Goal: Task Accomplishment & Management: Complete application form

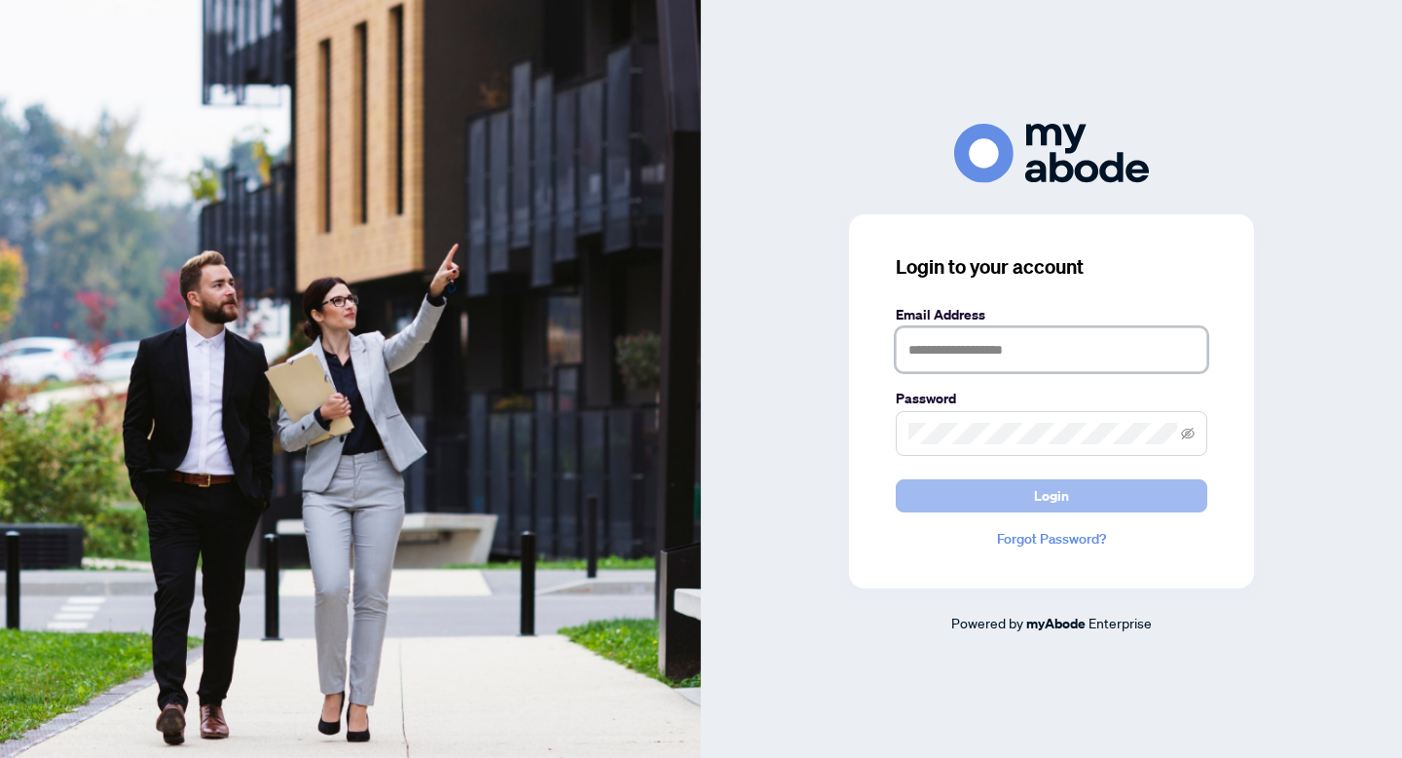
type input "**********"
click at [1061, 498] on span "Login" at bounding box center [1051, 495] width 35 height 31
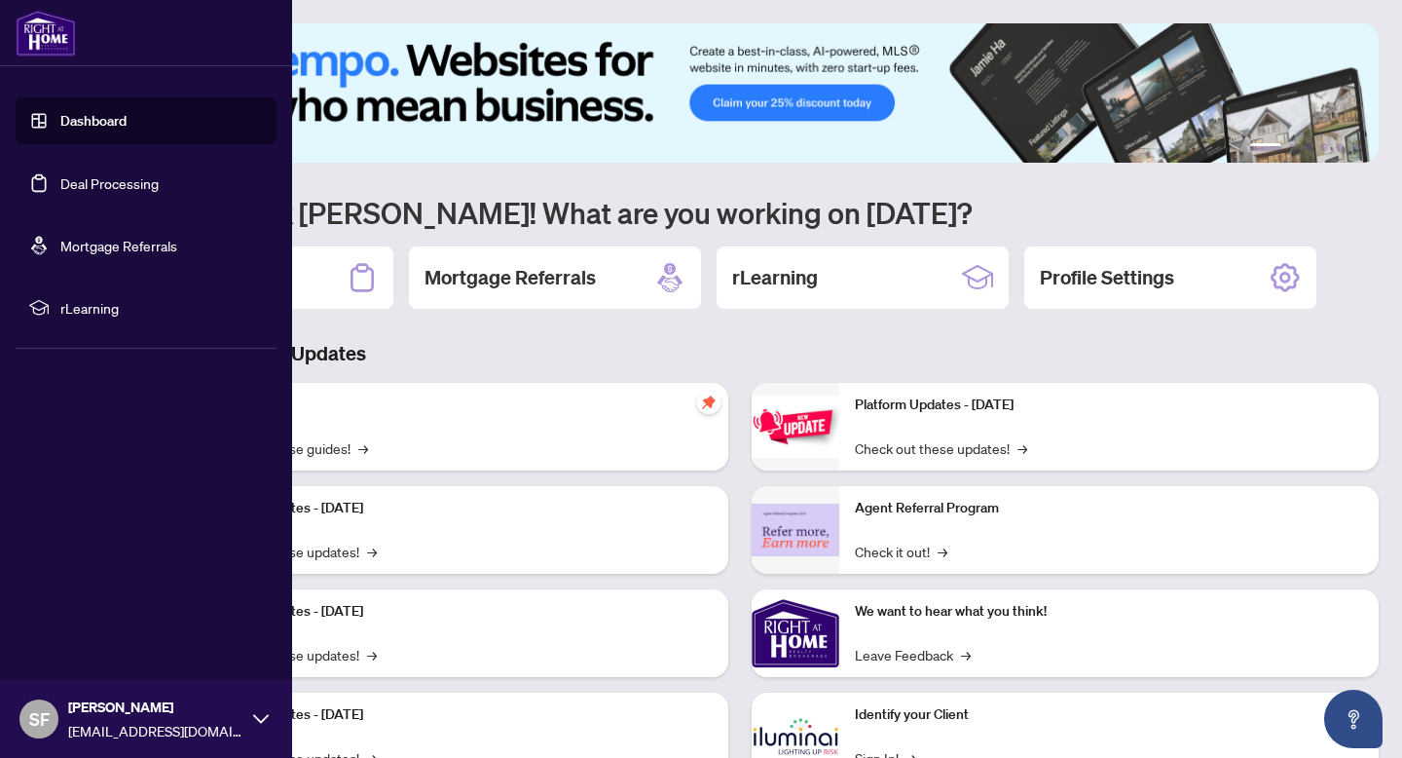
click at [60, 191] on link "Deal Processing" at bounding box center [109, 183] width 98 height 18
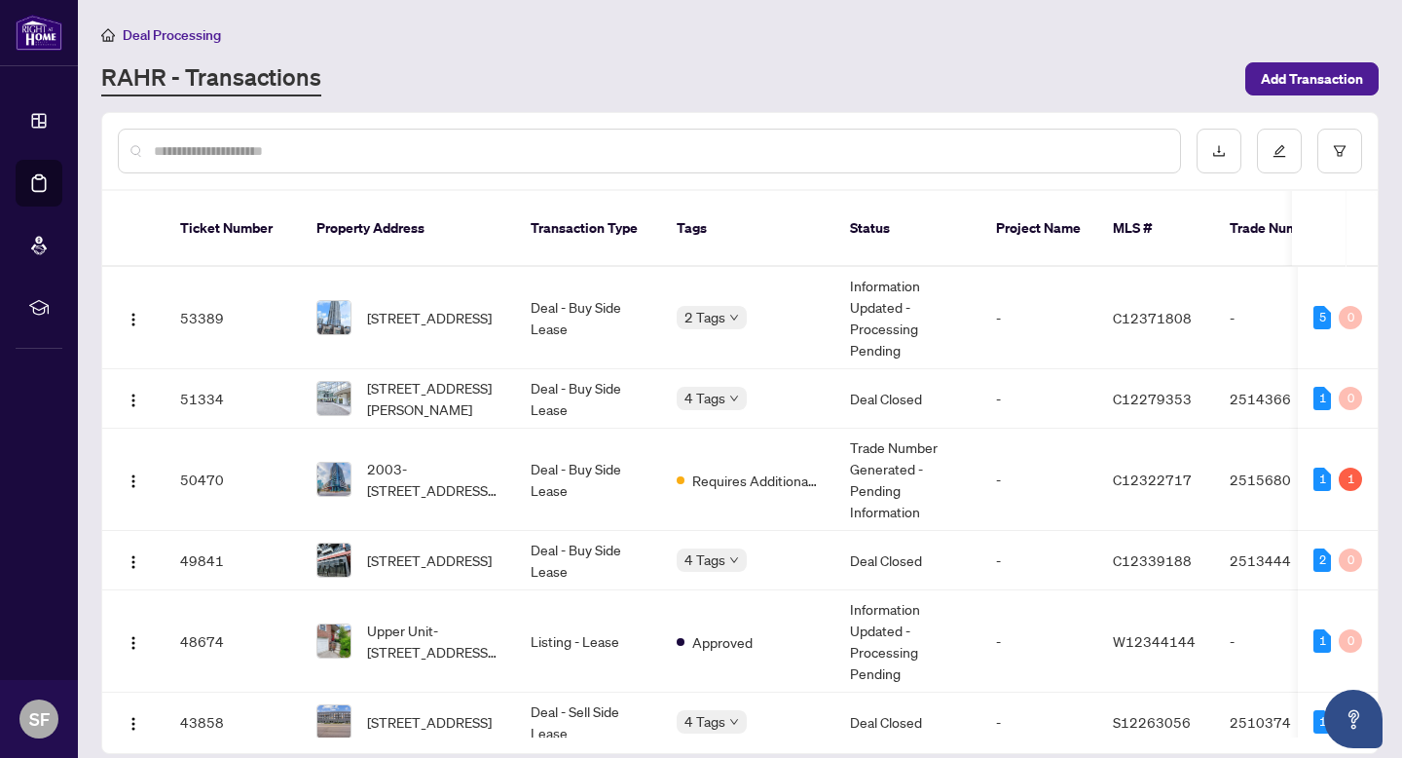
click at [677, 164] on div at bounding box center [649, 151] width 1063 height 45
click at [628, 134] on div at bounding box center [649, 151] width 1063 height 45
click at [572, 141] on input "text" at bounding box center [659, 150] width 1011 height 21
type input "********"
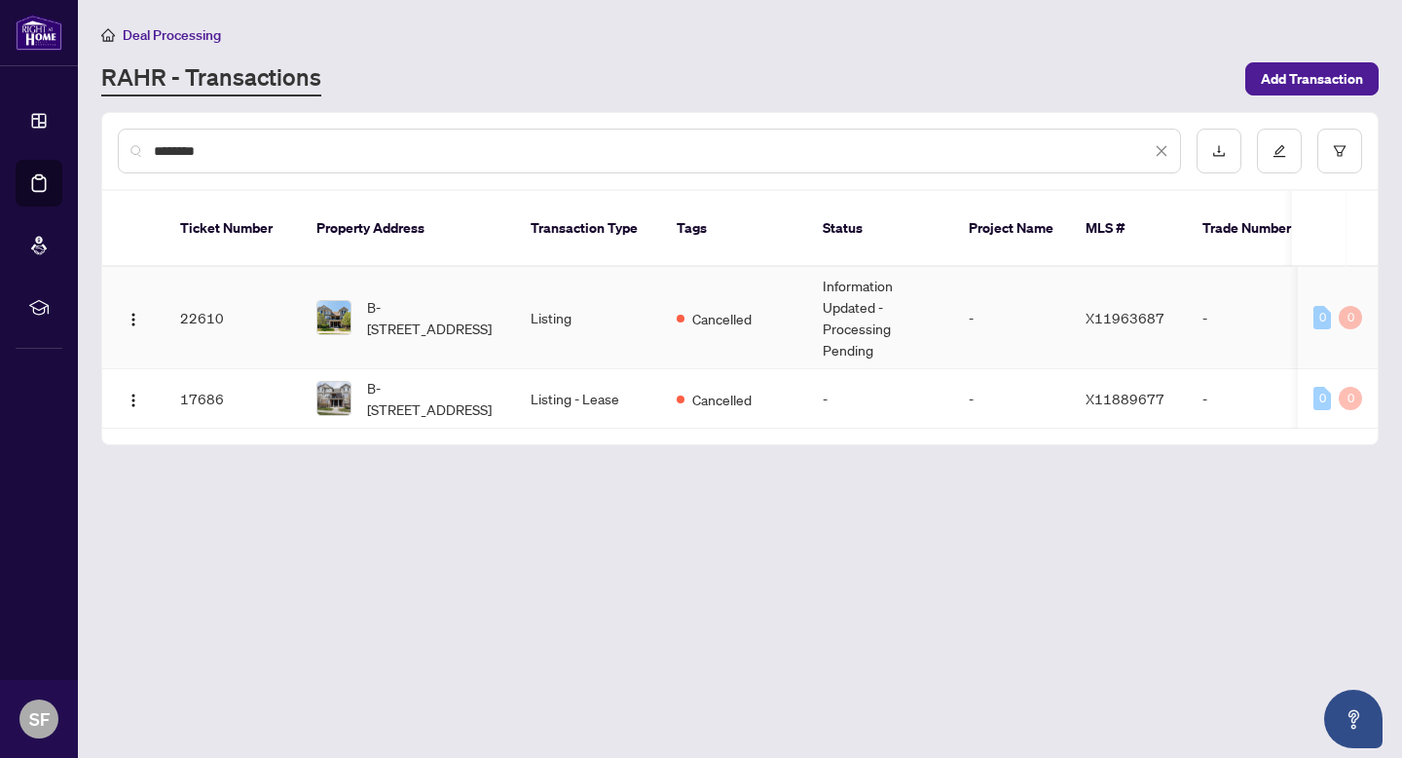
click at [517, 354] on td "Listing" at bounding box center [588, 318] width 146 height 102
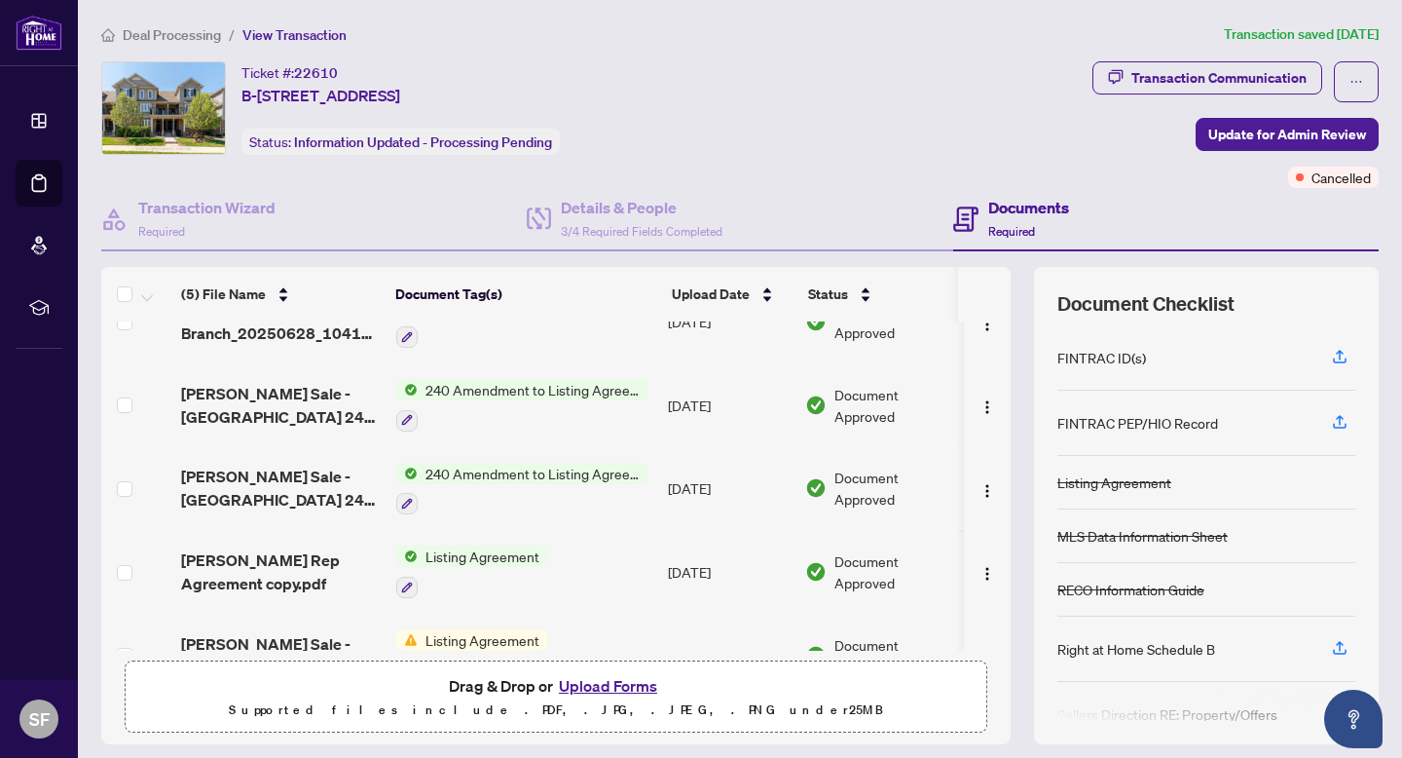
scroll to position [89, 0]
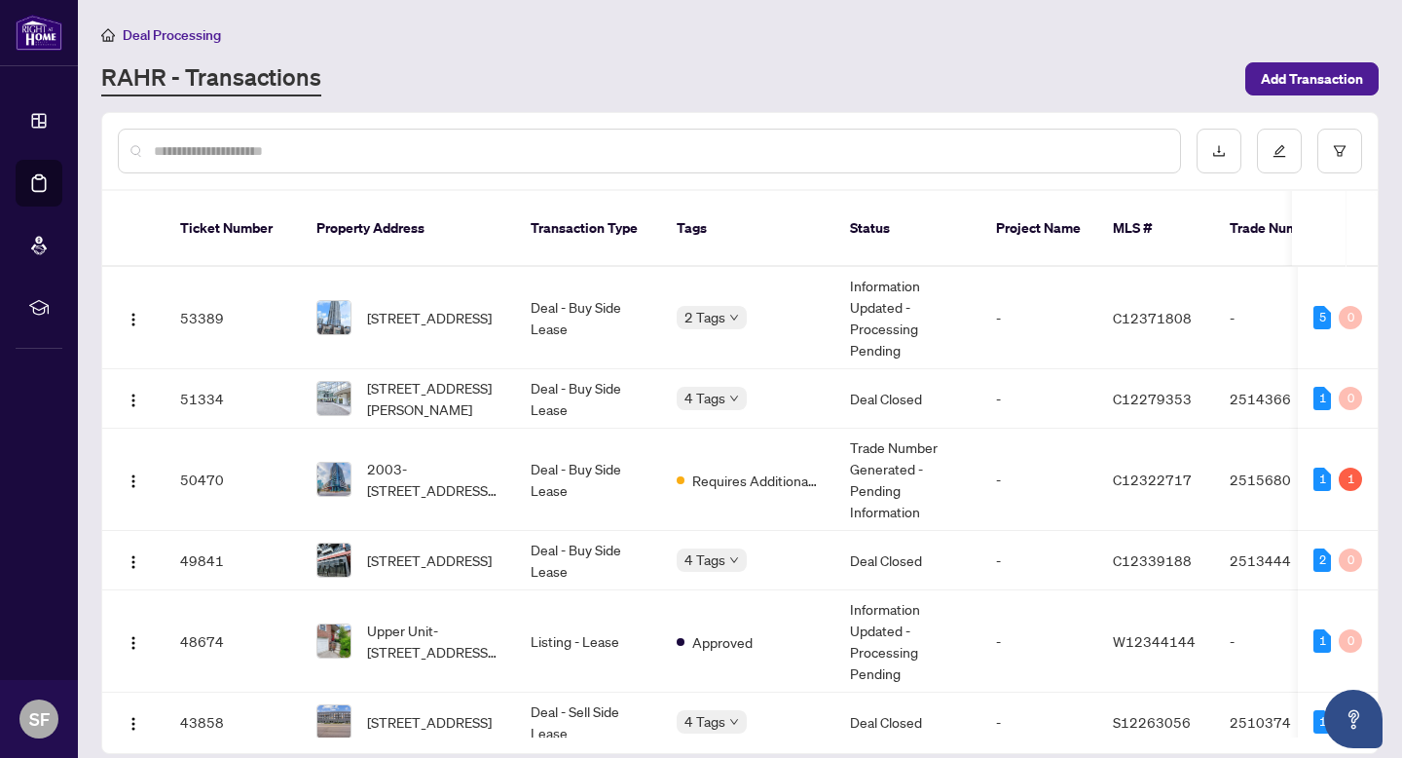
click at [511, 159] on input "text" at bounding box center [659, 150] width 1011 height 21
type input "********"
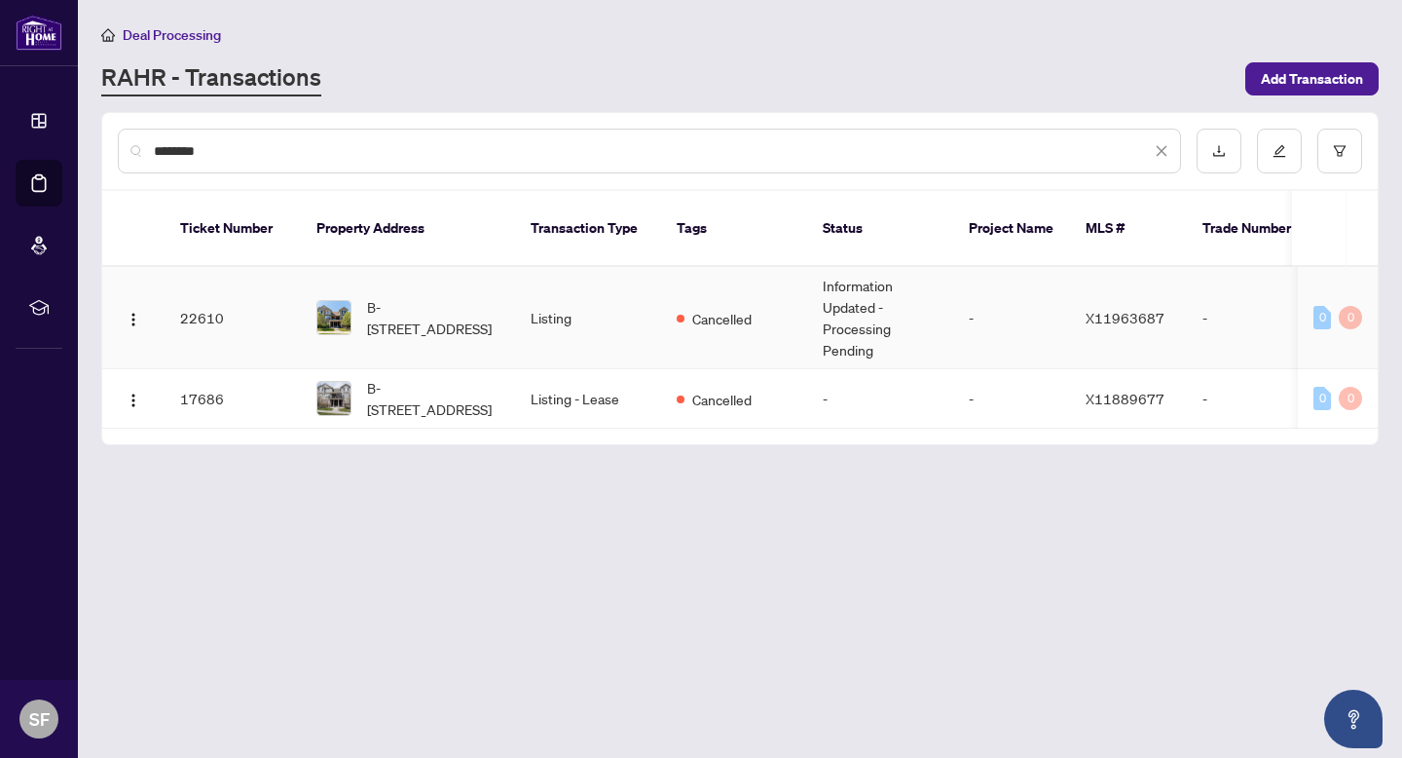
click at [470, 306] on span "B-630 Woodlawn Rd, Guelph, Ontario N1E 0K4, Canada" at bounding box center [433, 317] width 132 height 43
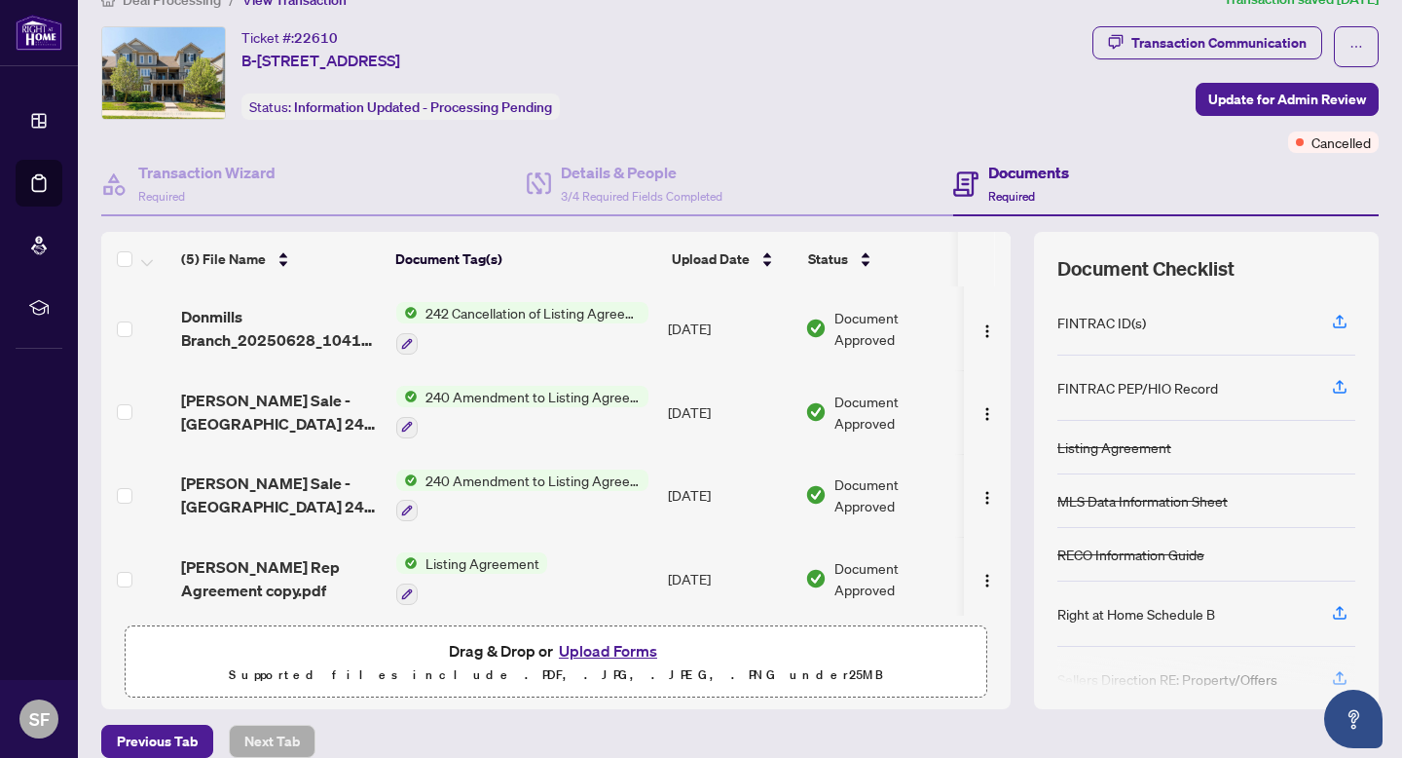
scroll to position [30, 0]
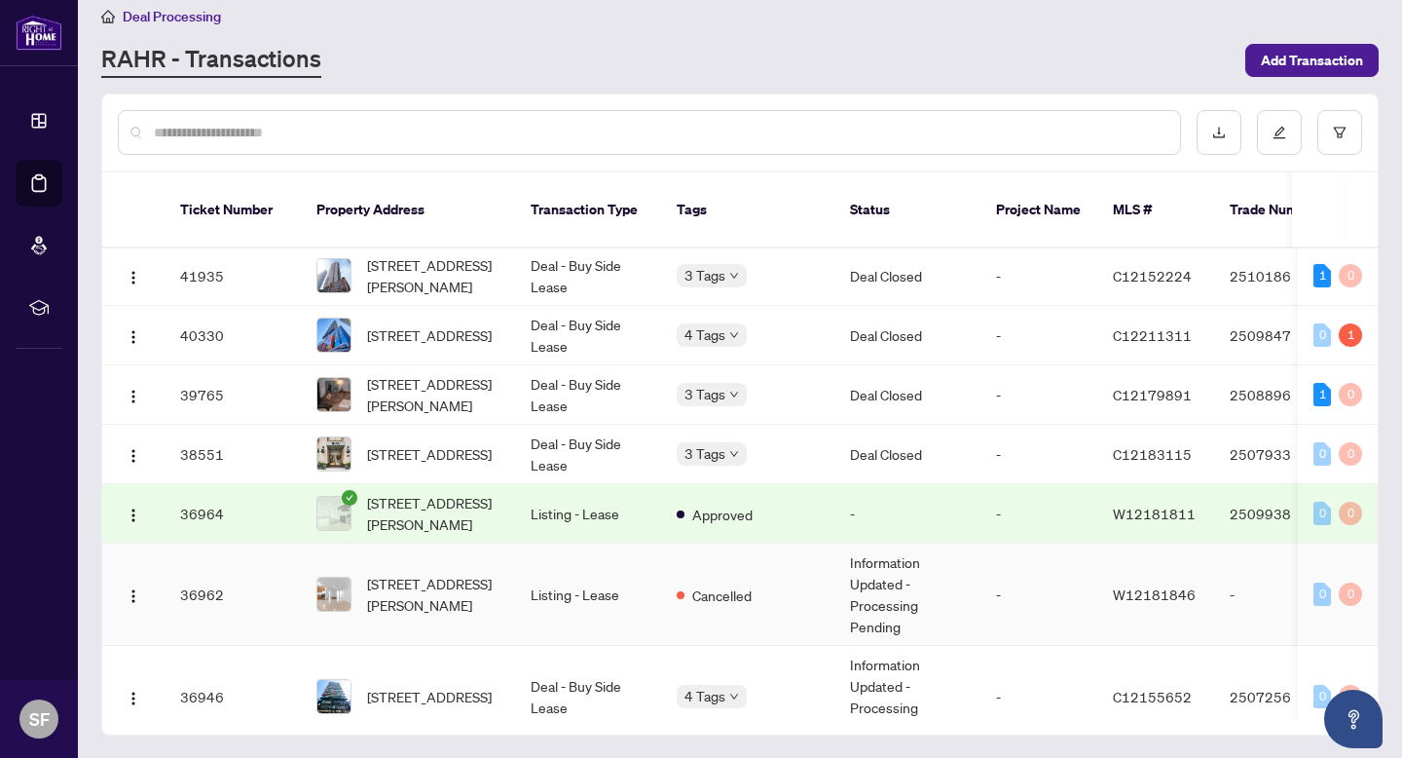
scroll to position [750, 0]
click at [1339, 38] on div "Deal Processing RAHR - Transactions Add Transaction" at bounding box center [740, 41] width 1278 height 73
click at [1318, 62] on span "Add Transaction" at bounding box center [1312, 60] width 102 height 31
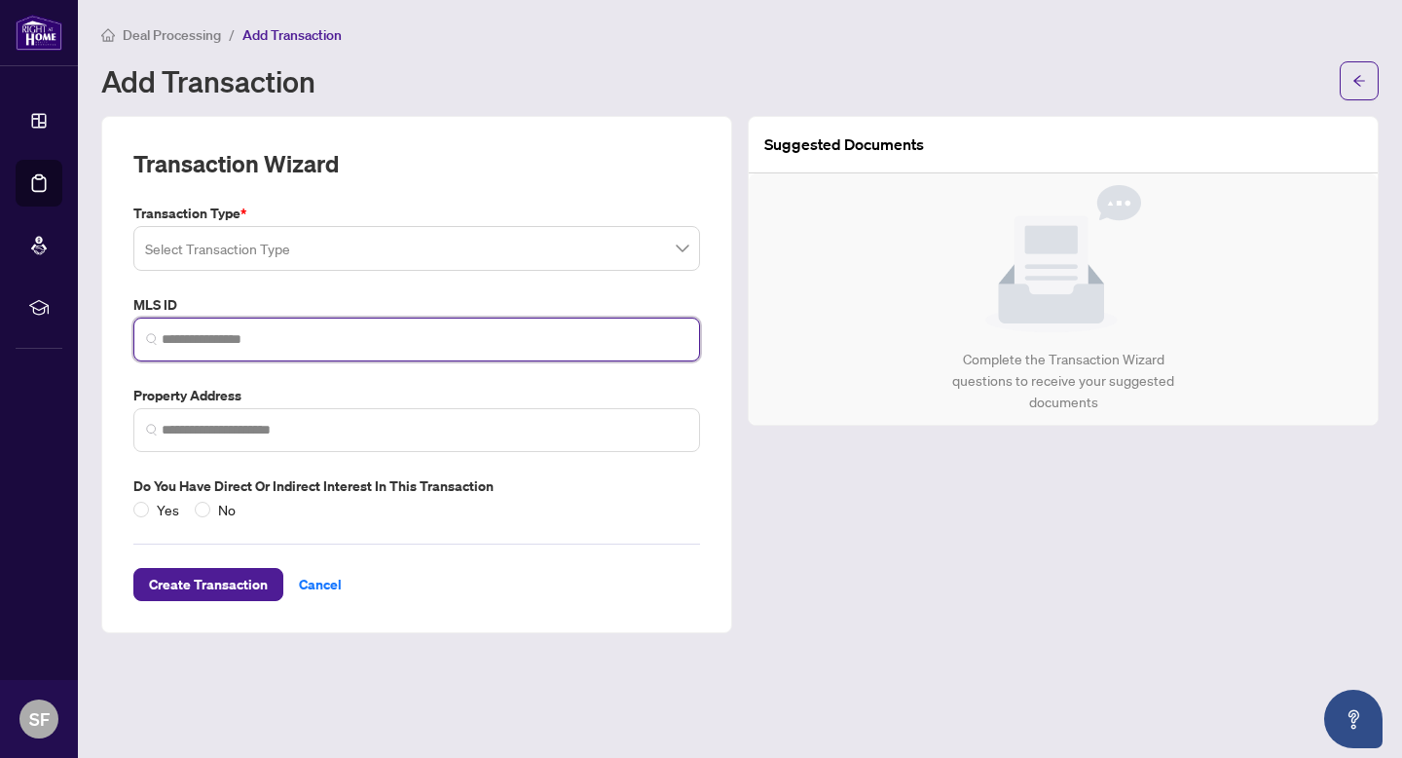
click at [355, 332] on input "search" at bounding box center [425, 339] width 526 height 20
paste input "*********"
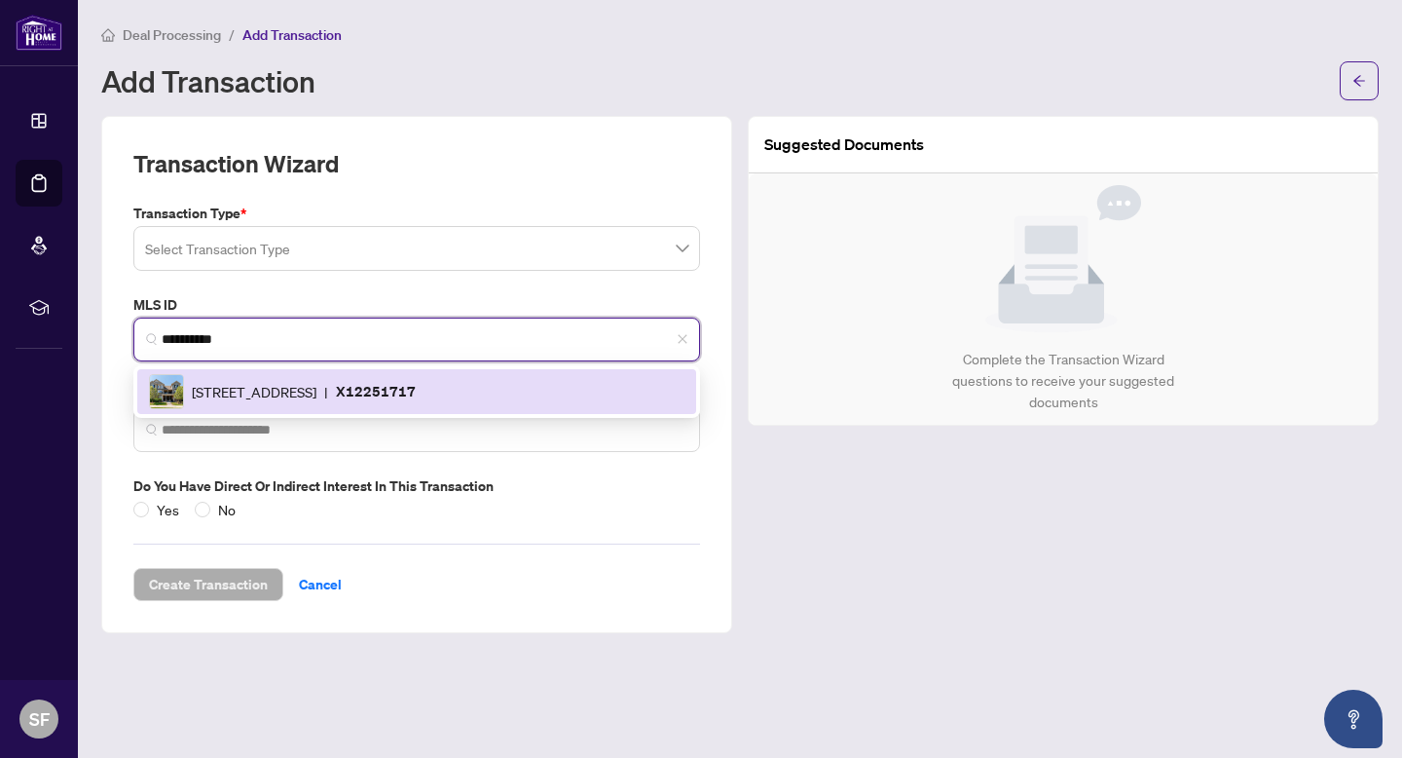
click at [317, 391] on span "630 Woodlawn Rd, Guelph, Ontario N1E 0K4, Canada" at bounding box center [254, 391] width 125 height 21
type input "*********"
type input "**********"
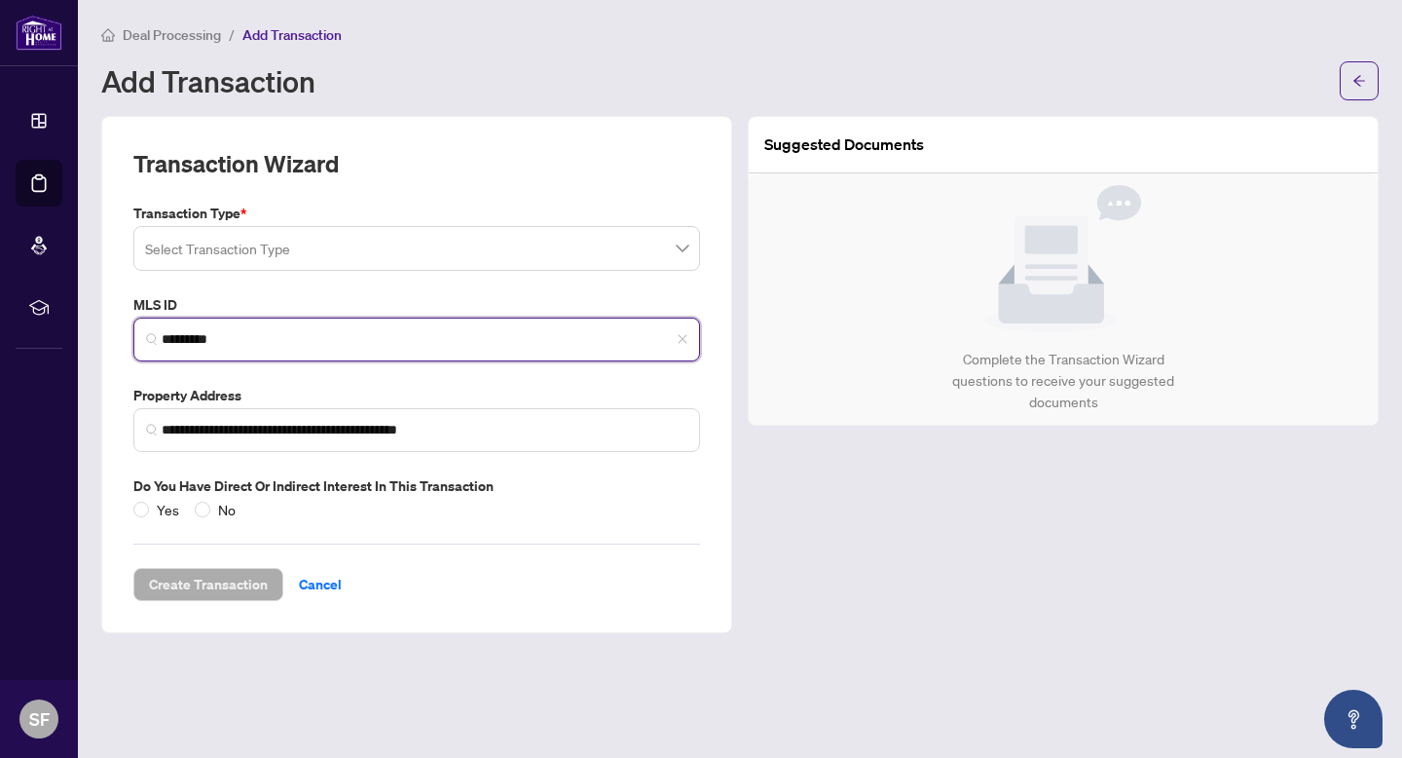
type input "*********"
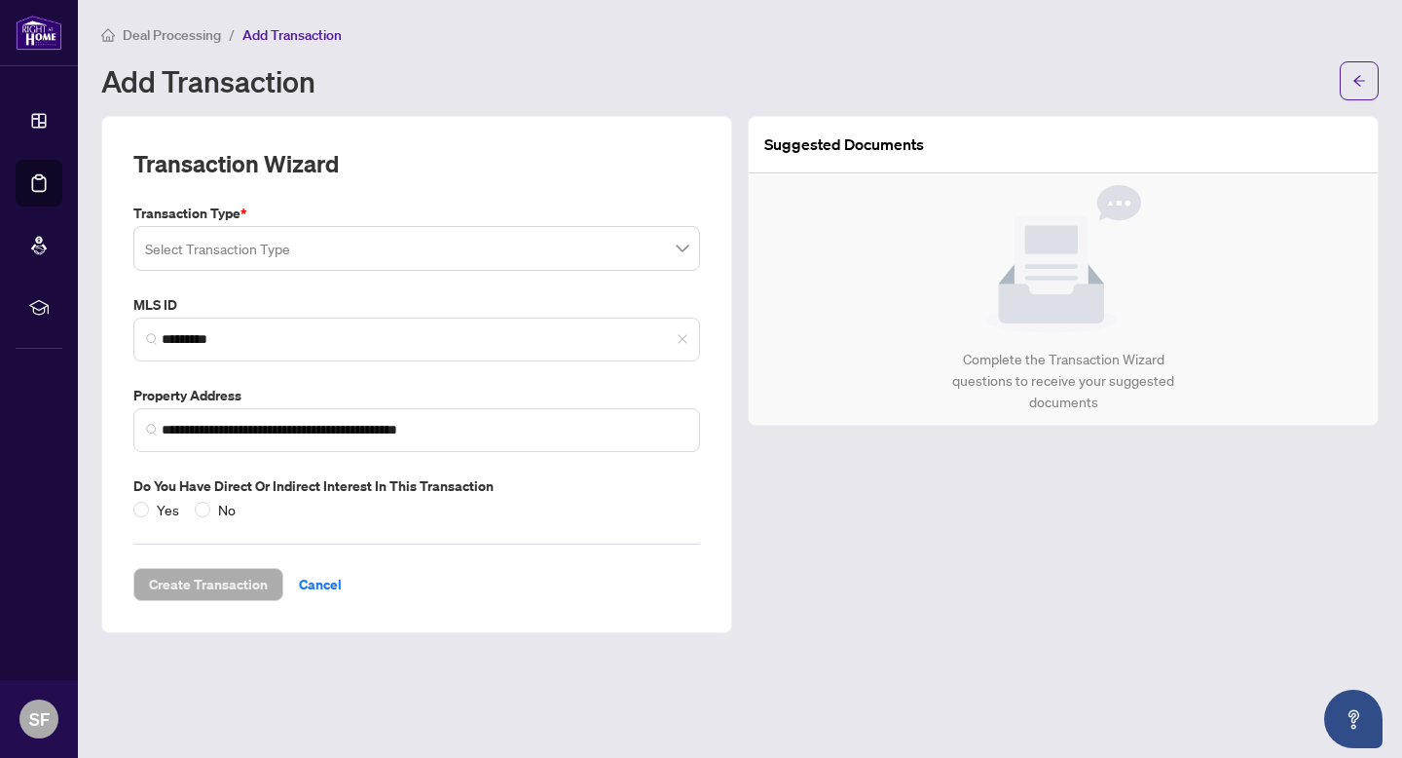
click at [446, 245] on input "search" at bounding box center [408, 251] width 526 height 43
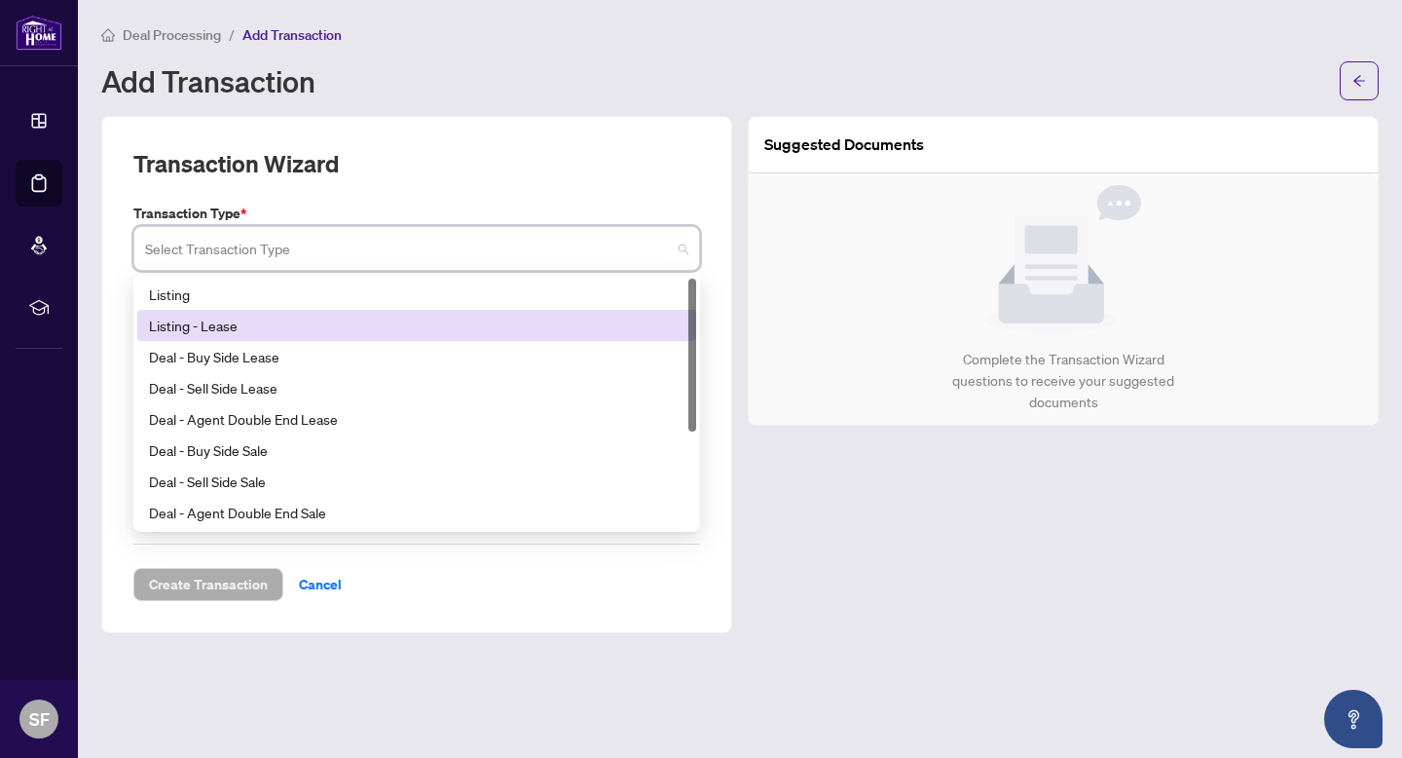
click at [289, 321] on div "Listing - Lease" at bounding box center [417, 325] width 536 height 21
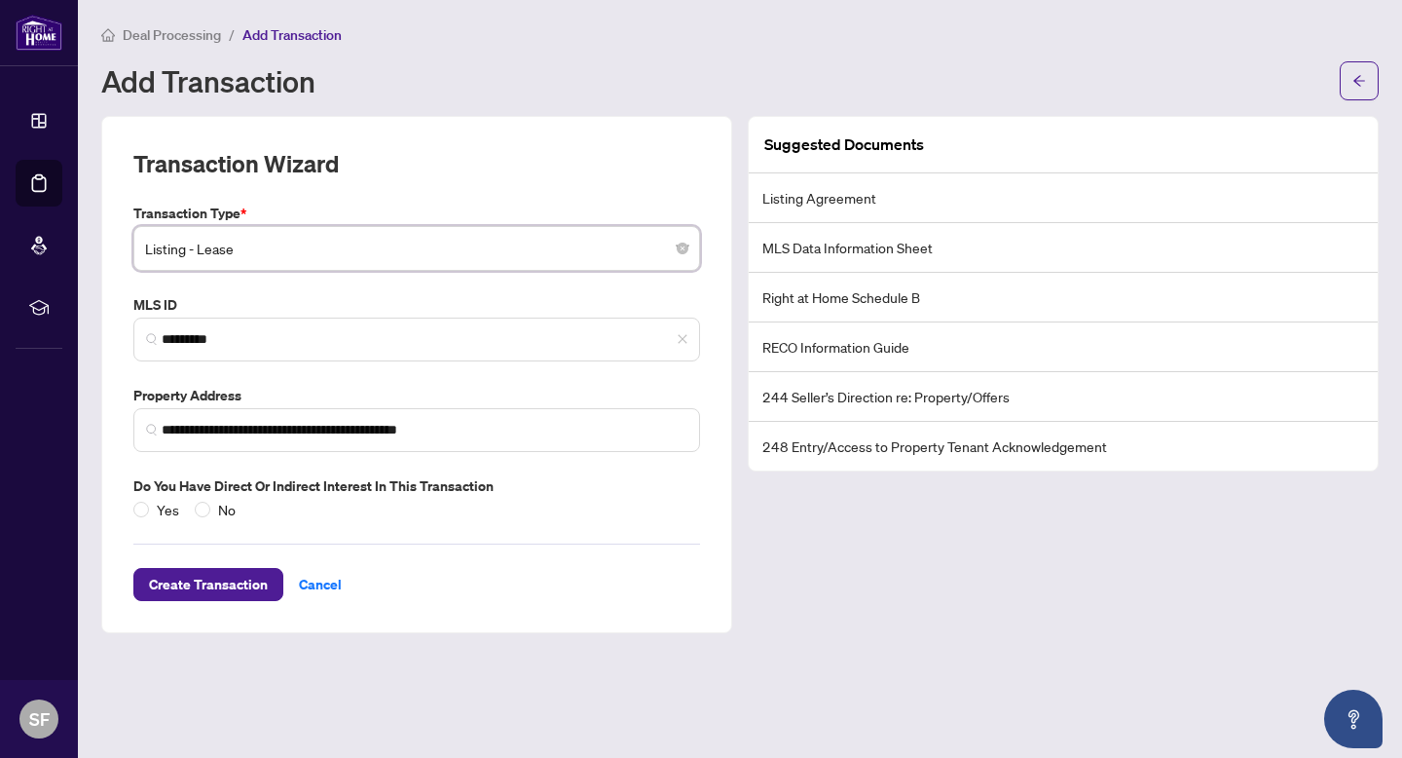
click at [345, 255] on span "Listing - Lease" at bounding box center [416, 248] width 543 height 37
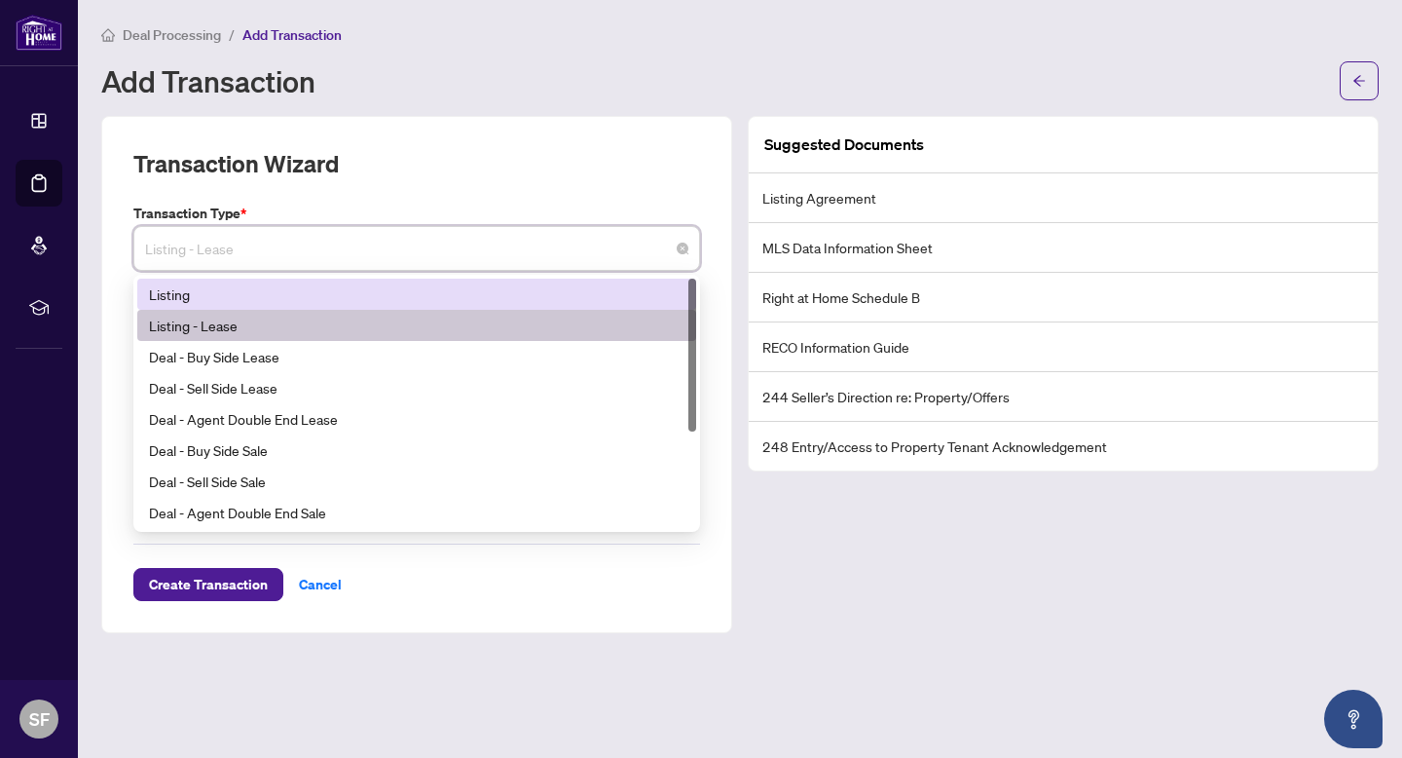
click at [316, 294] on div "Listing" at bounding box center [417, 293] width 536 height 21
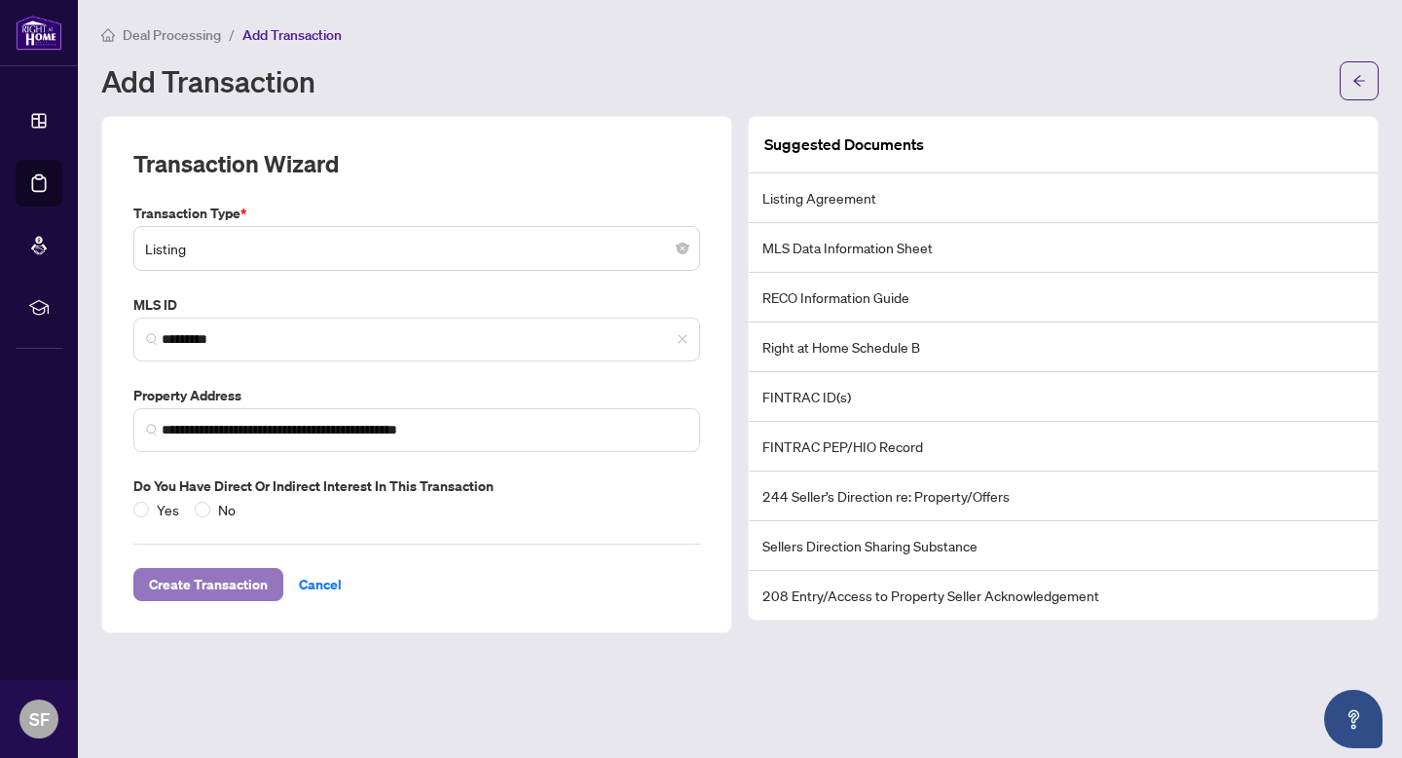
click at [216, 570] on span "Create Transaction" at bounding box center [208, 584] width 119 height 31
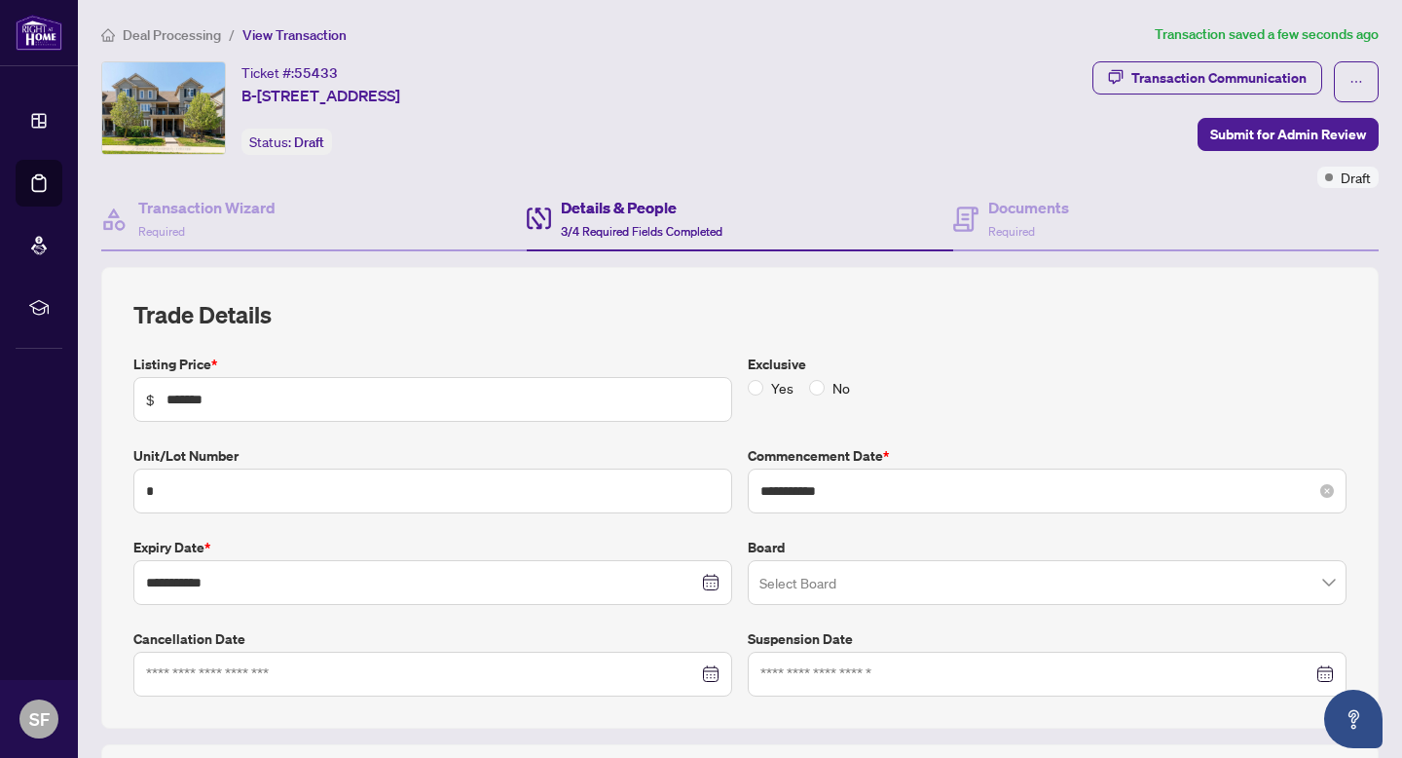
scroll to position [443, 0]
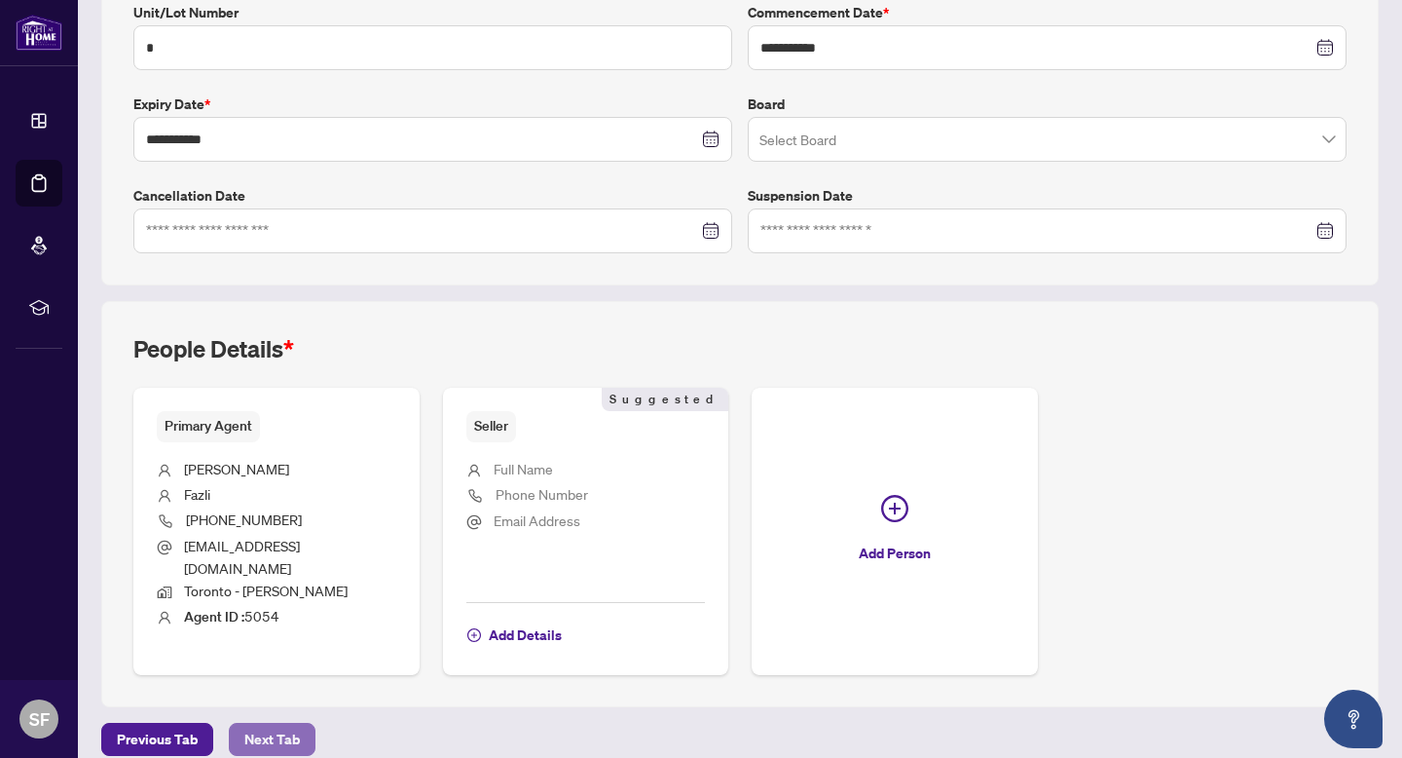
click at [245, 732] on span "Next Tab" at bounding box center [272, 739] width 56 height 31
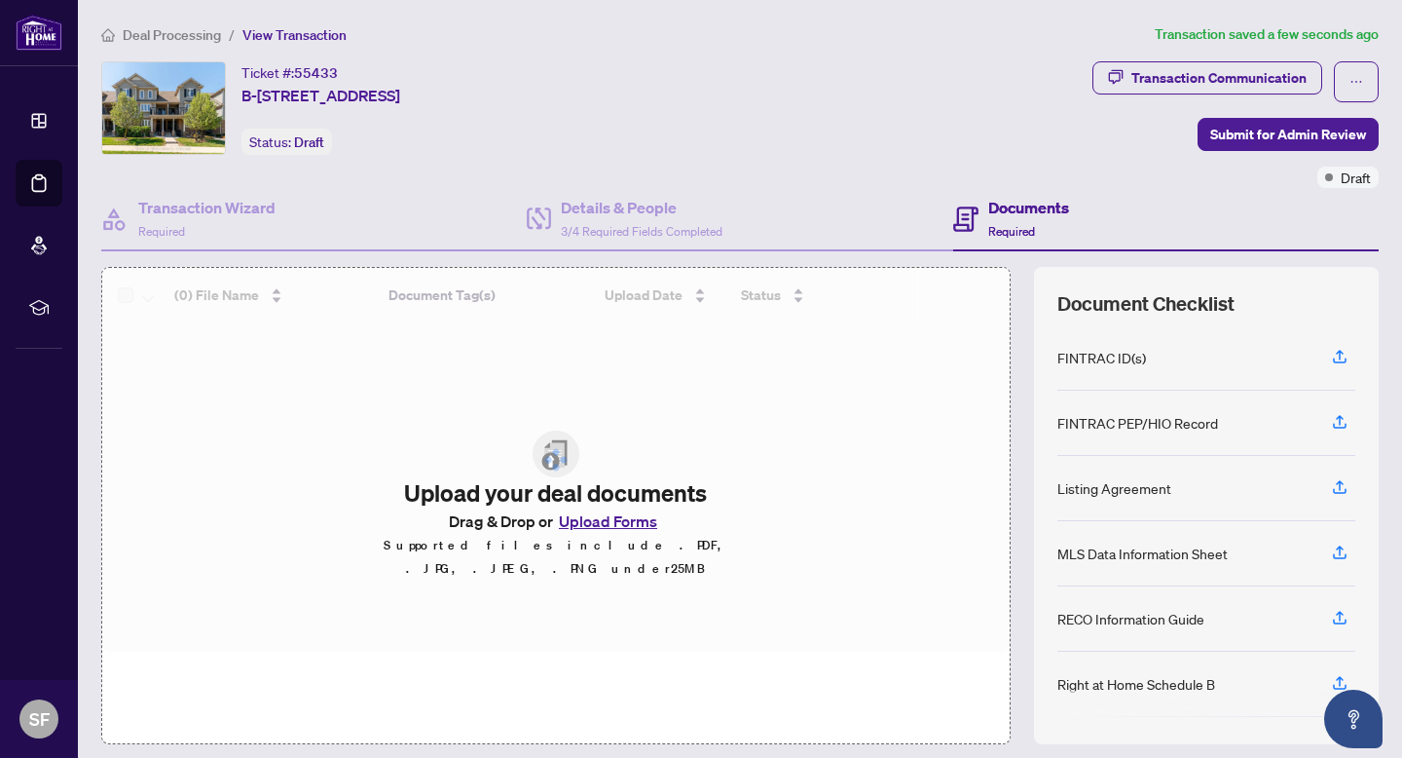
click at [589, 532] on div at bounding box center [556, 460] width 908 height 384
click at [589, 532] on button "Upload Forms" at bounding box center [608, 520] width 110 height 25
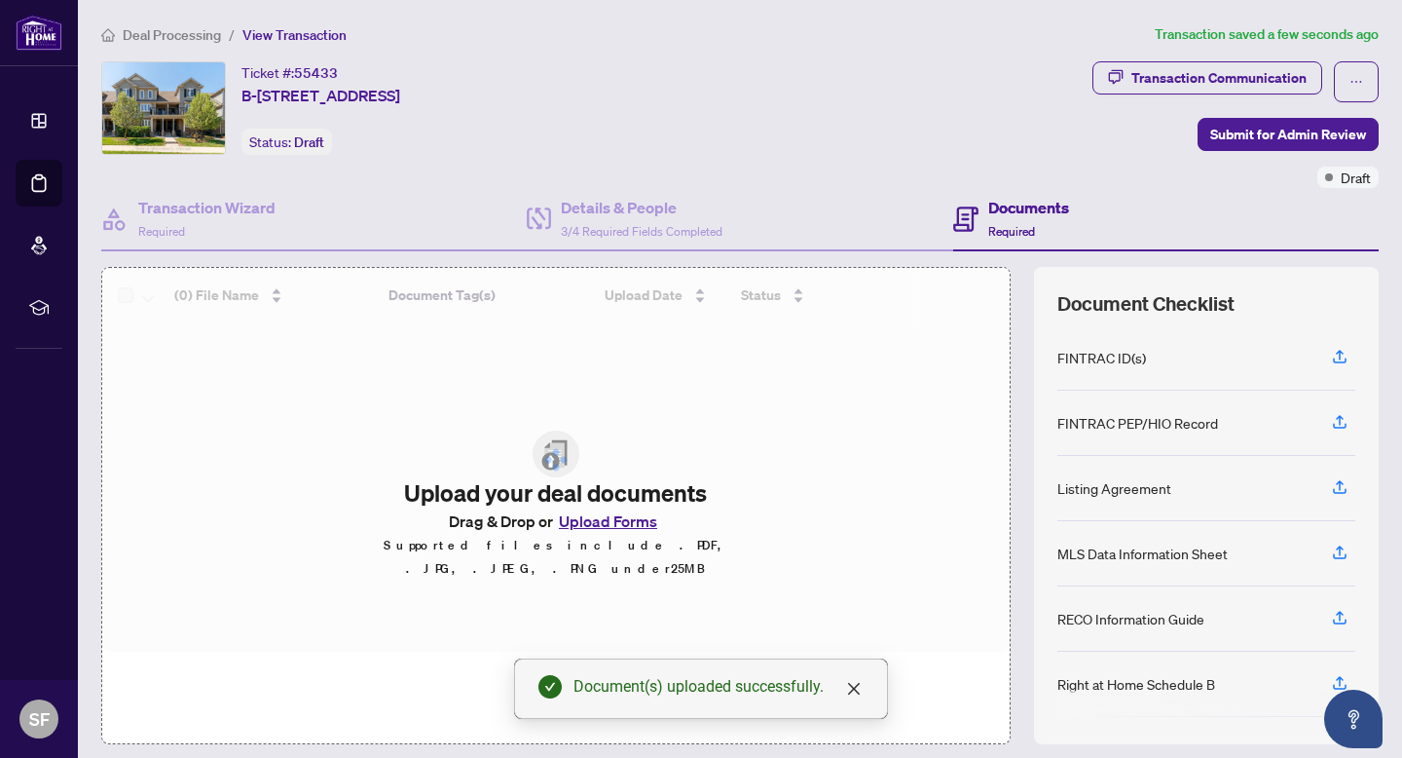
click at [596, 529] on div at bounding box center [556, 460] width 908 height 384
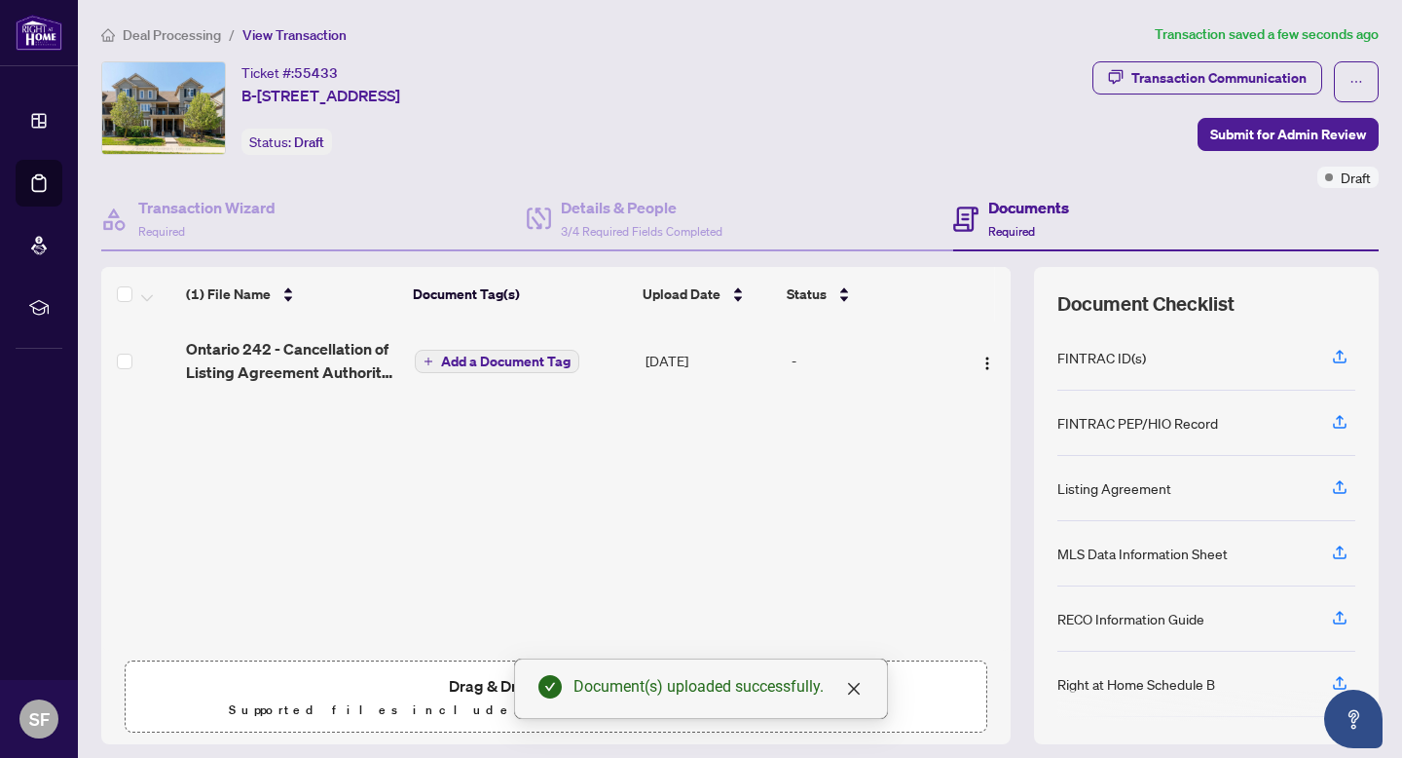
scroll to position [56, 0]
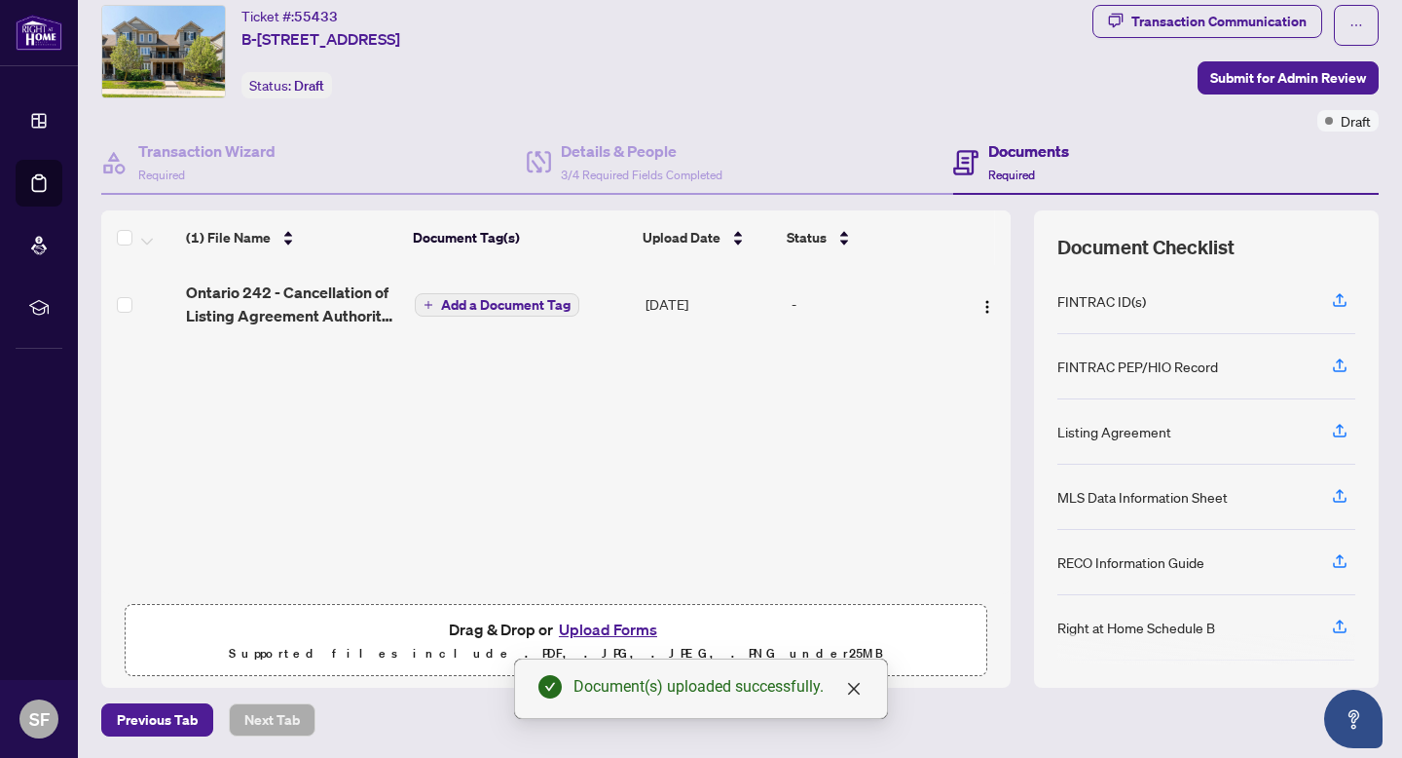
click at [596, 625] on button "Upload Forms" at bounding box center [608, 628] width 110 height 25
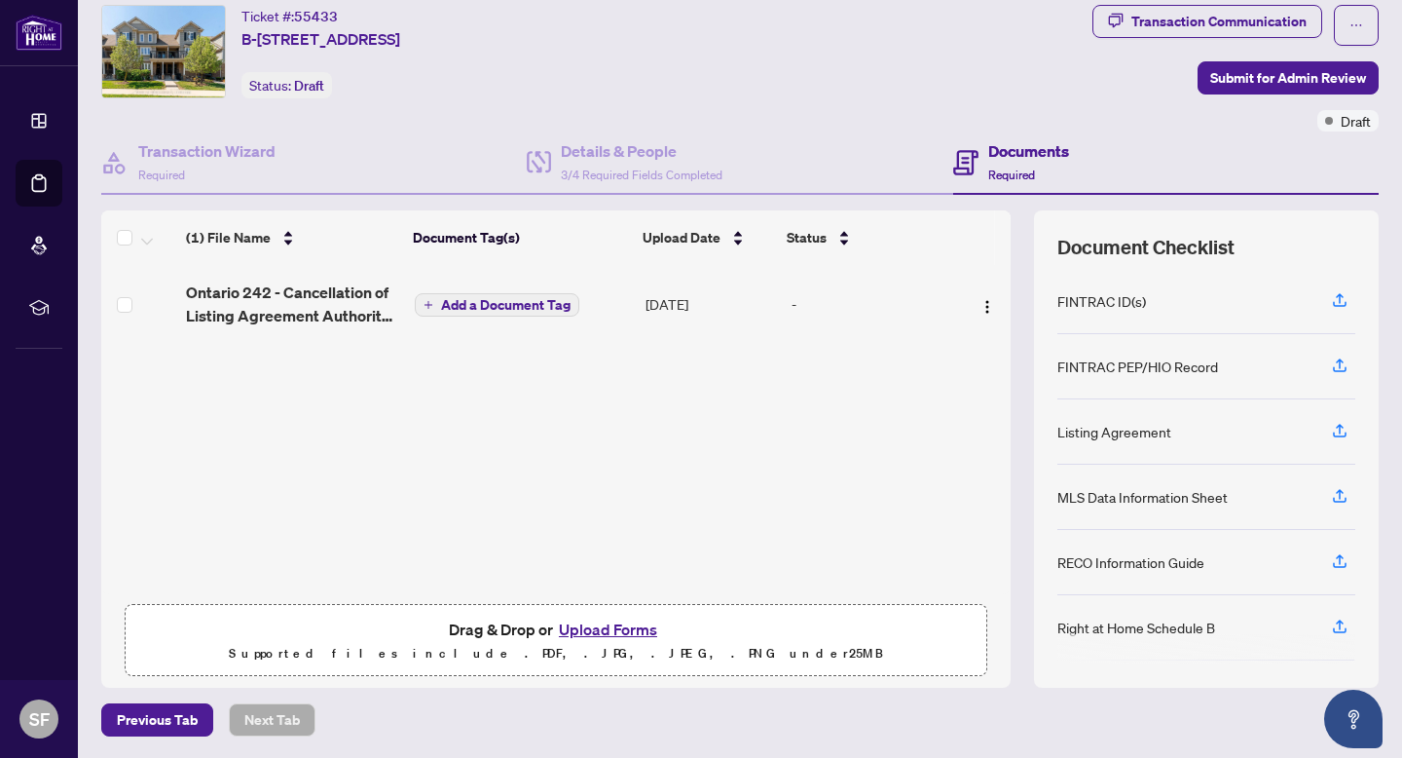
click at [612, 634] on button "Upload Forms" at bounding box center [608, 628] width 110 height 25
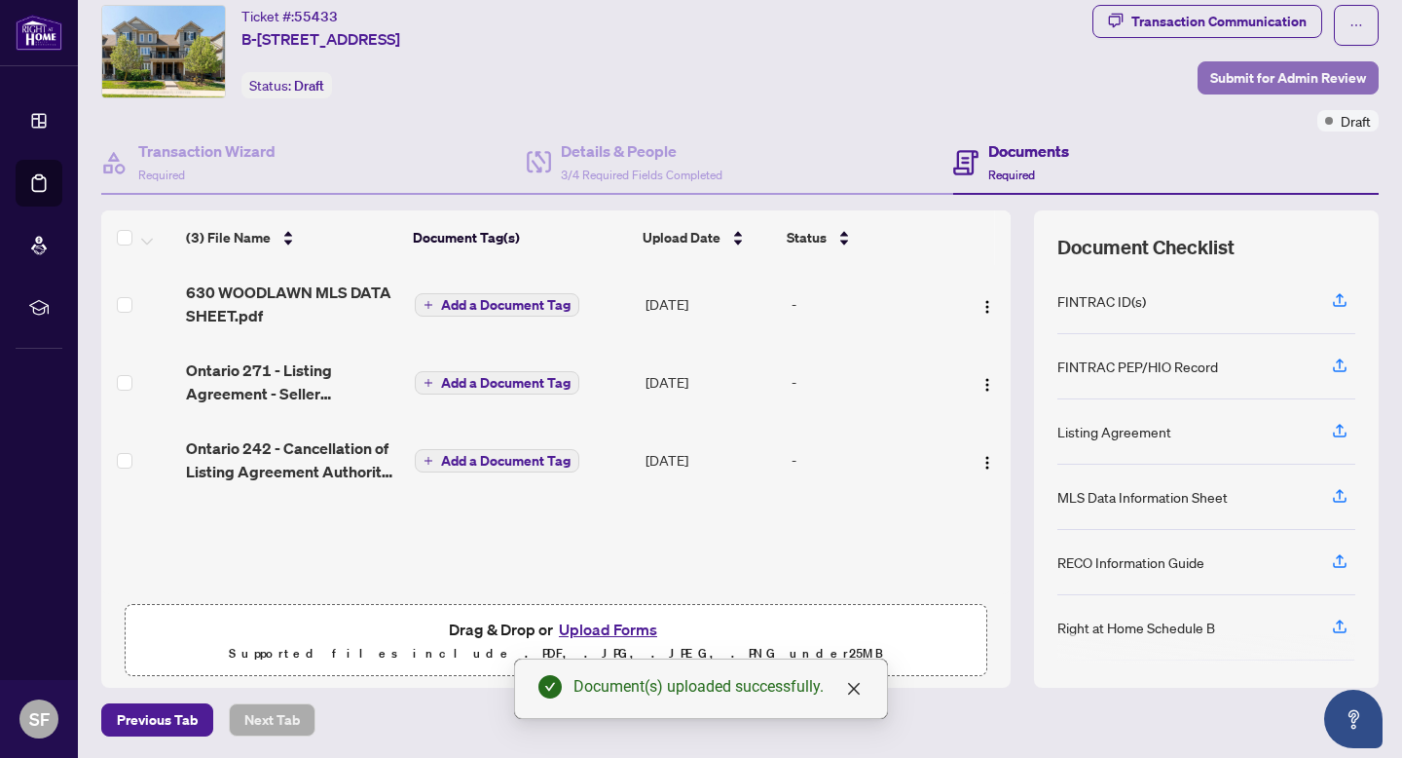
click at [1285, 71] on span "Submit for Admin Review" at bounding box center [1288, 77] width 156 height 31
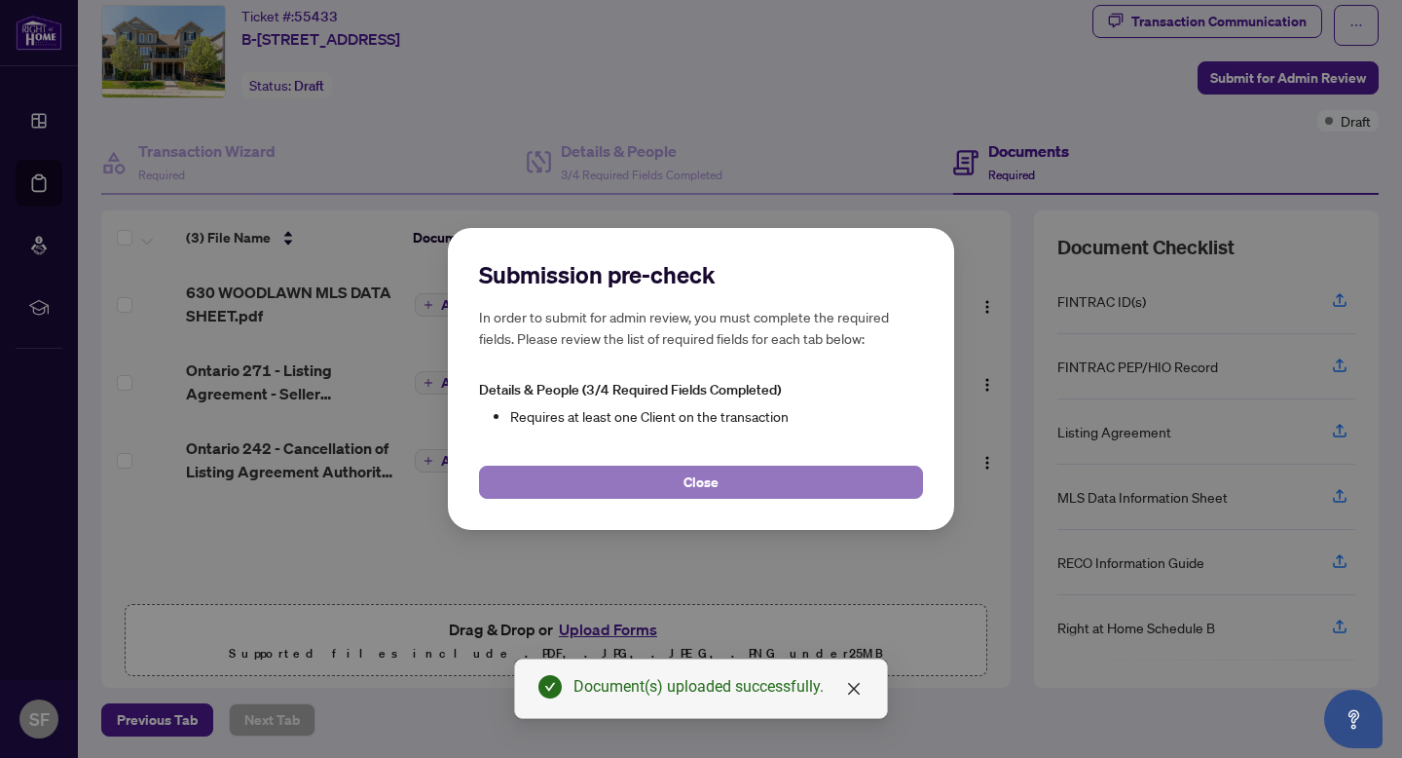
click at [724, 477] on button "Close" at bounding box center [701, 481] width 444 height 33
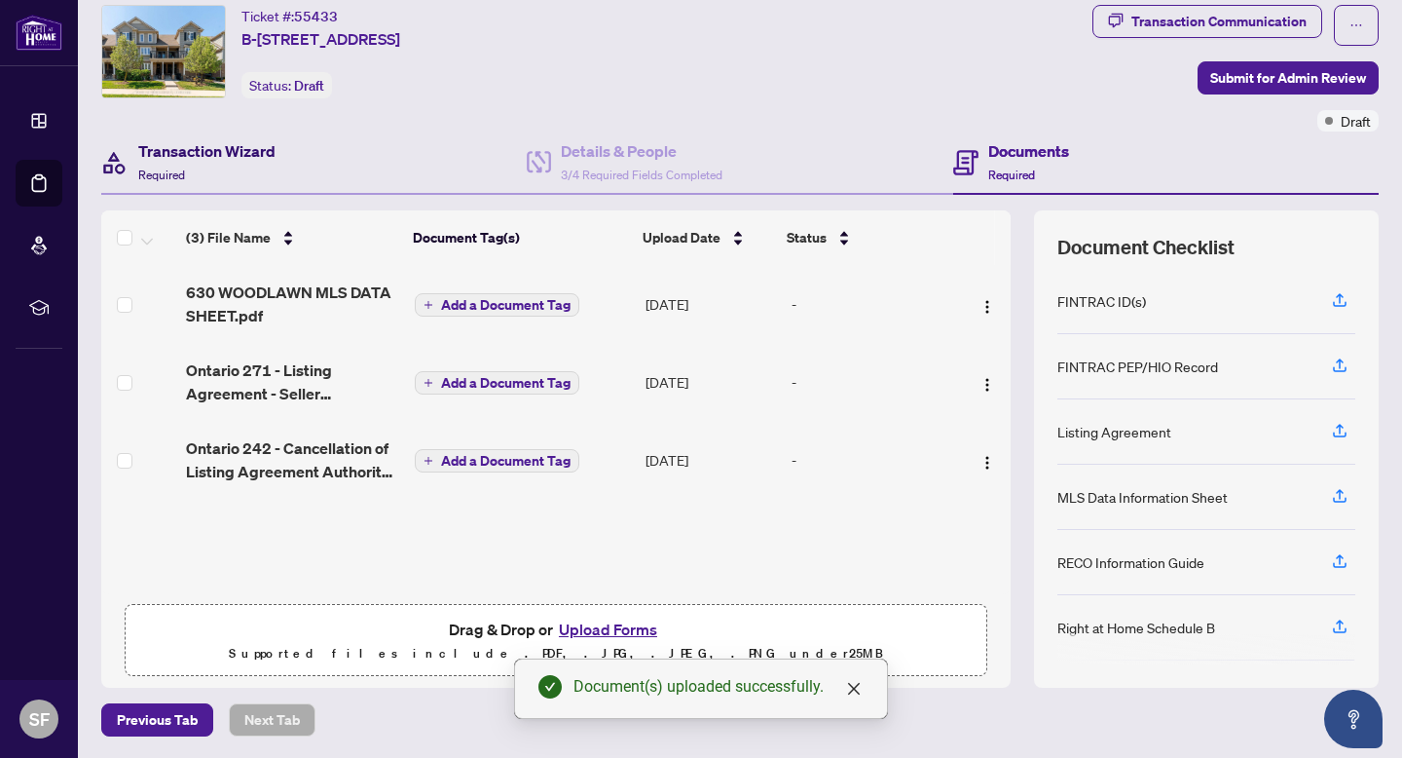
click at [213, 150] on h4 "Transaction Wizard" at bounding box center [206, 150] width 137 height 23
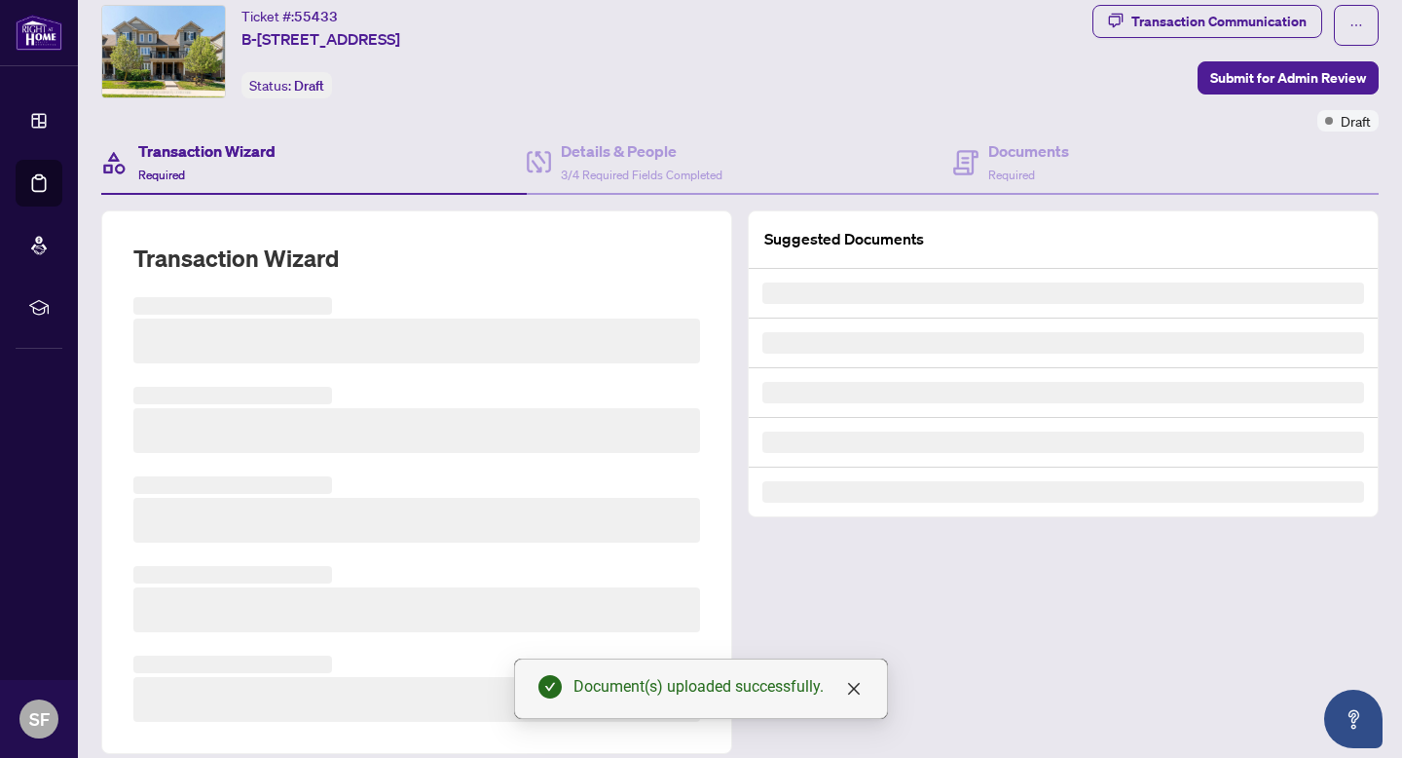
scroll to position [123, 0]
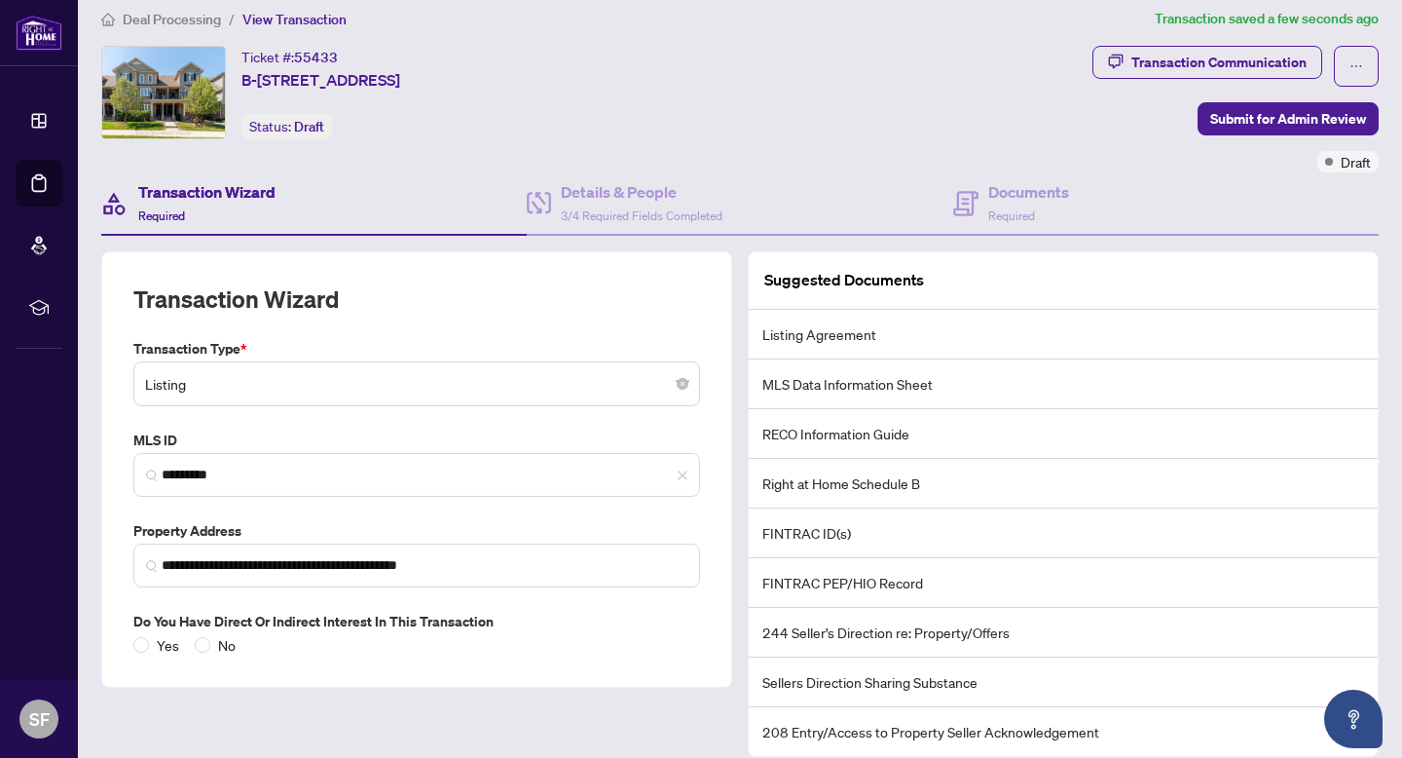
scroll to position [84, 0]
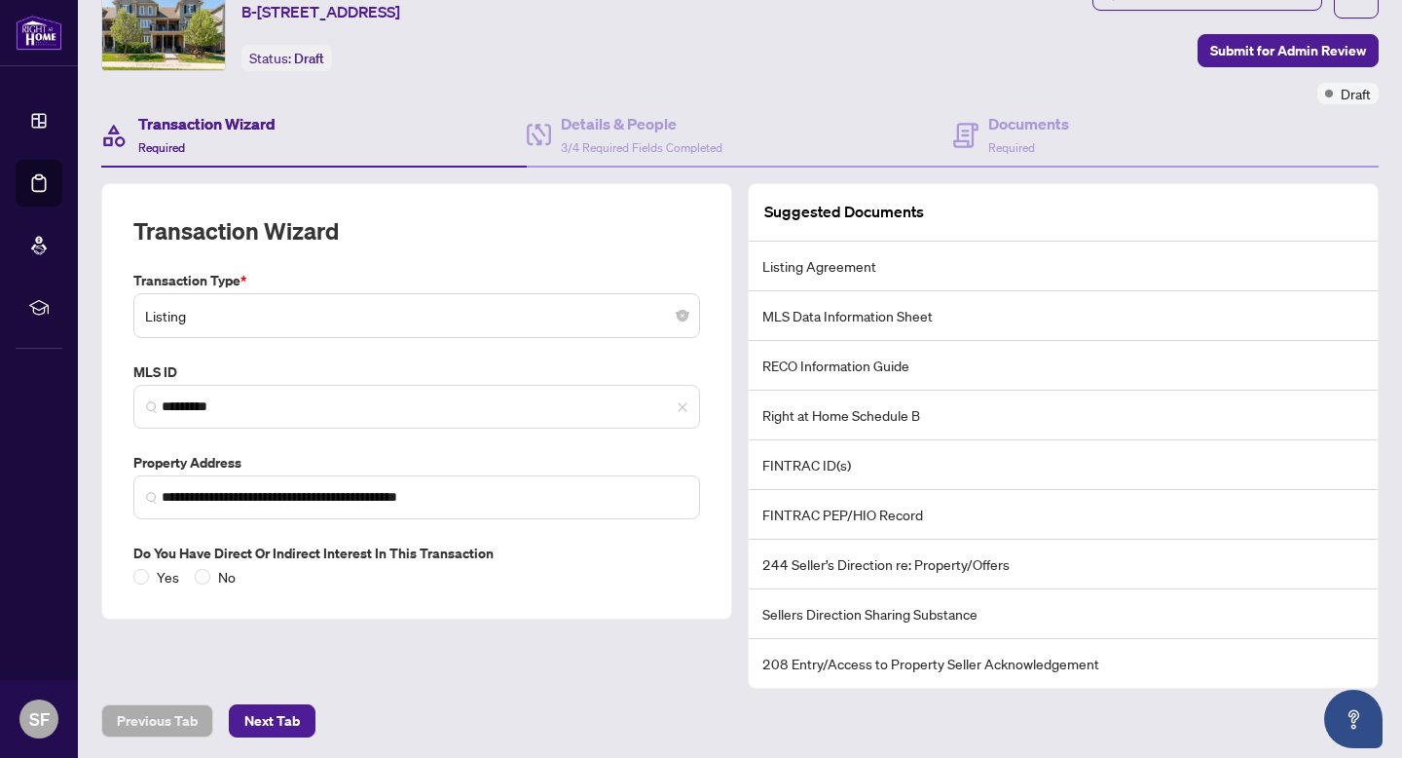
click at [263, 735] on main "**********" at bounding box center [740, 379] width 1324 height 758
click at [268, 725] on span "Next Tab" at bounding box center [272, 720] width 56 height 31
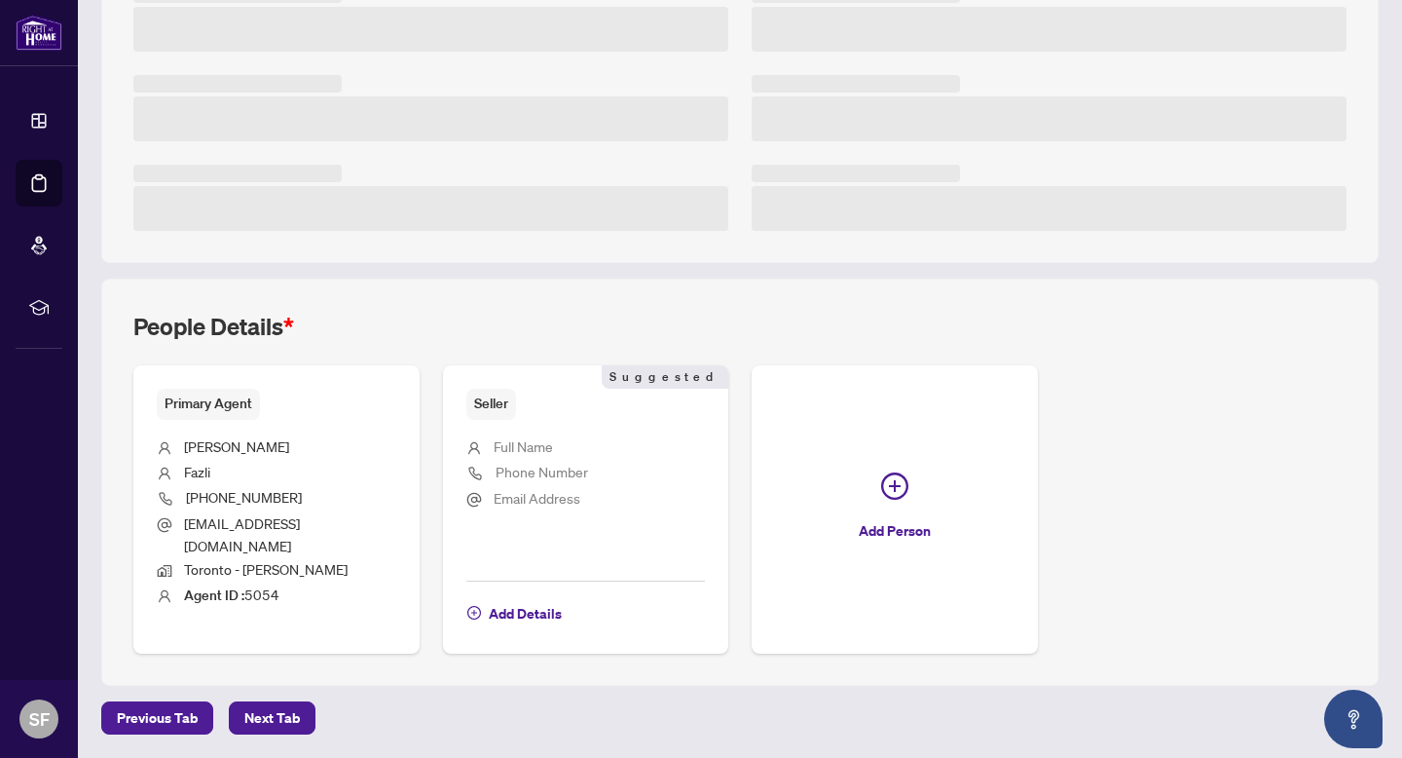
scroll to position [435, 0]
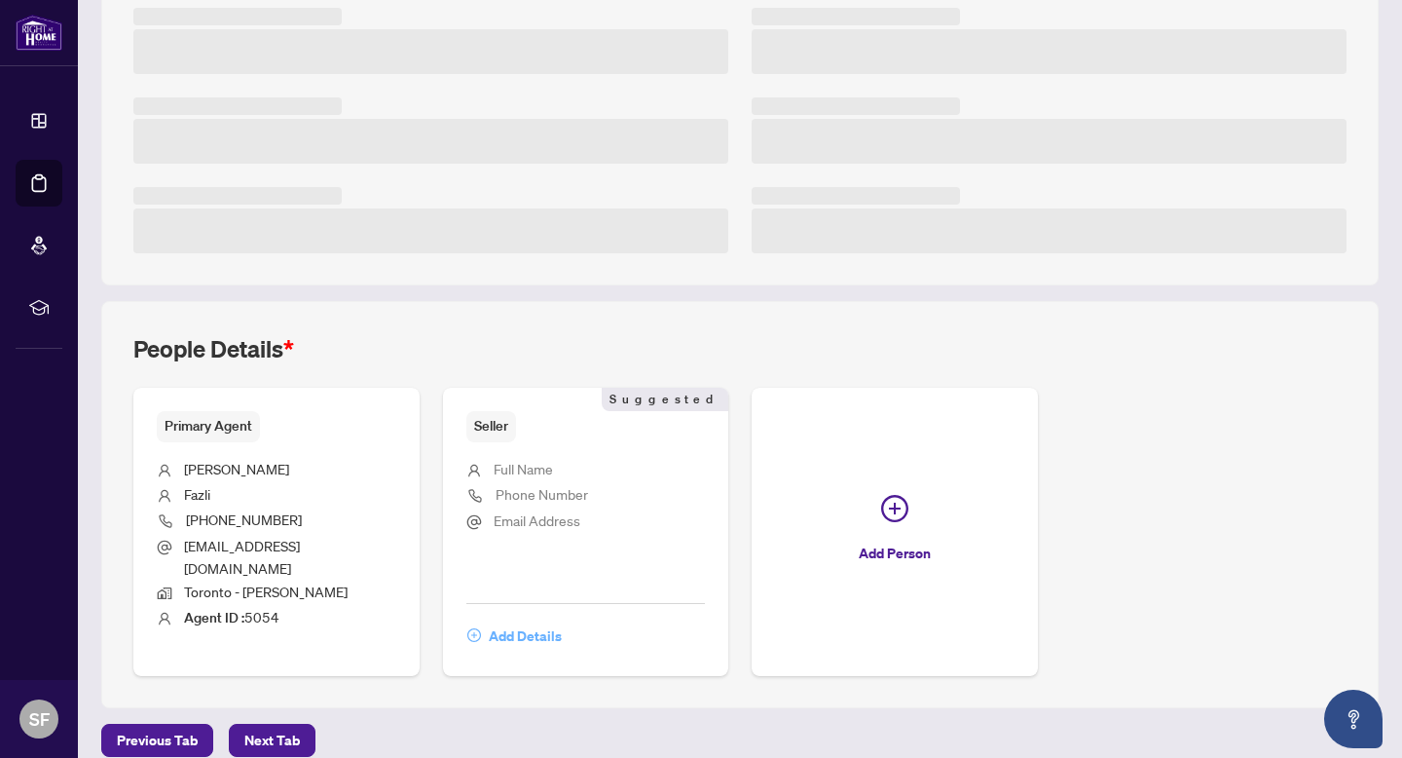
click at [532, 620] on span "Add Details" at bounding box center [525, 635] width 73 height 31
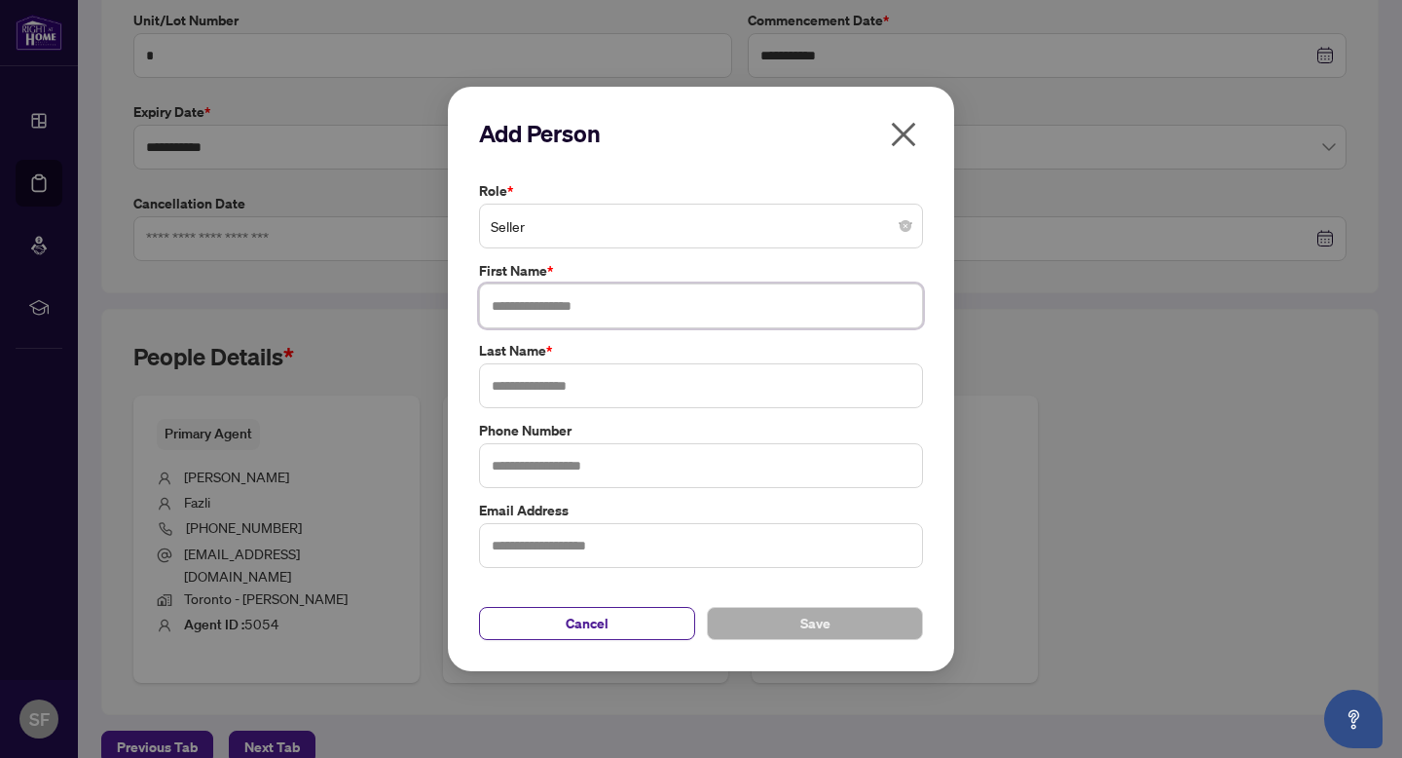
click at [675, 317] on input "text" at bounding box center [701, 305] width 444 height 45
type input "****"
type input "******"
click at [794, 637] on button "Save" at bounding box center [815, 623] width 216 height 33
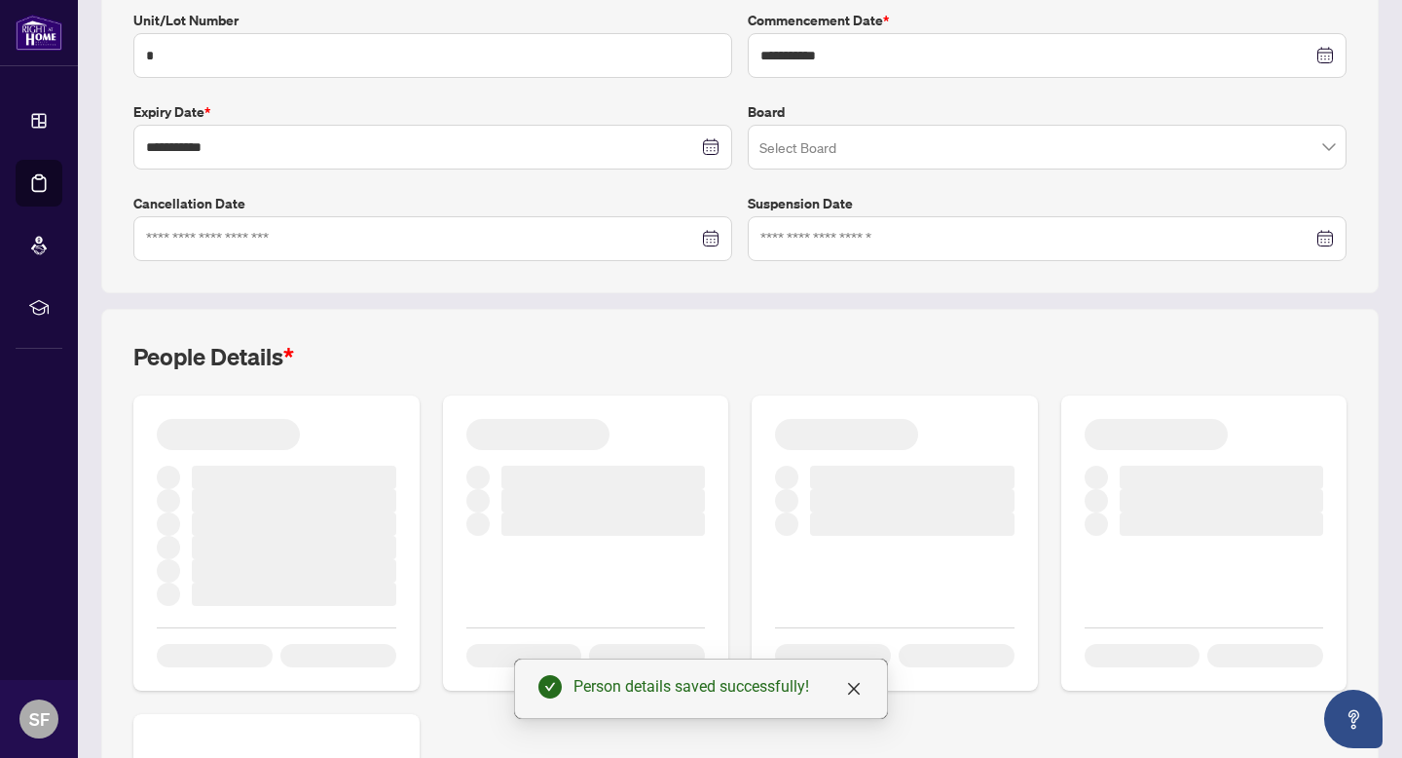
scroll to position [0, 0]
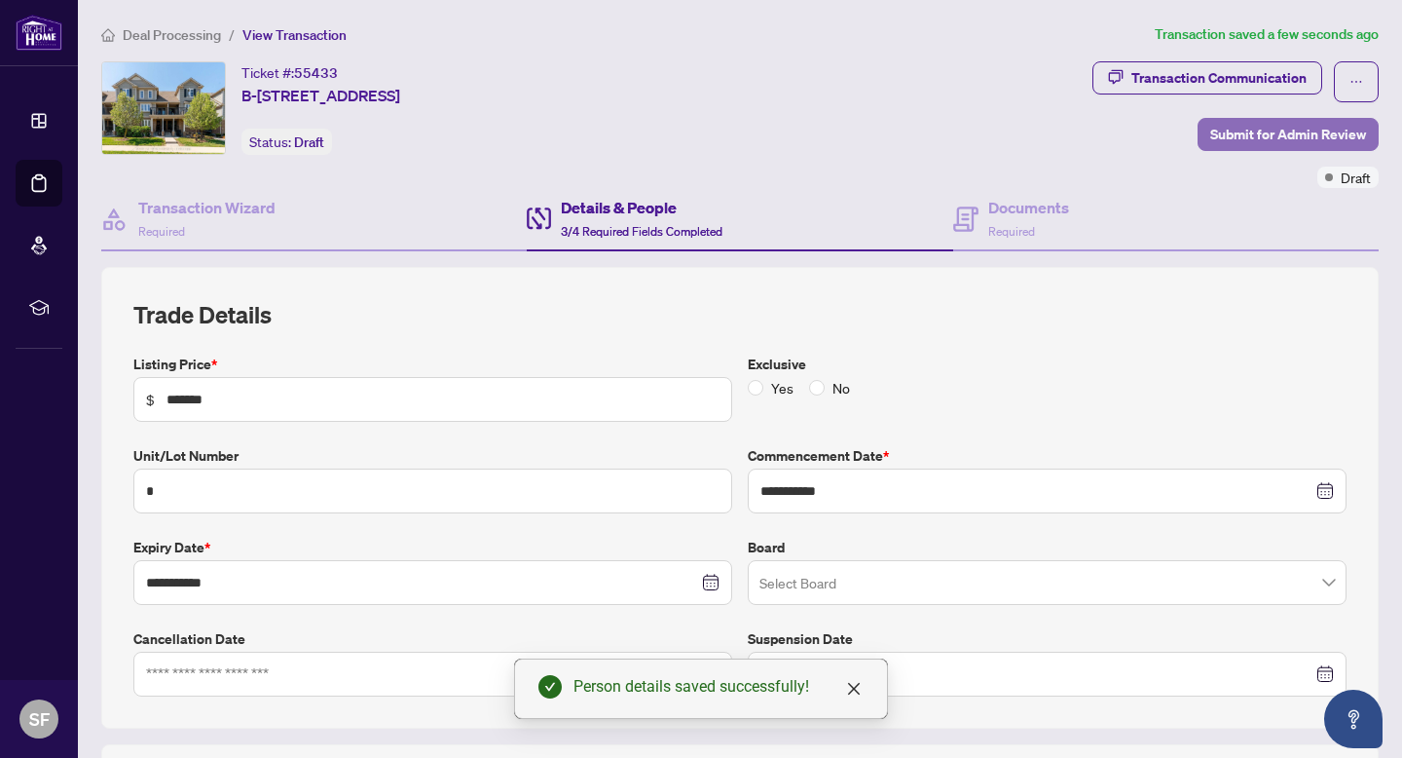
click at [1266, 134] on span "Submit for Admin Review" at bounding box center [1288, 134] width 156 height 31
click at [1224, 135] on span "Submit for Admin Review" at bounding box center [1288, 134] width 156 height 31
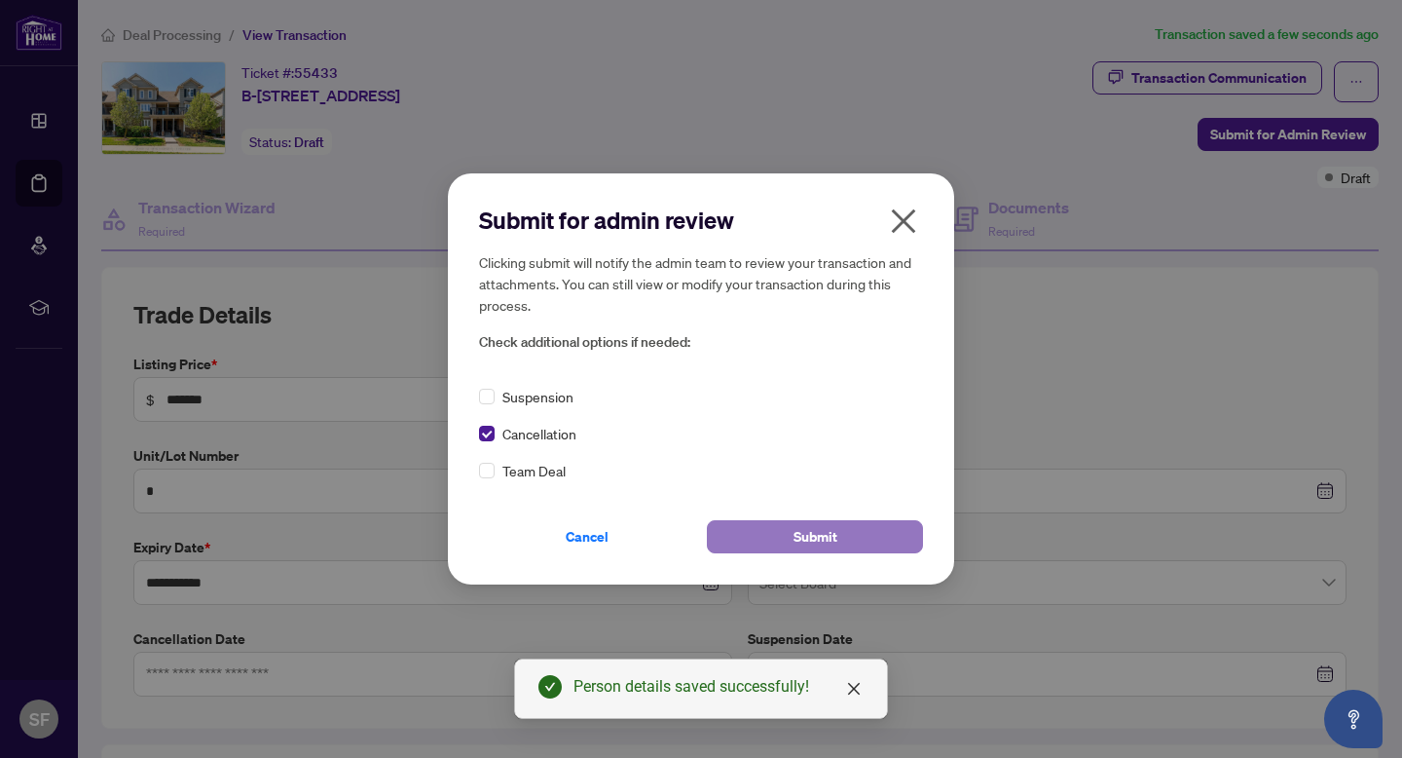
click at [782, 543] on button "Submit" at bounding box center [815, 536] width 216 height 33
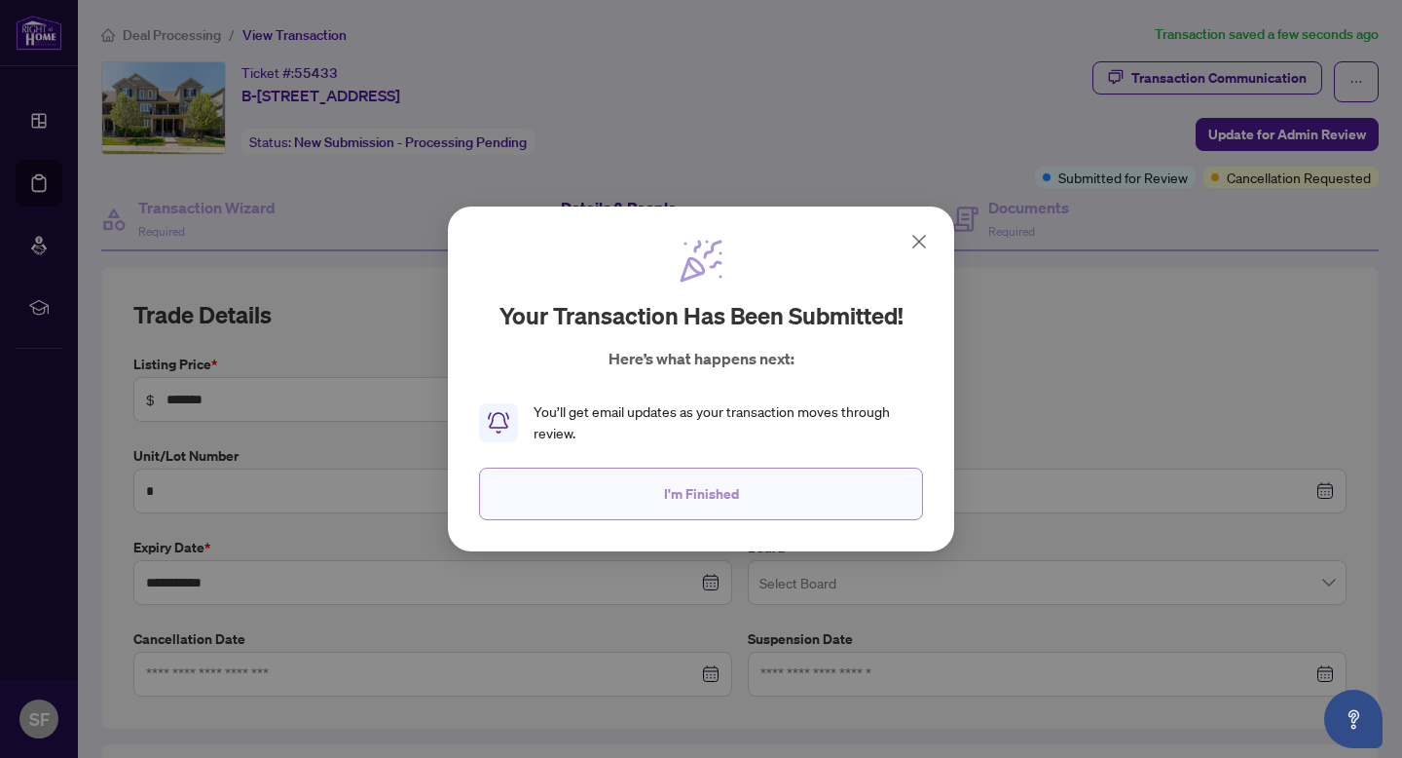
click at [718, 480] on span "I'm Finished" at bounding box center [701, 493] width 75 height 31
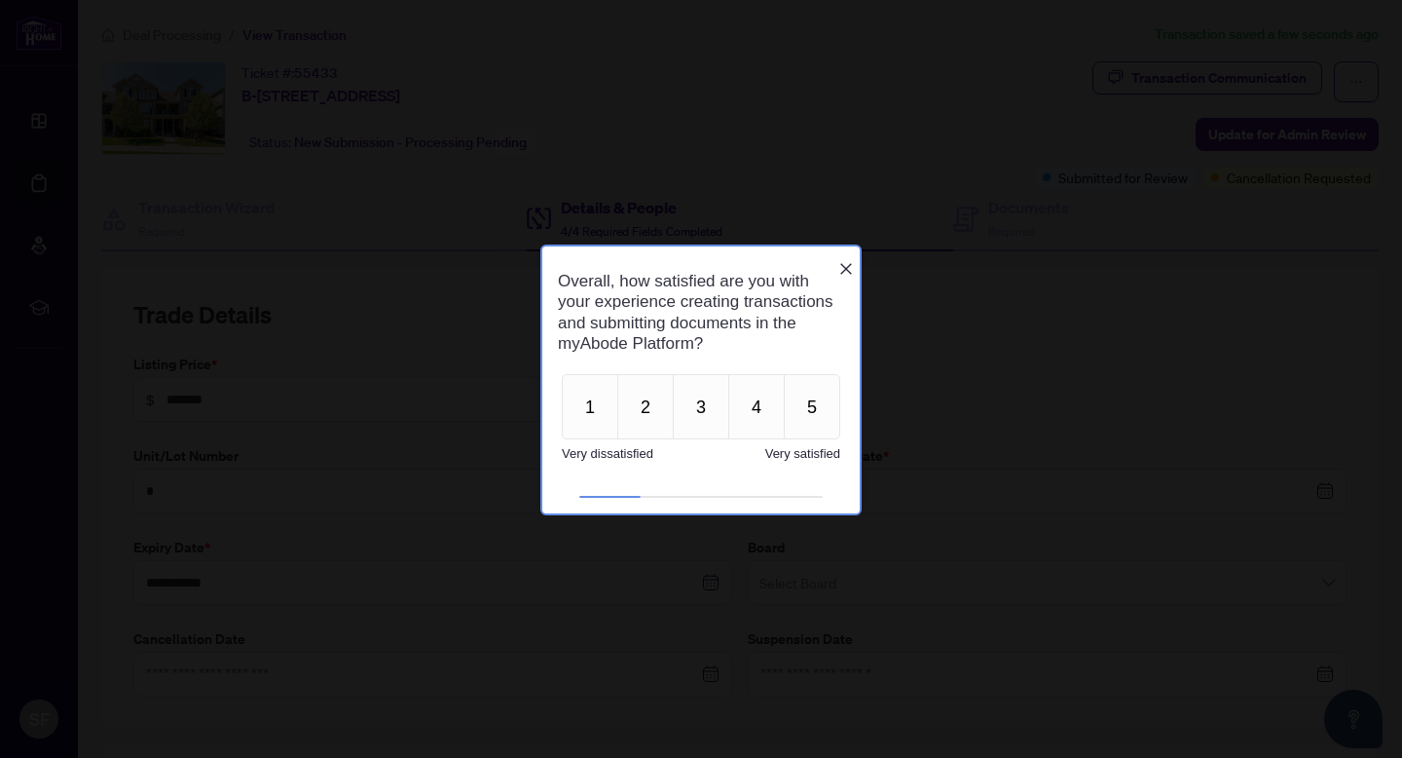
click at [834, 270] on h1 "Overall, how satisfied are you with your experience creating transactions and s…" at bounding box center [697, 311] width 278 height 83
click at [838, 260] on icon "Close button" at bounding box center [846, 268] width 16 height 16
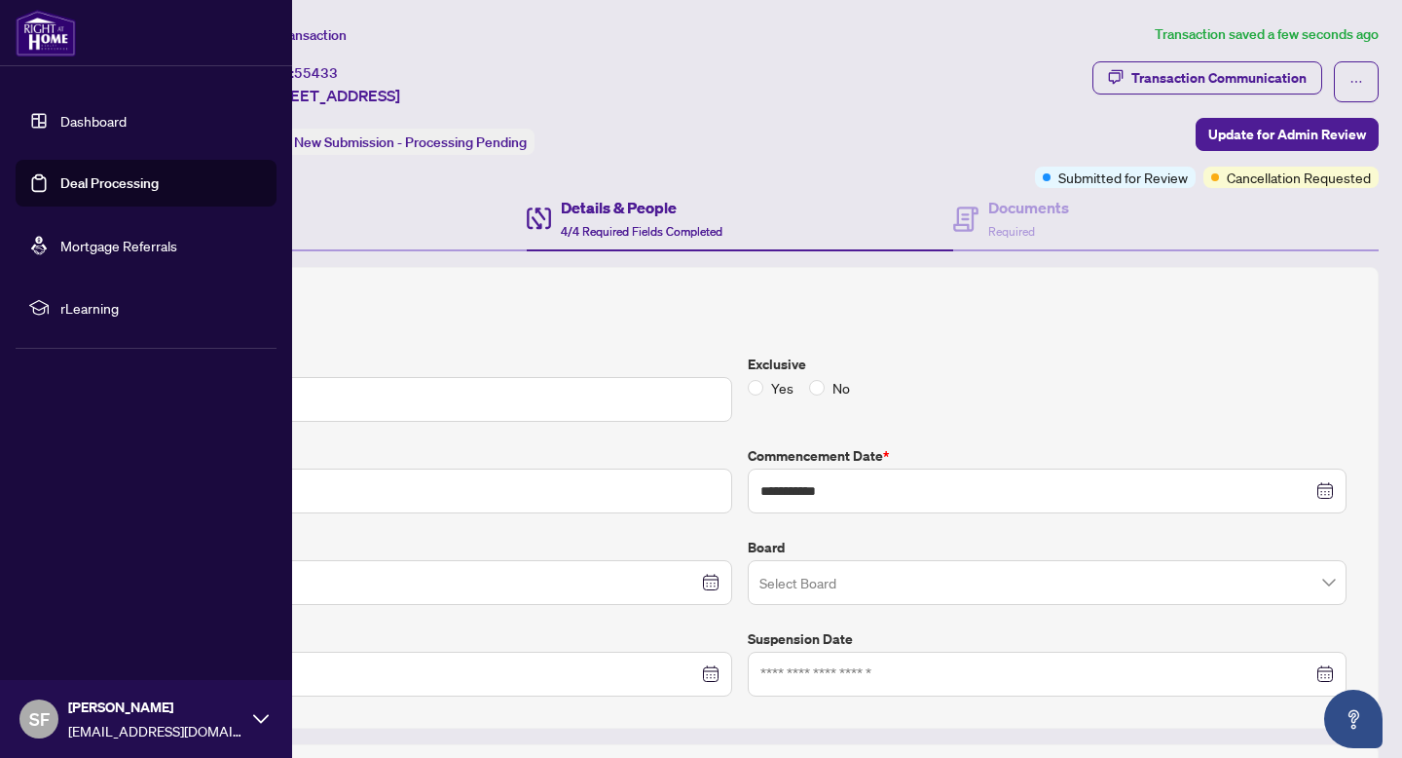
click at [92, 128] on link "Dashboard" at bounding box center [93, 121] width 66 height 18
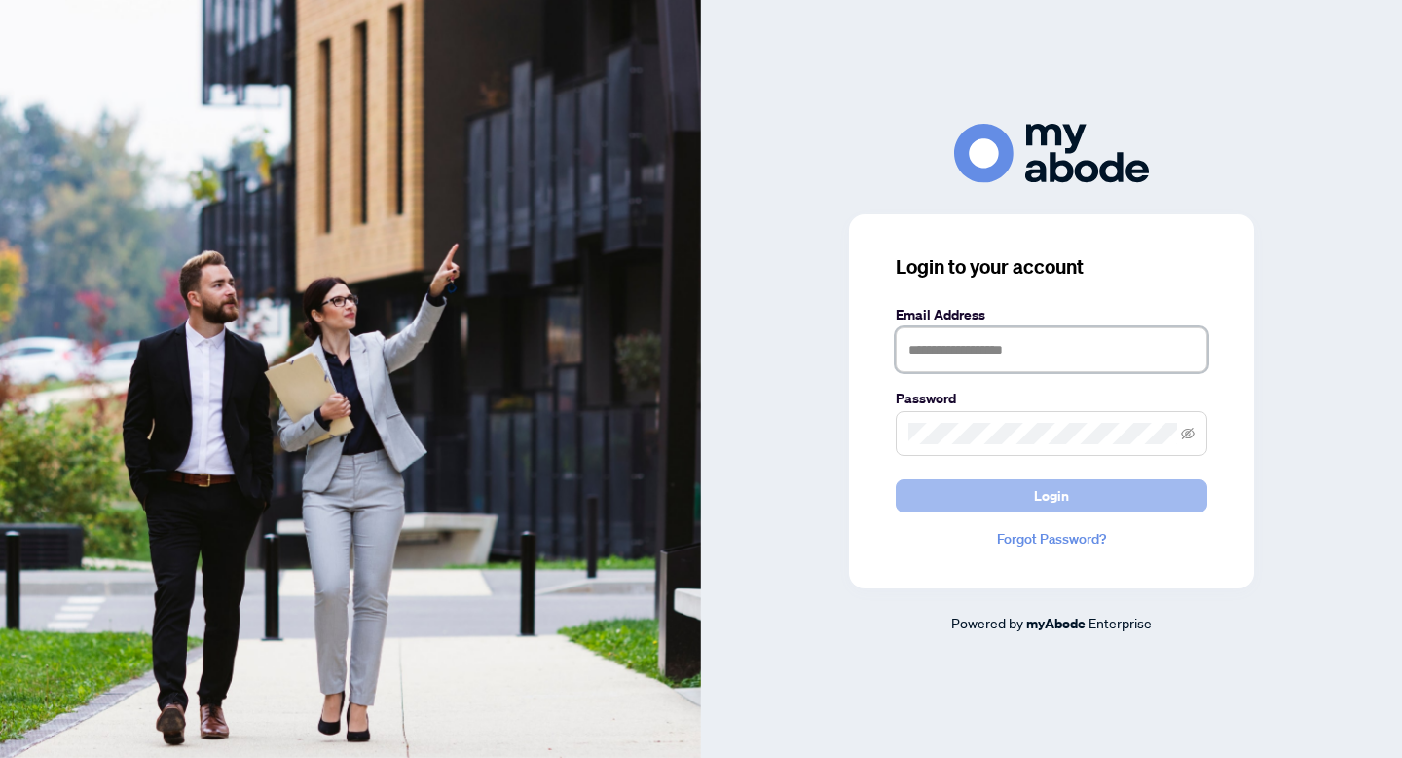
type input "**********"
click at [1039, 479] on button "Login" at bounding box center [1052, 495] width 312 height 33
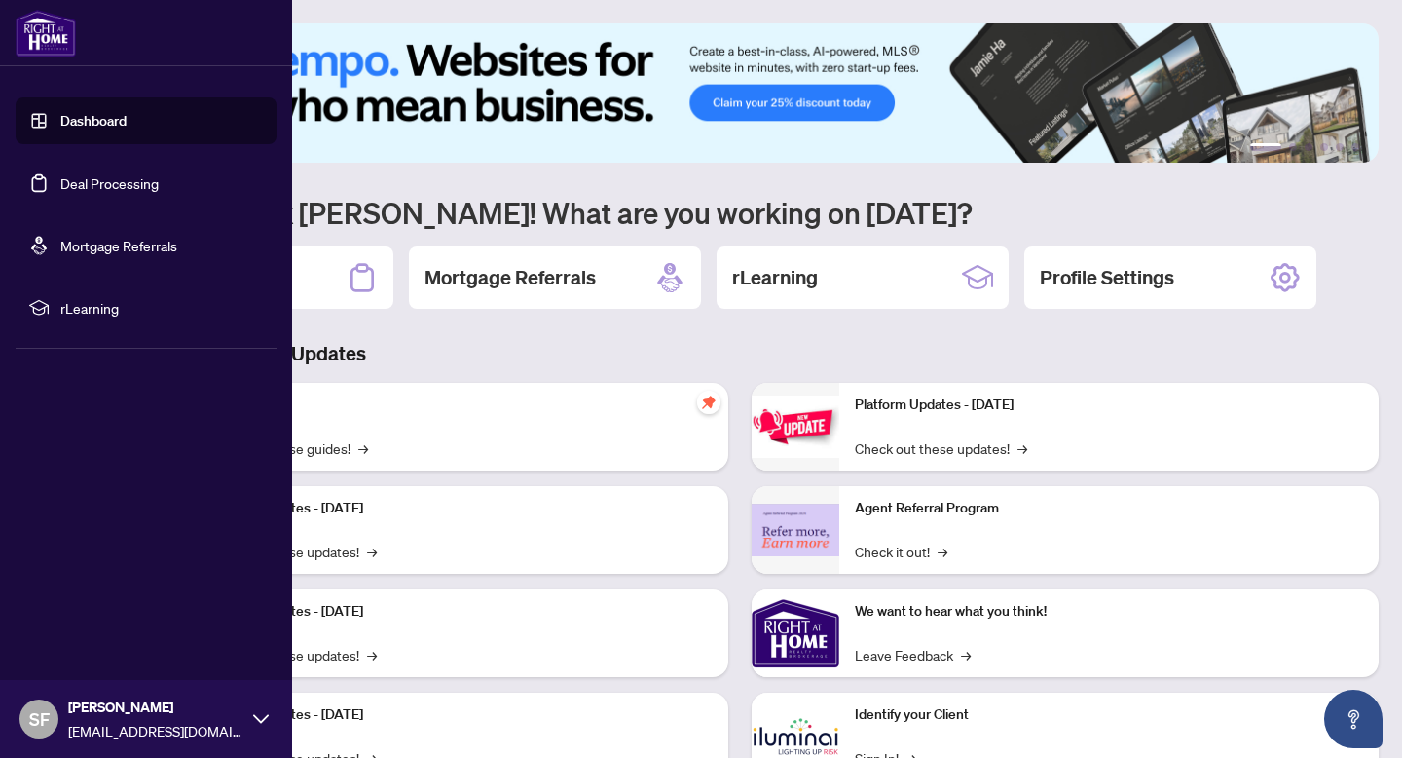
click at [121, 192] on link "Deal Processing" at bounding box center [109, 183] width 98 height 18
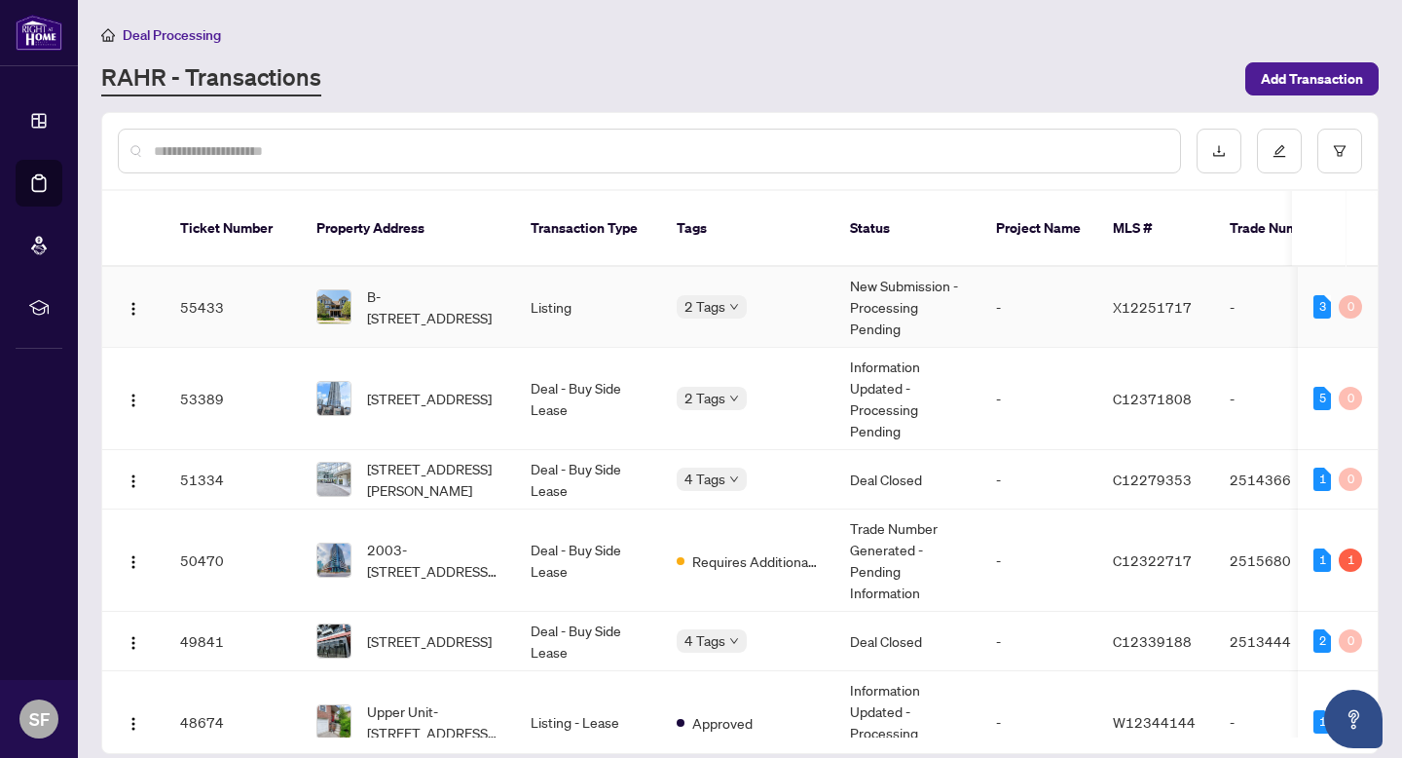
click at [1008, 324] on td "-" at bounding box center [1039, 307] width 117 height 81
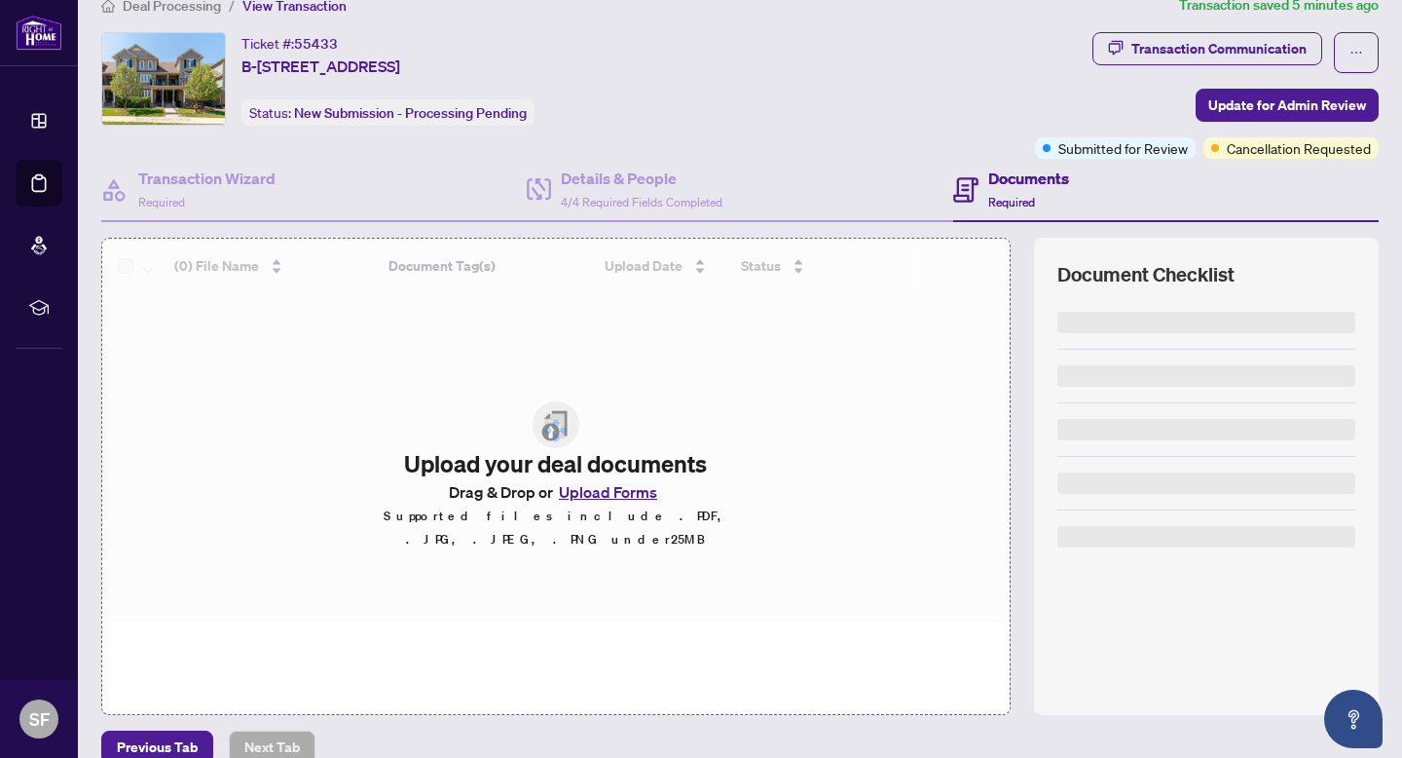
scroll to position [56, 0]
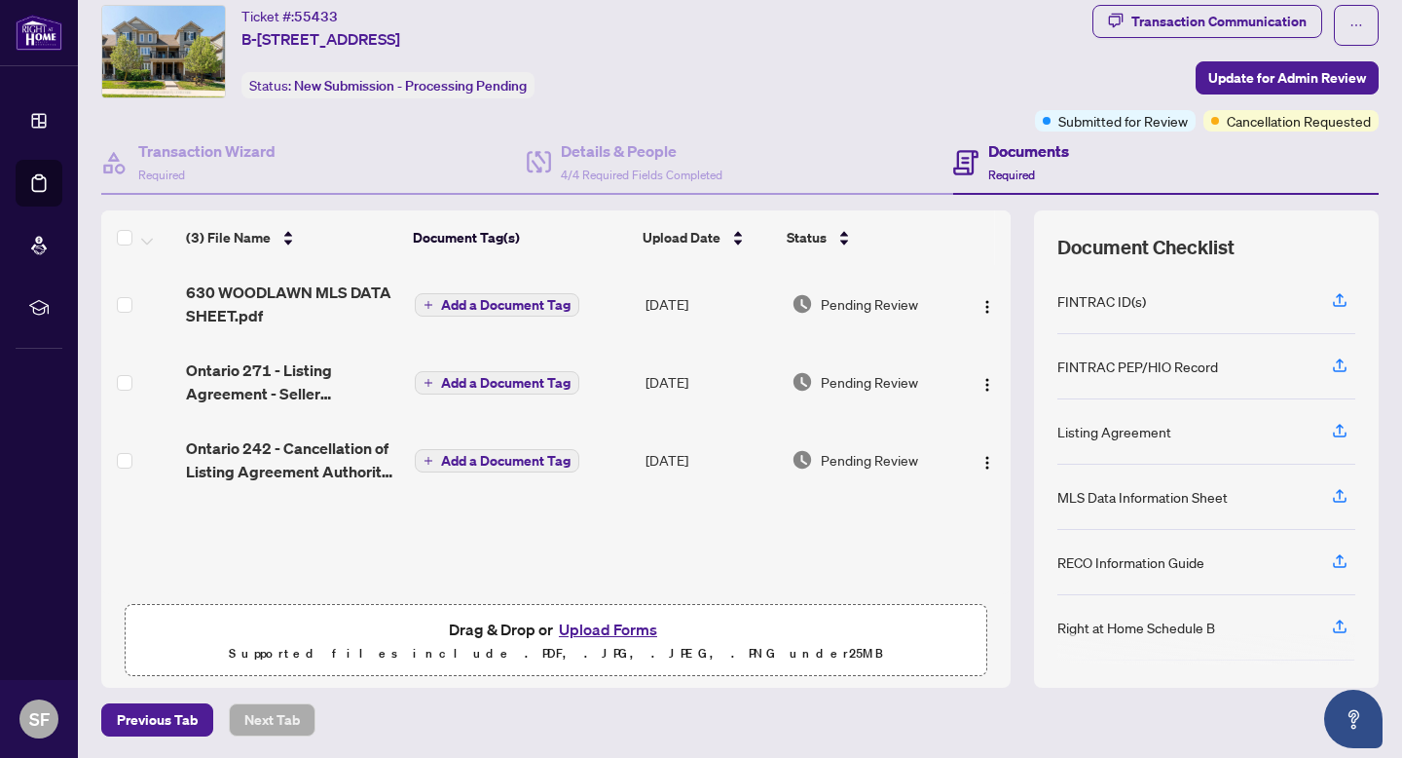
click at [591, 629] on button "Upload Forms" at bounding box center [608, 628] width 110 height 25
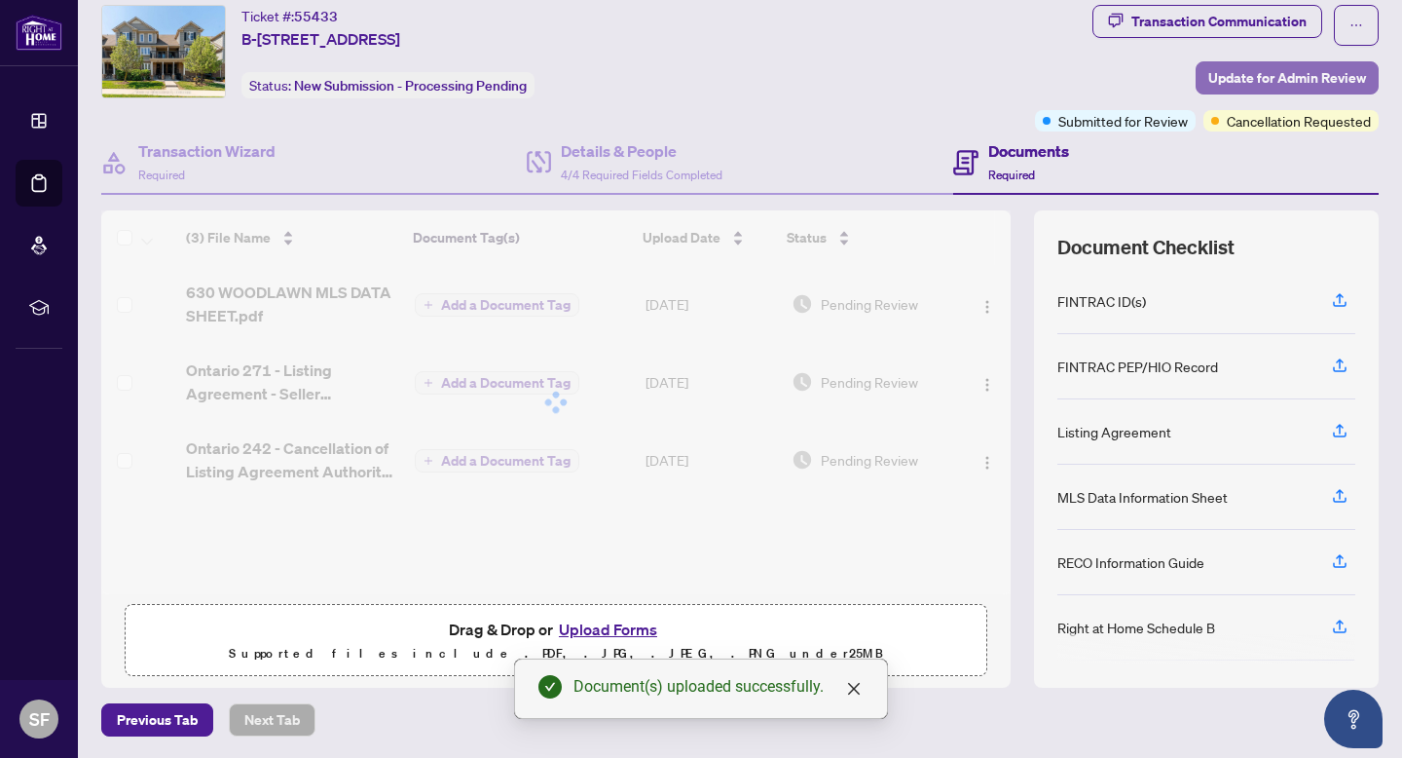
click at [1239, 75] on span "Update for Admin Review" at bounding box center [1288, 77] width 158 height 31
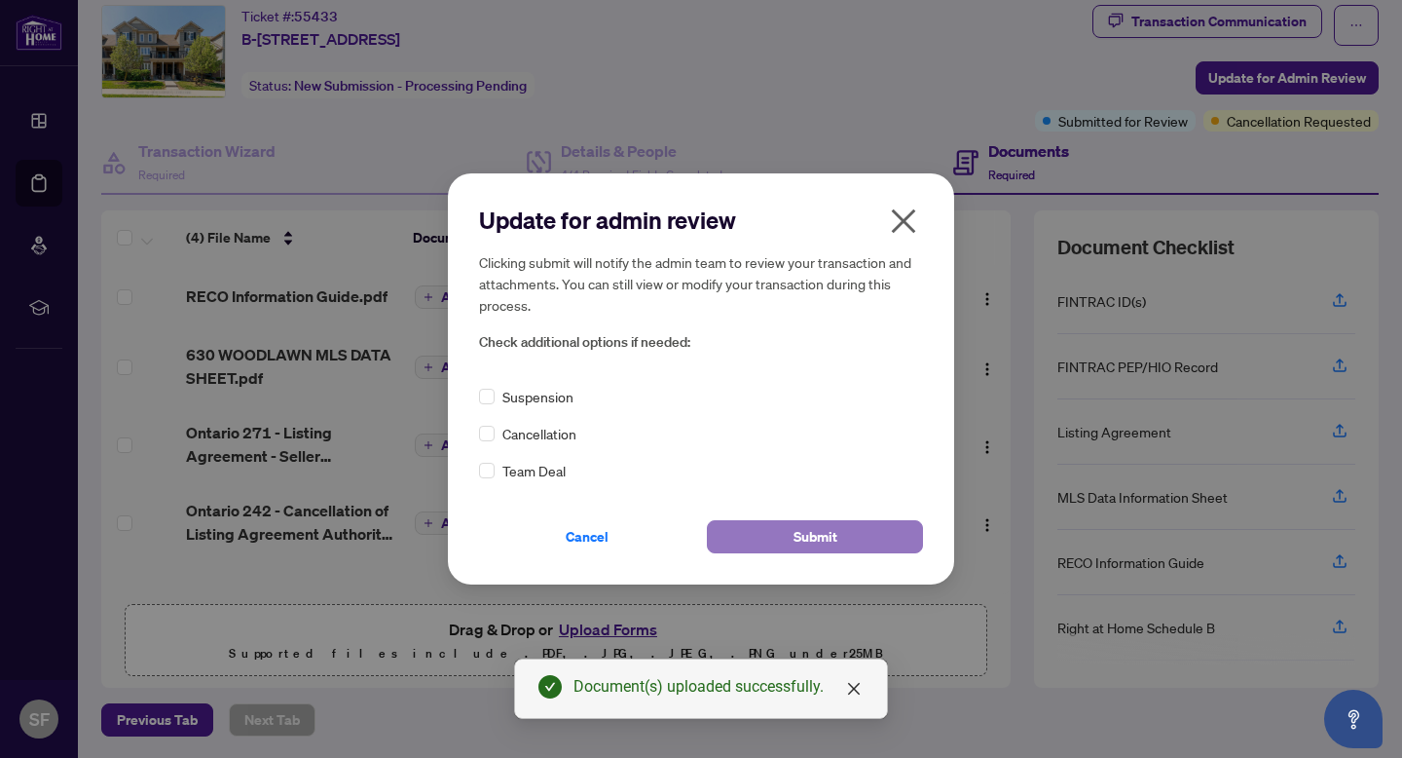
click at [809, 529] on span "Submit" at bounding box center [816, 536] width 44 height 31
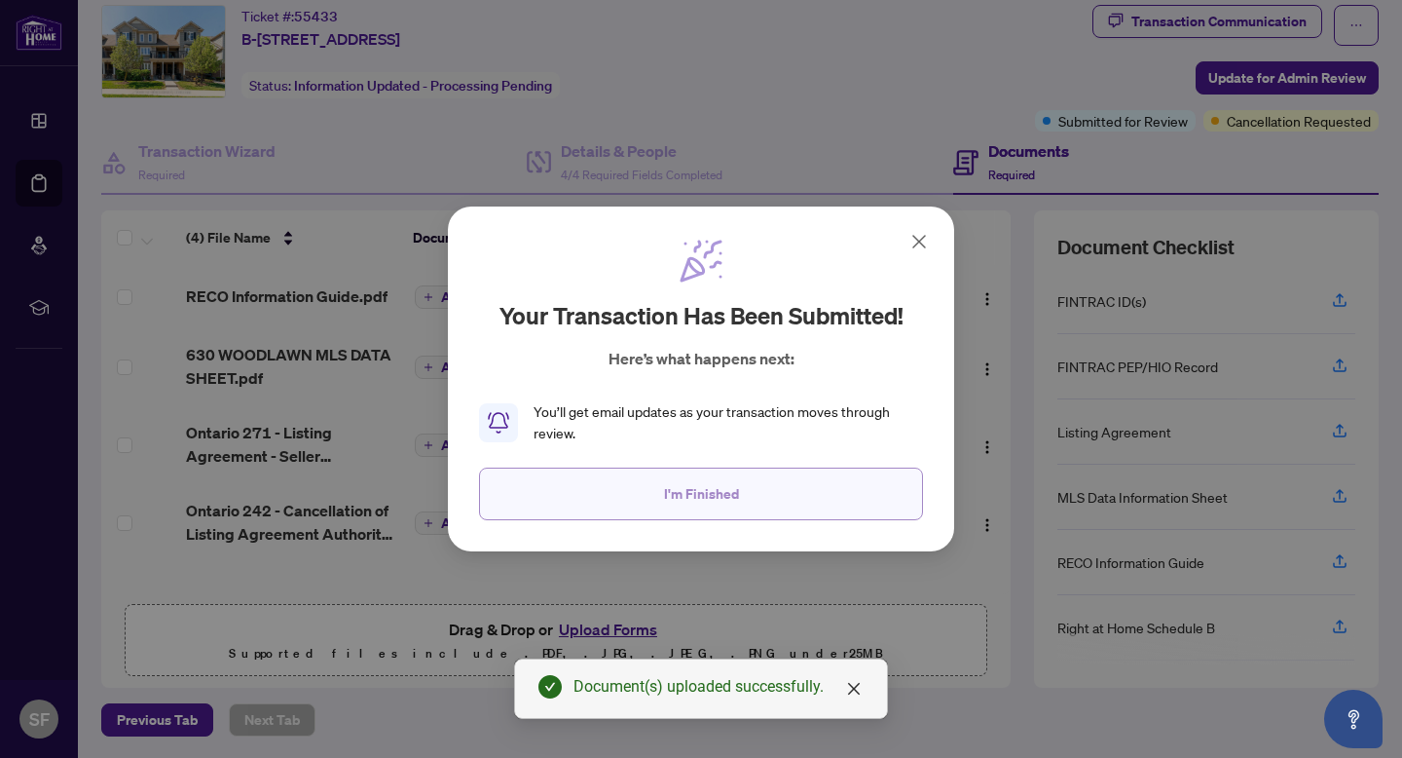
click at [807, 496] on button "I'm Finished" at bounding box center [701, 493] width 444 height 53
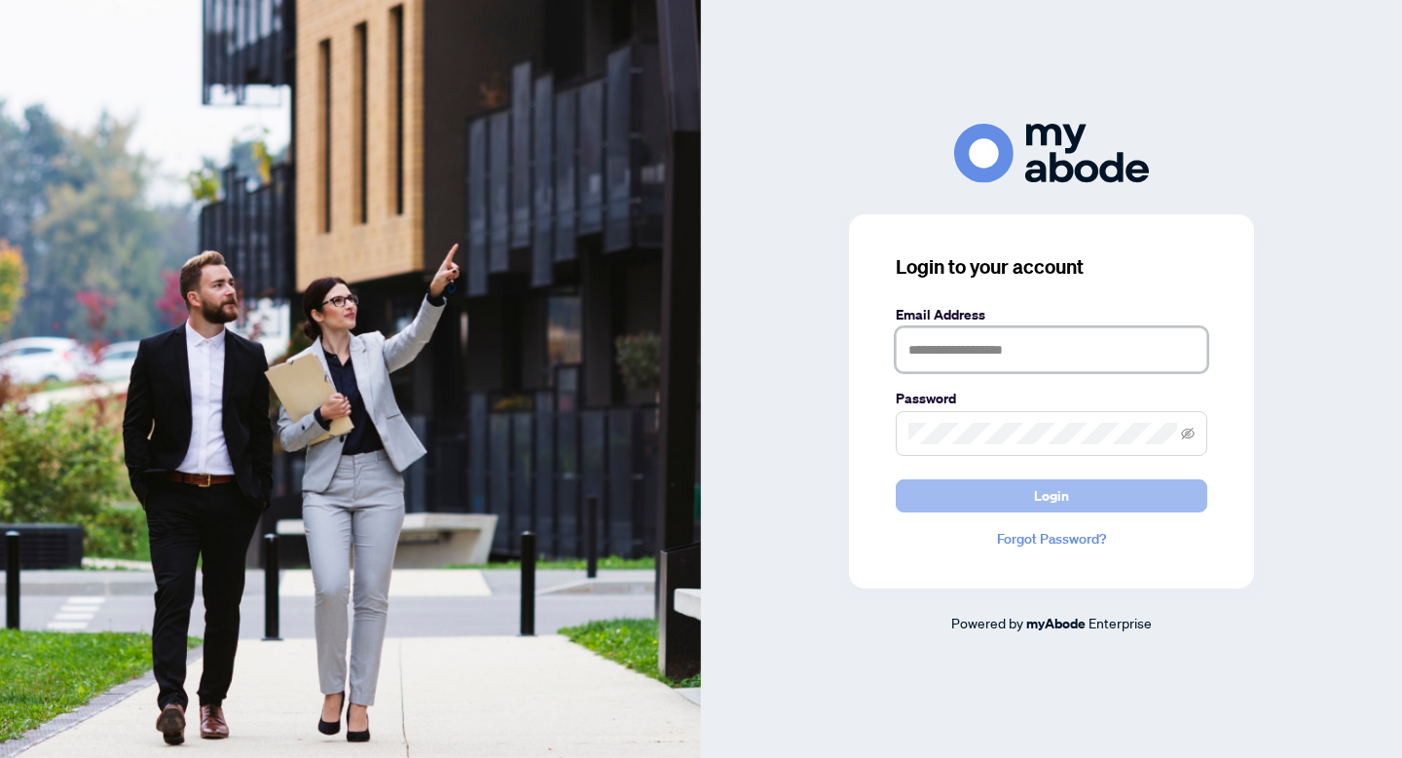
type input "**********"
click at [1063, 492] on span "Login" at bounding box center [1051, 495] width 35 height 31
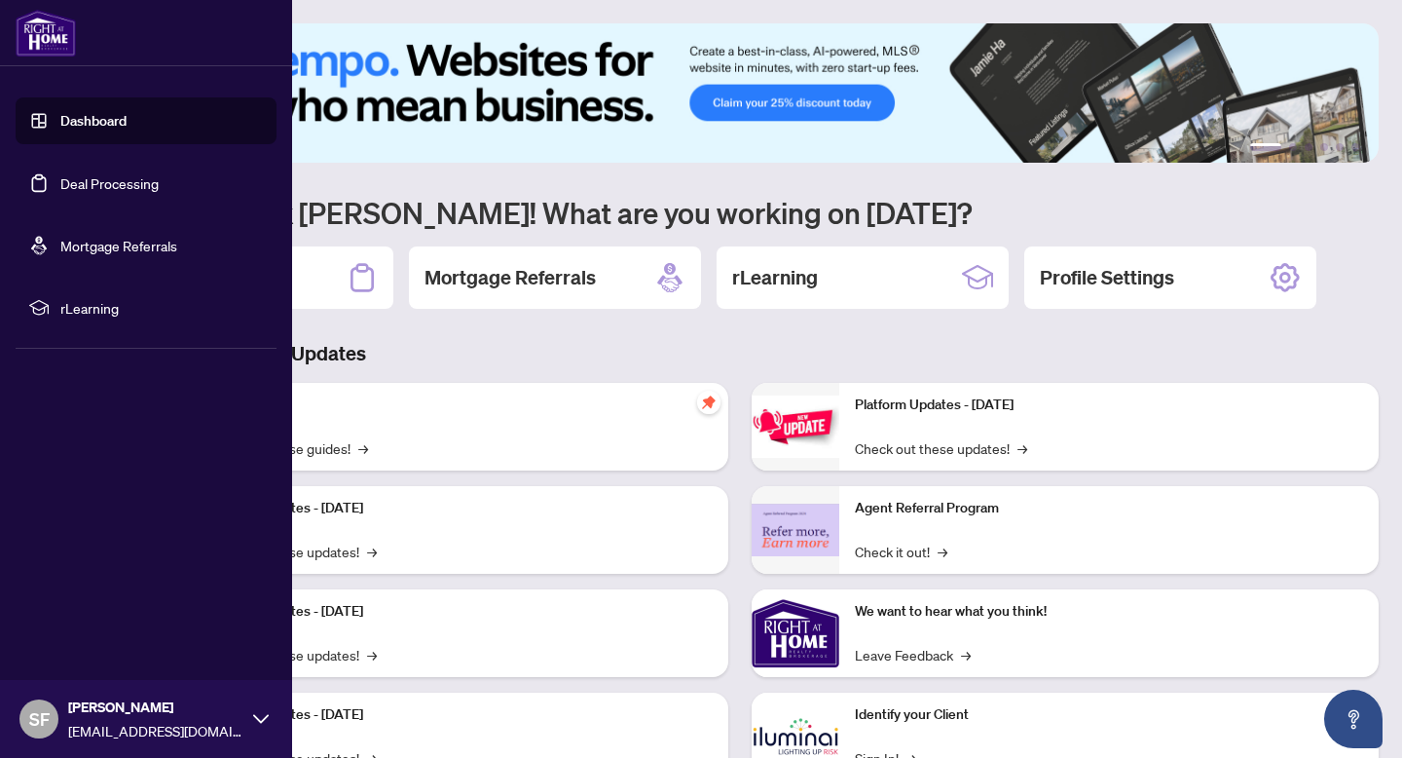
click at [103, 192] on link "Deal Processing" at bounding box center [109, 183] width 98 height 18
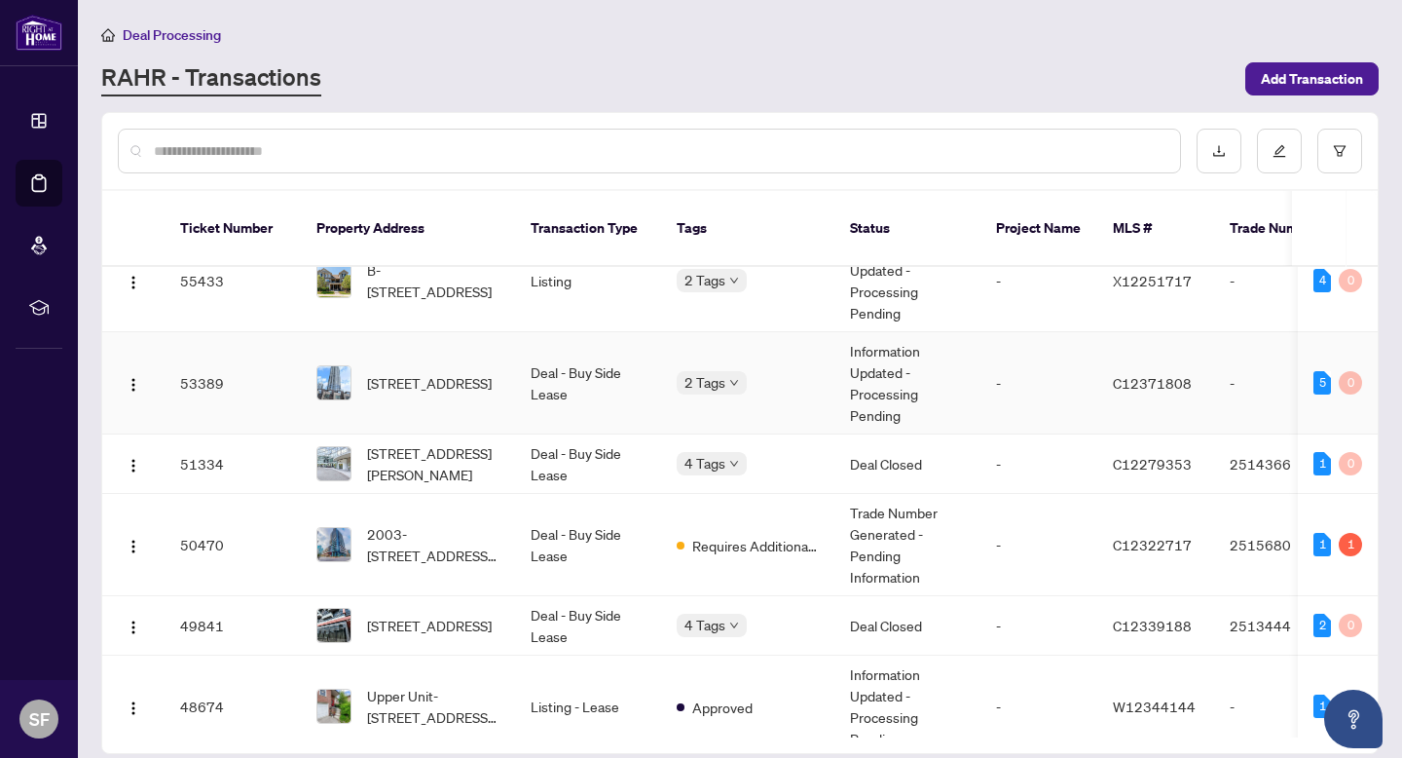
scroll to position [49, 0]
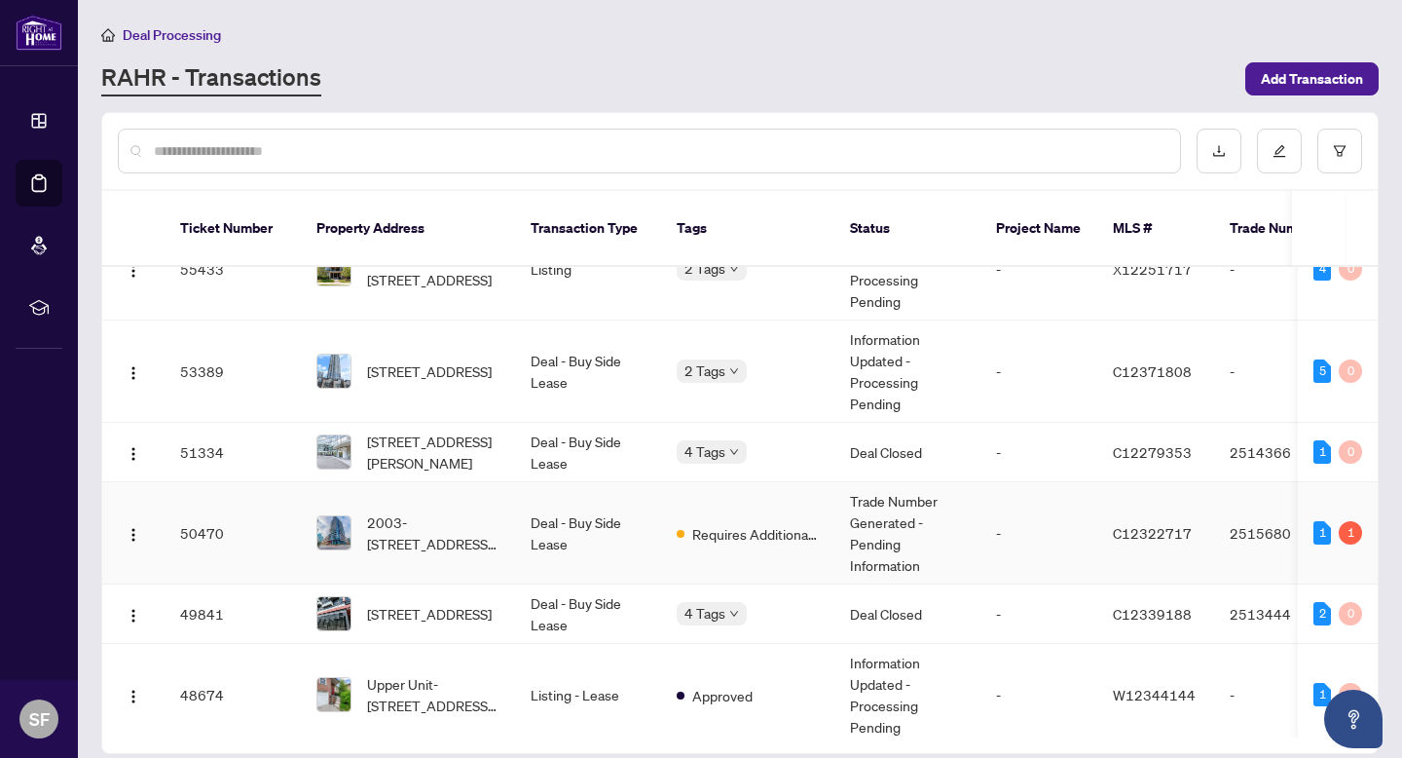
click at [596, 519] on td "Deal - Buy Side Lease" at bounding box center [588, 533] width 146 height 102
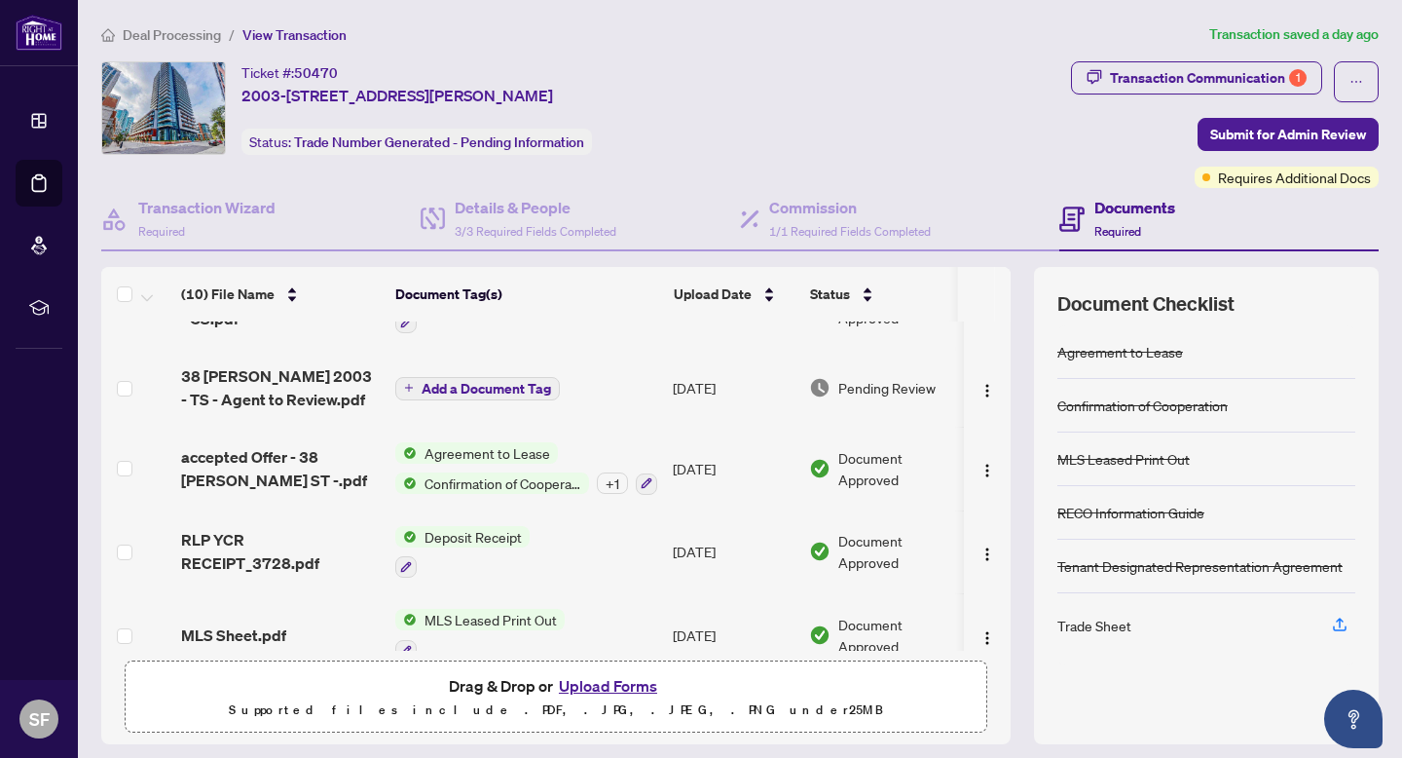
scroll to position [59, 0]
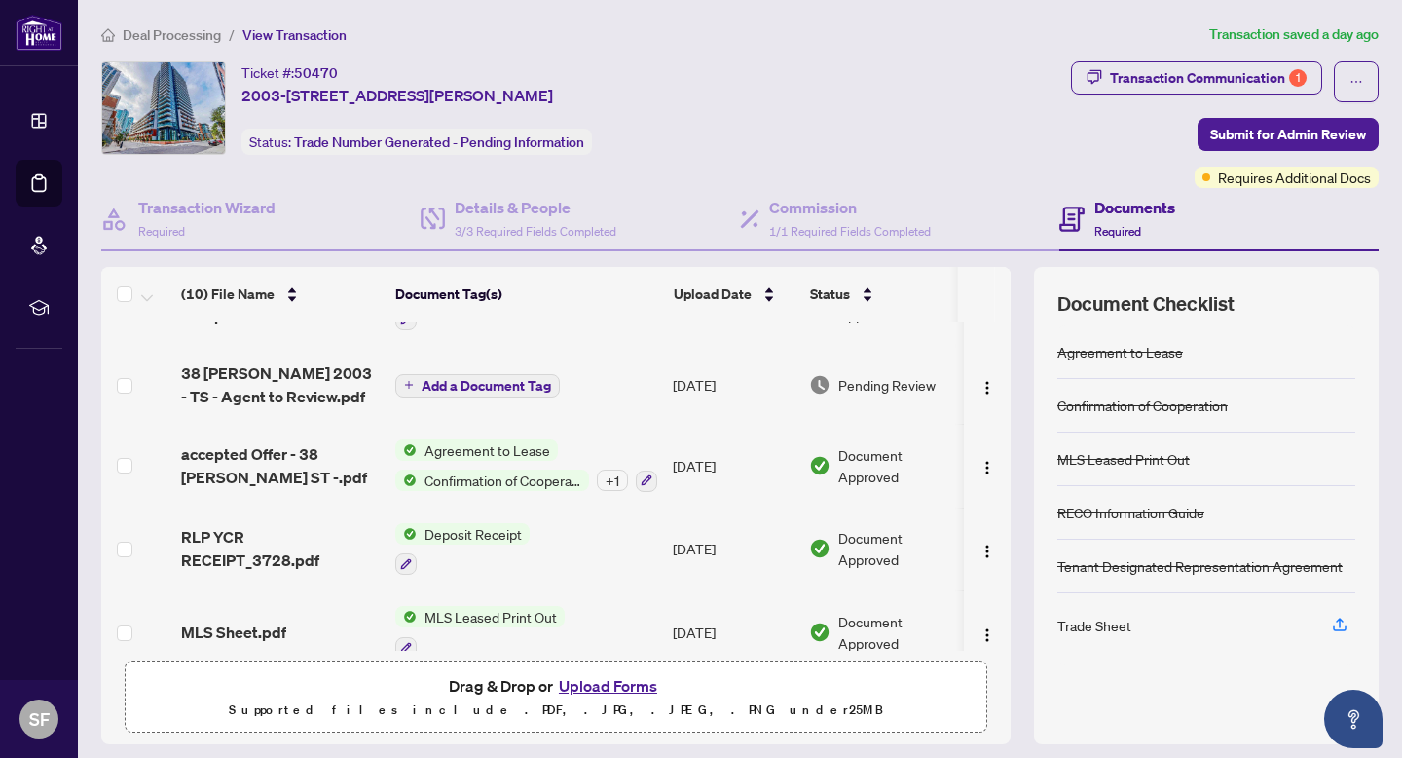
click at [282, 383] on span "38 Iannuzzi 2003 - TS - Agent to Review.pdf" at bounding box center [280, 384] width 199 height 47
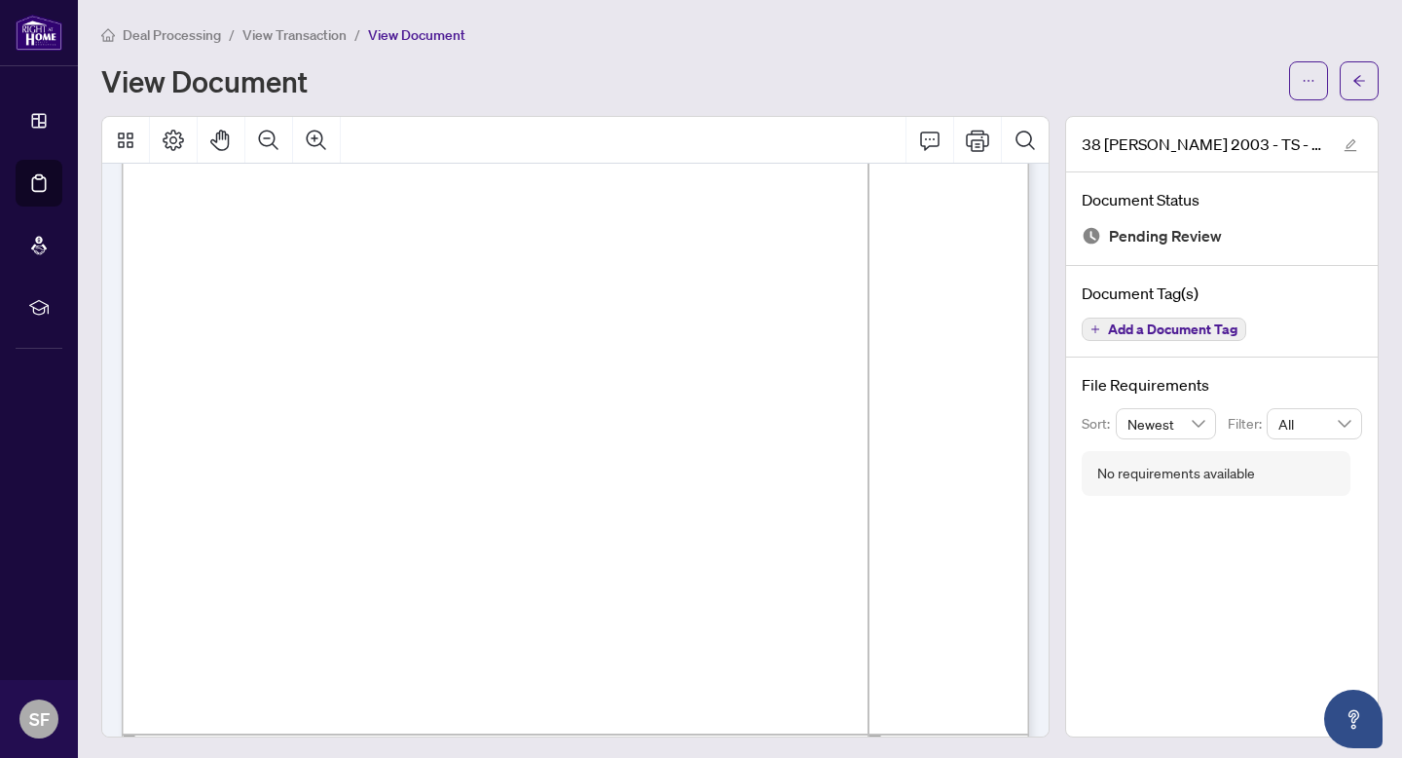
scroll to position [211, 0]
click at [1372, 90] on button "button" at bounding box center [1359, 80] width 39 height 39
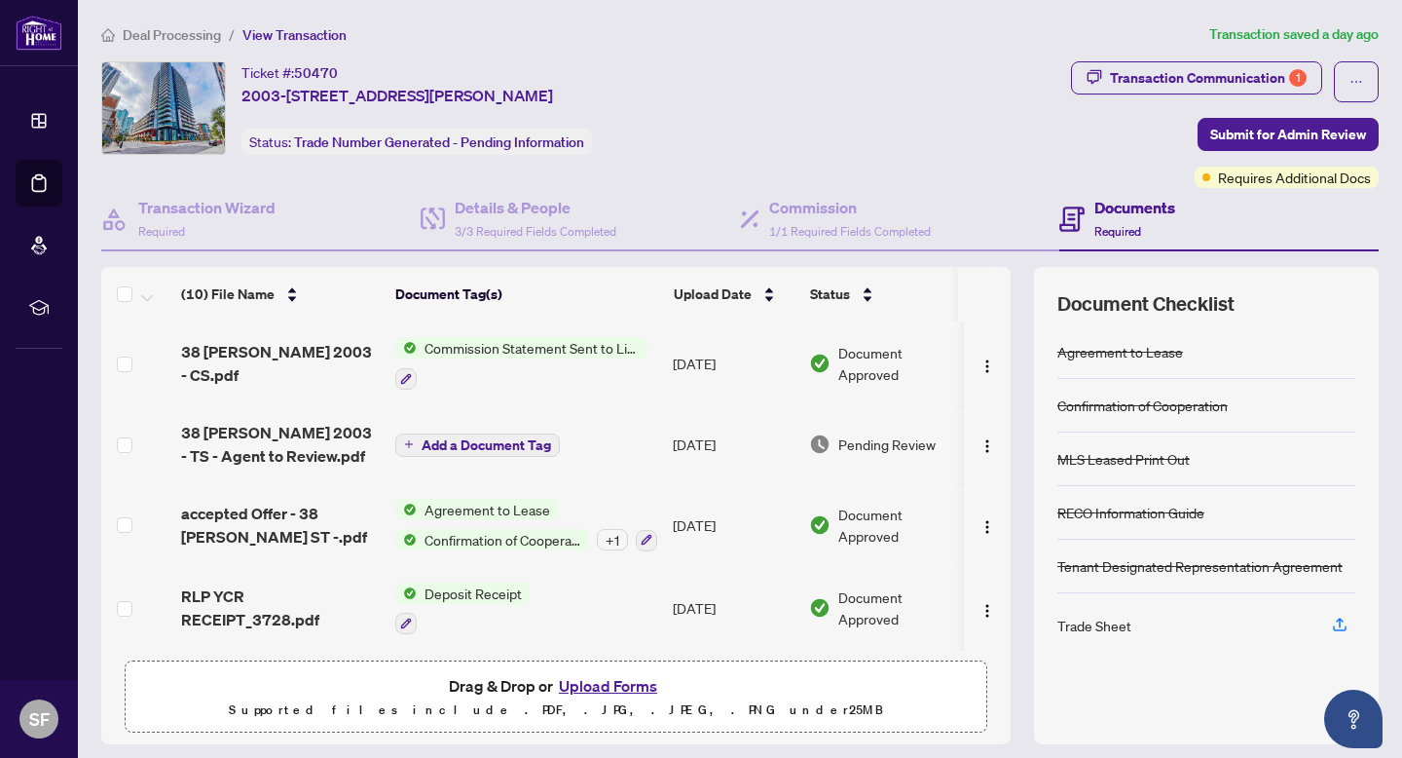
click at [263, 521] on span "accepted Offer - 38 Iannuzzi ST -.pdf" at bounding box center [280, 525] width 199 height 47
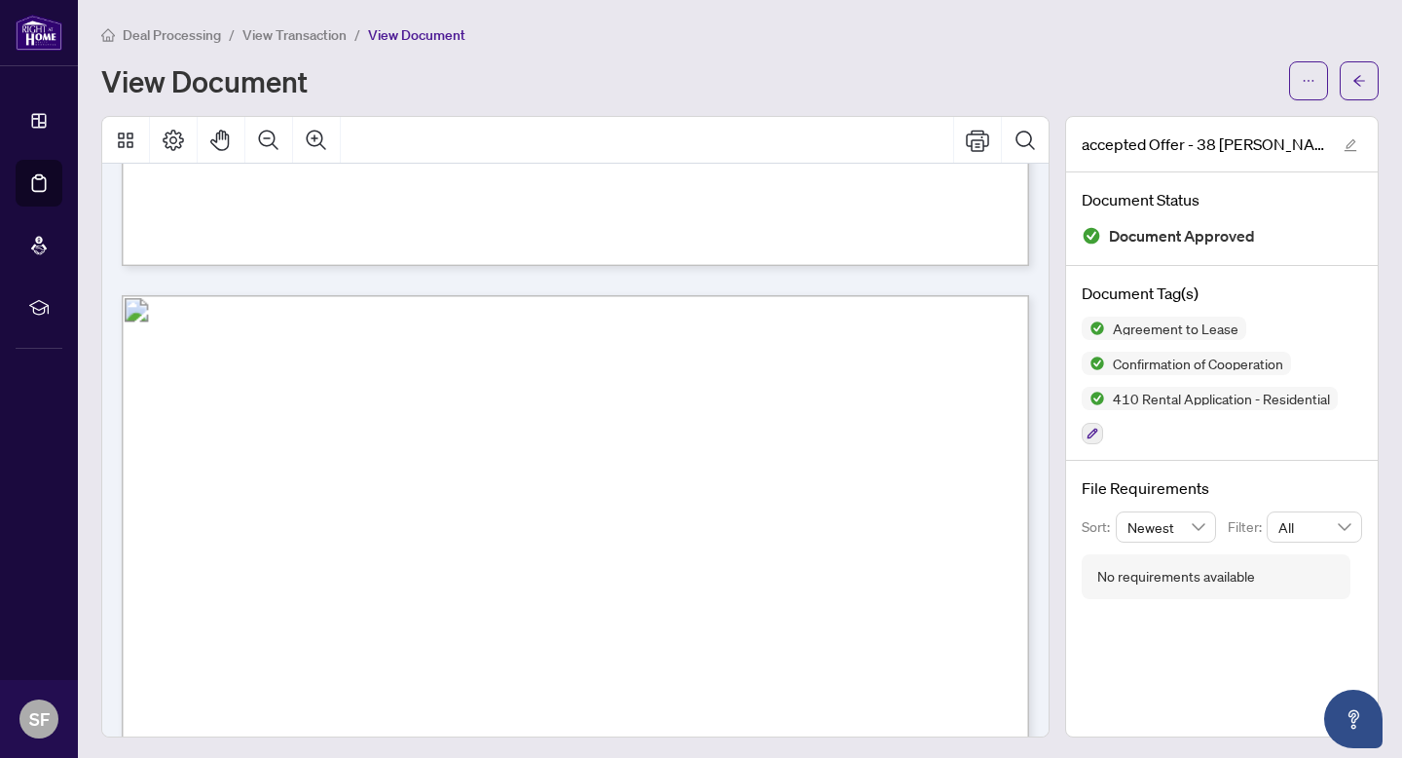
scroll to position [2743, 0]
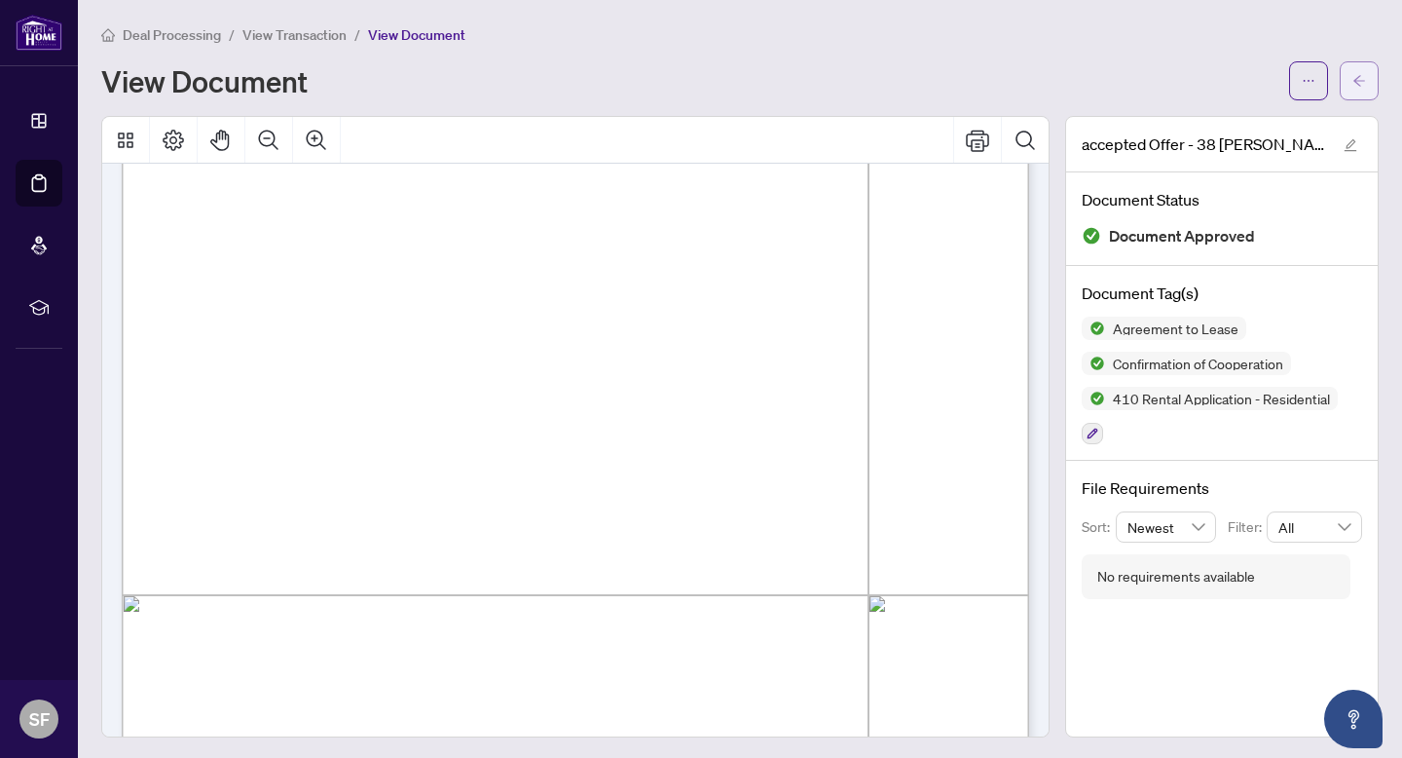
click at [1348, 86] on button "button" at bounding box center [1359, 80] width 39 height 39
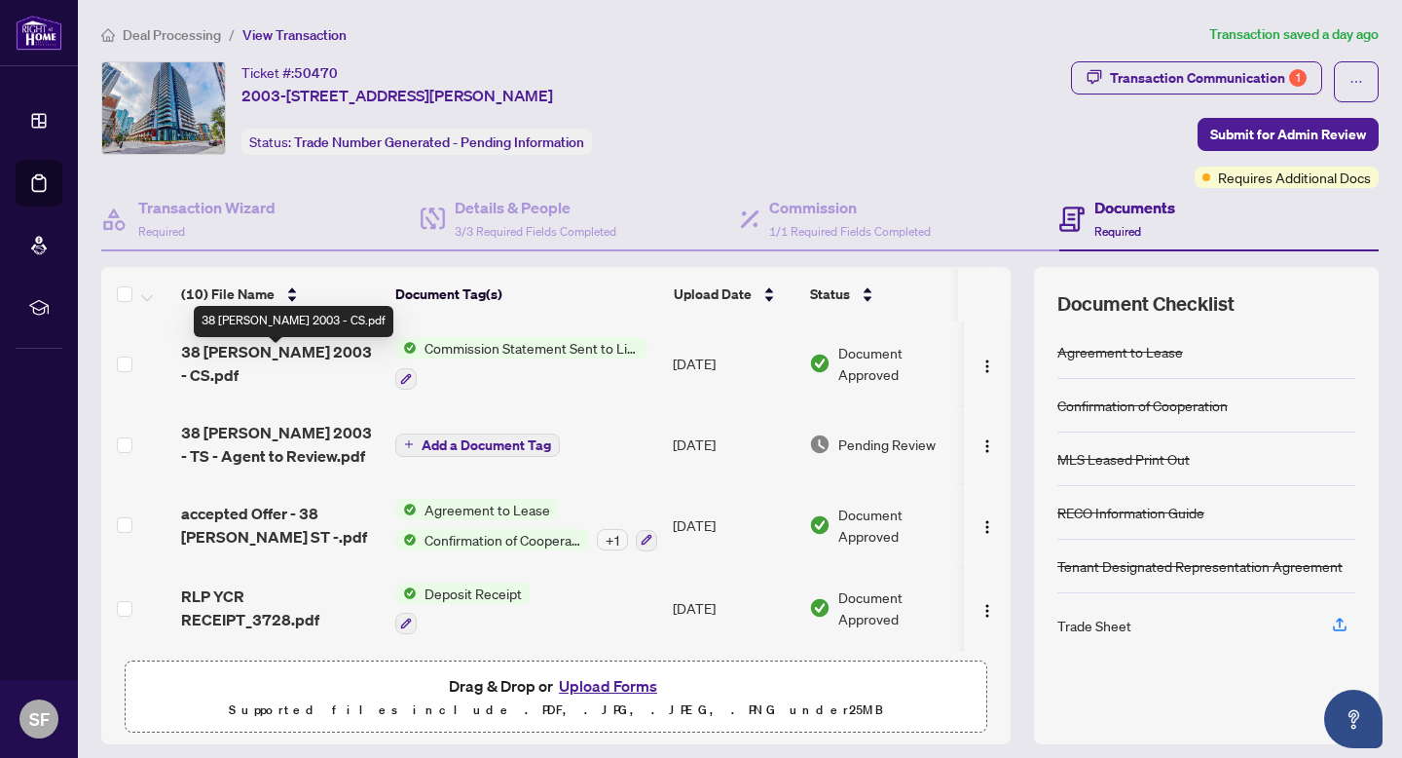
click at [298, 365] on span "38 Iannuzzi 2003 - CS.pdf" at bounding box center [280, 363] width 199 height 47
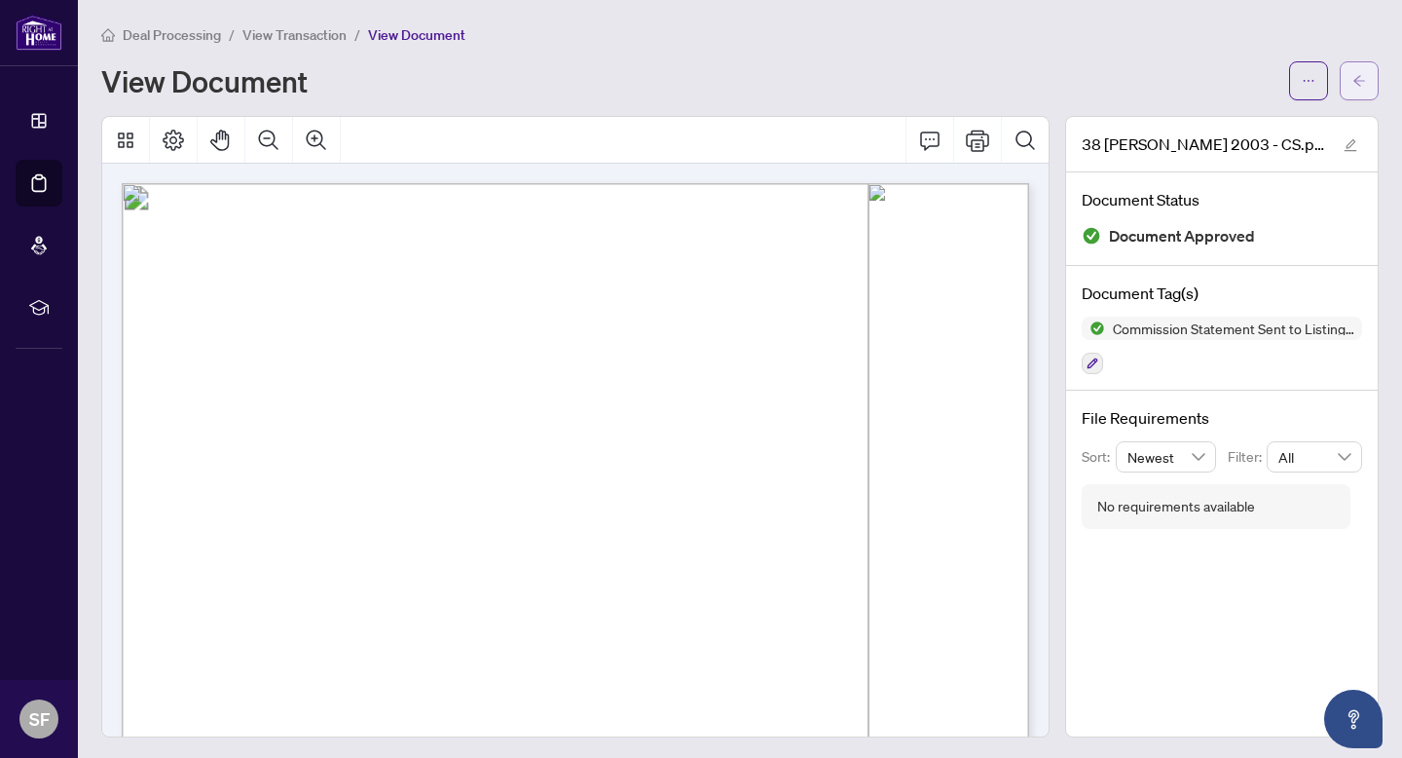
click at [1361, 70] on span "button" at bounding box center [1360, 80] width 14 height 31
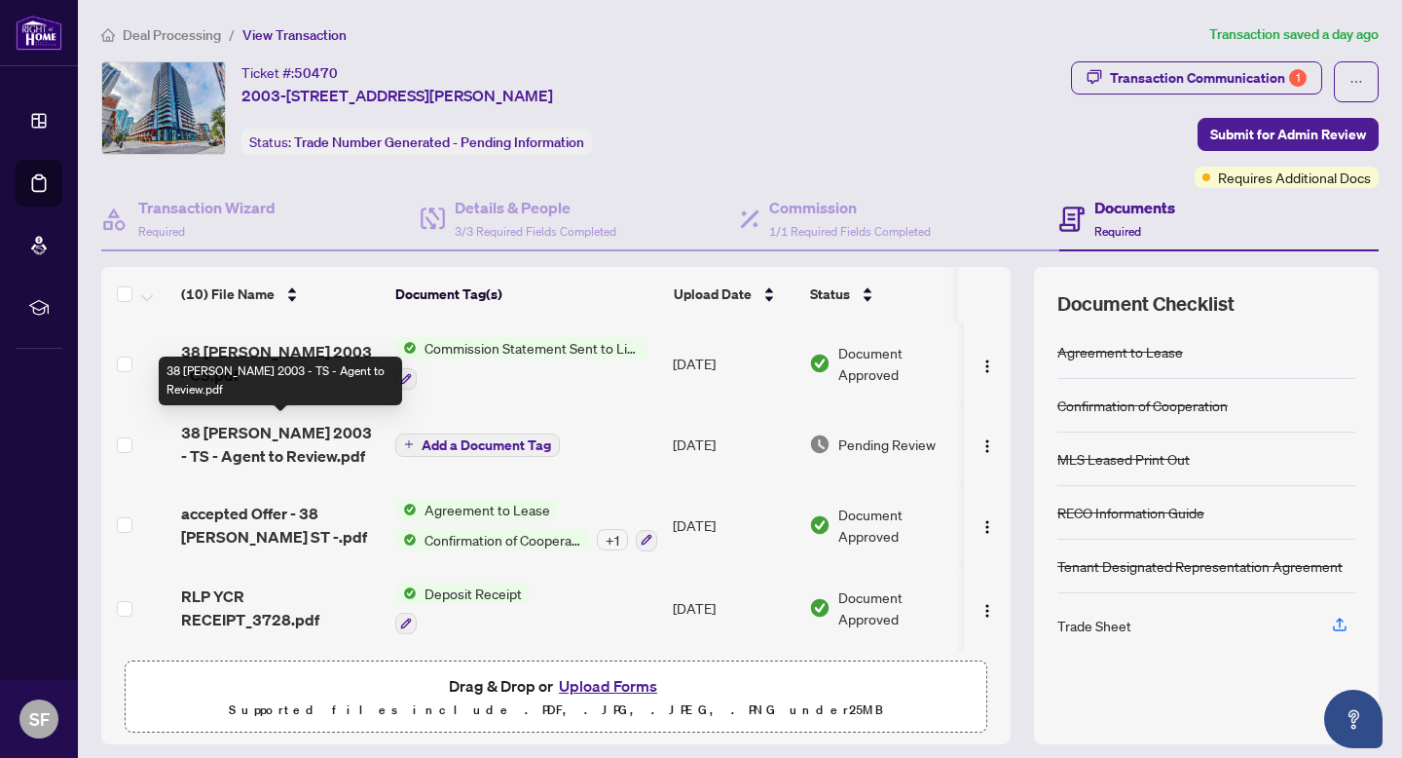
click at [293, 435] on span "38 Iannuzzi 2003 - TS - Agent to Review.pdf" at bounding box center [280, 444] width 199 height 47
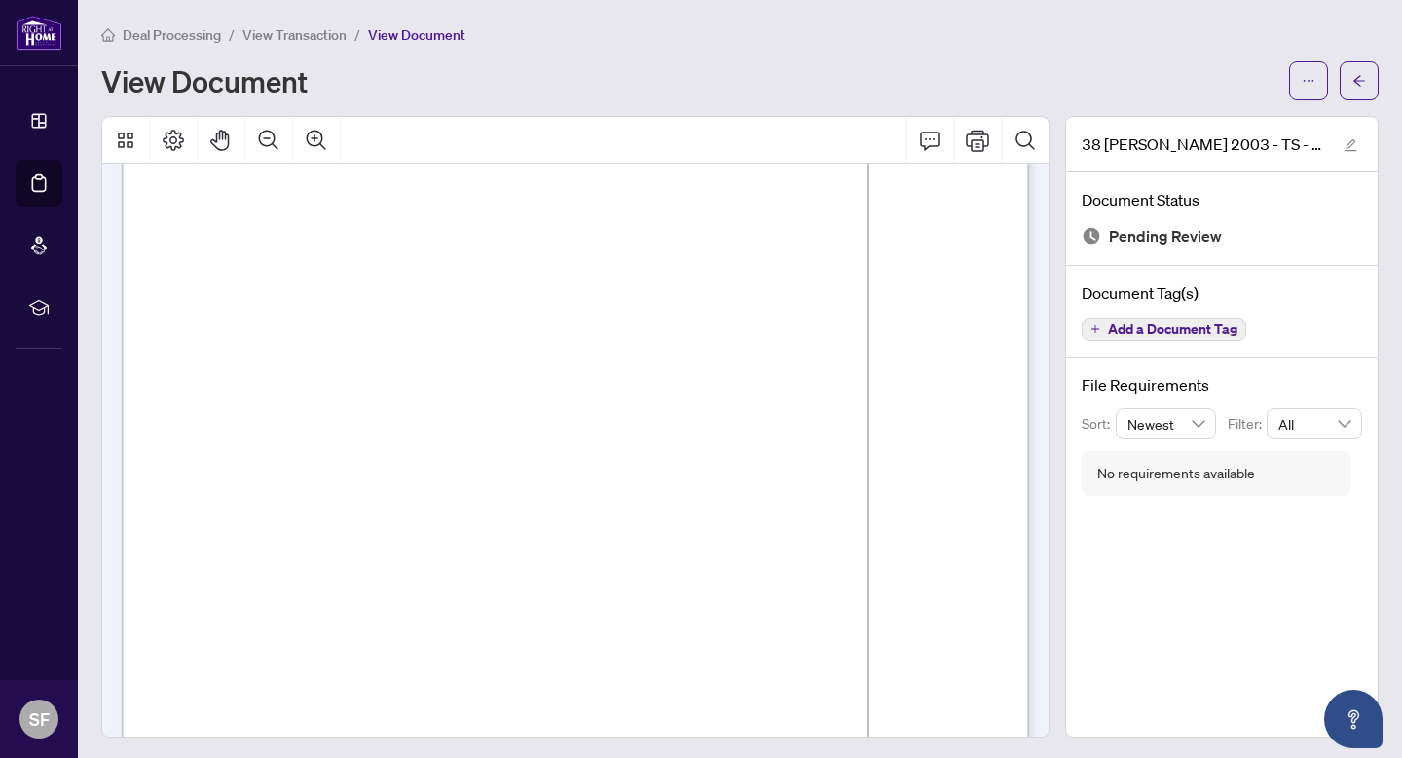
scroll to position [49, 0]
click at [1312, 68] on span "button" at bounding box center [1309, 80] width 14 height 31
click at [1229, 130] on span "Download" at bounding box center [1239, 122] width 148 height 21
click at [1359, 86] on span "button" at bounding box center [1360, 80] width 14 height 31
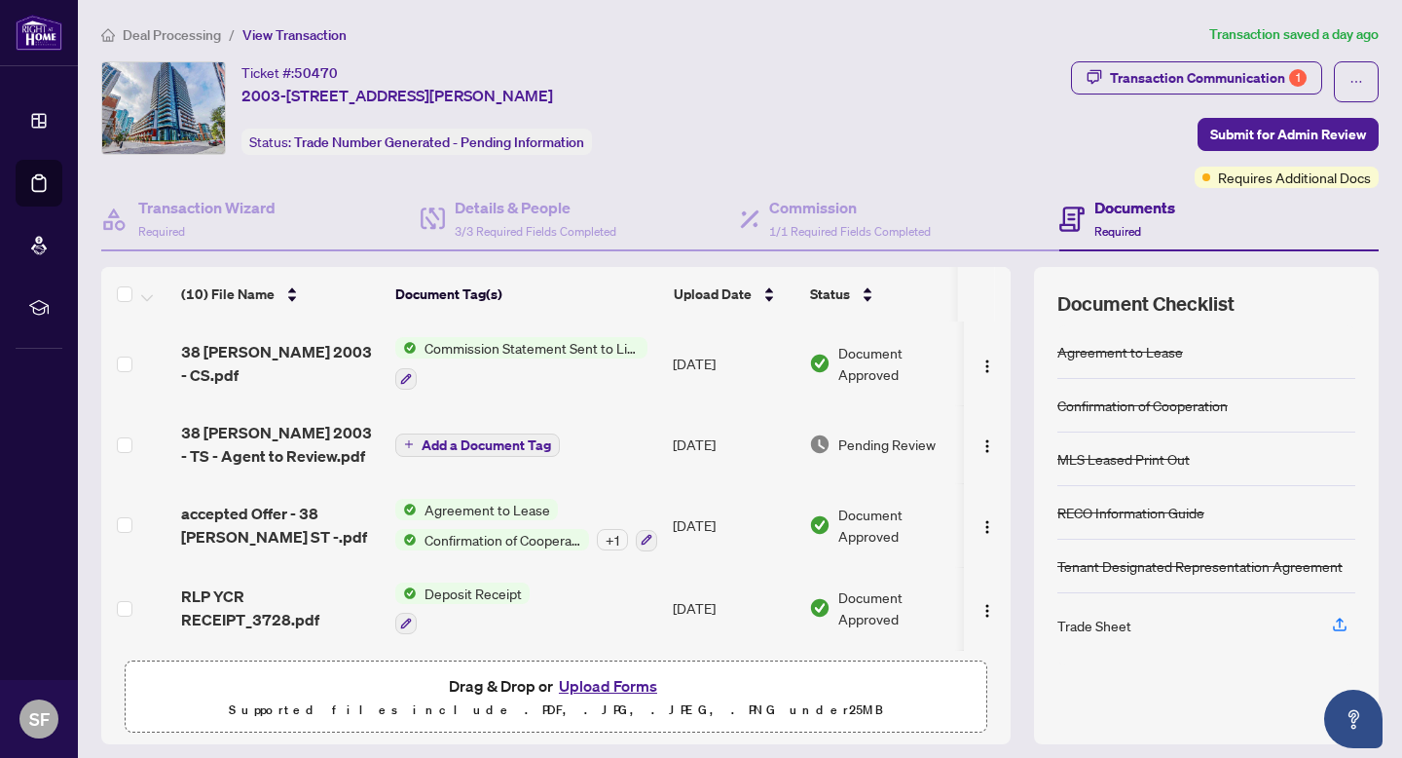
scroll to position [495, 0]
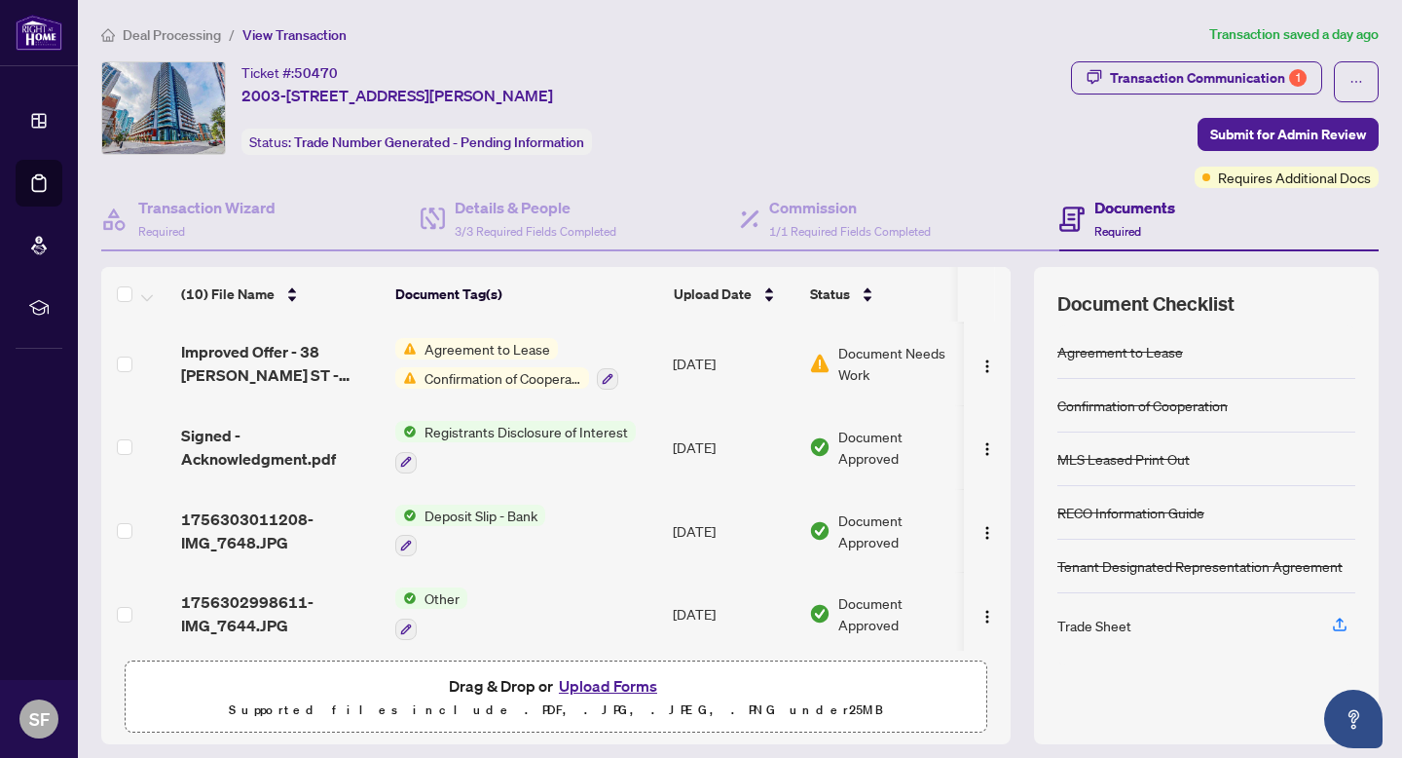
click at [584, 686] on button "Upload Forms" at bounding box center [608, 685] width 110 height 25
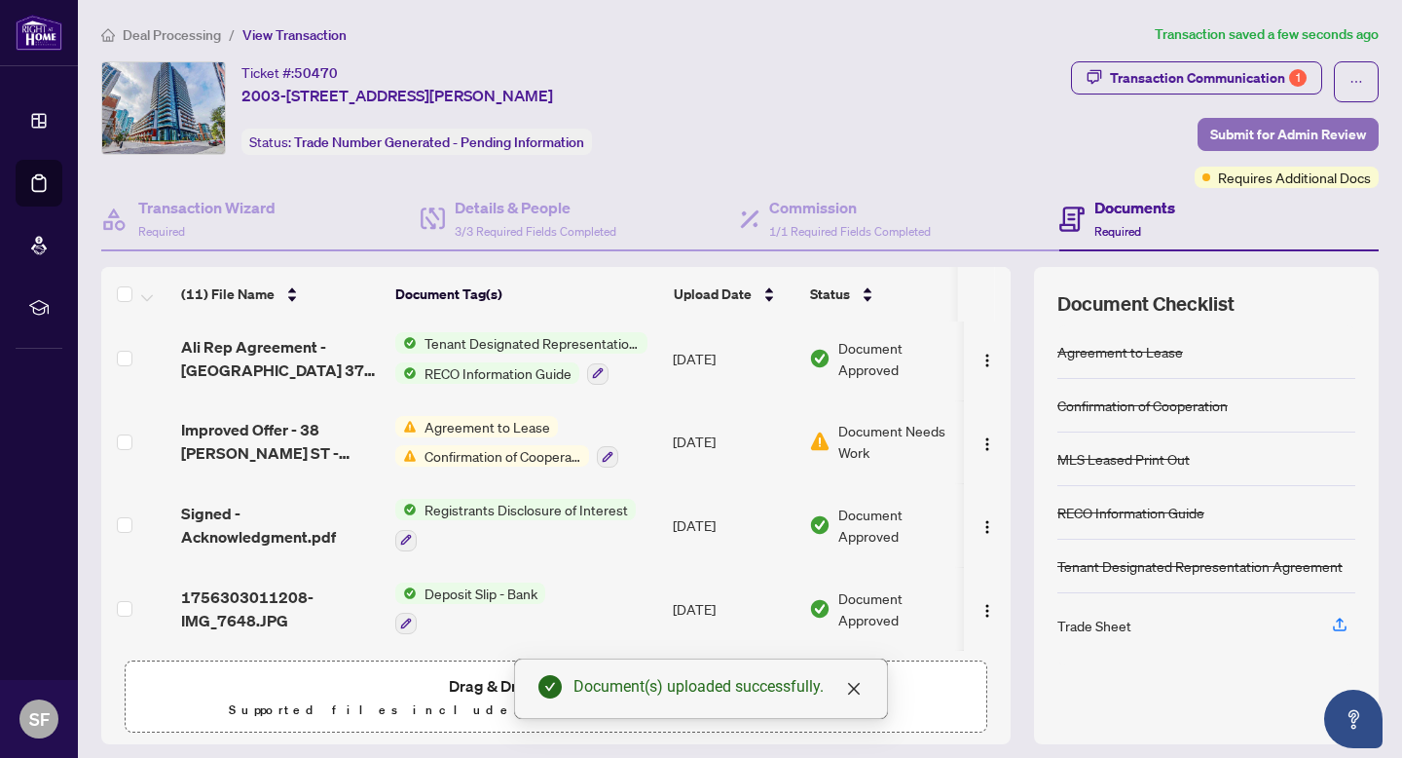
click at [1303, 140] on span "Submit for Admin Review" at bounding box center [1288, 134] width 156 height 31
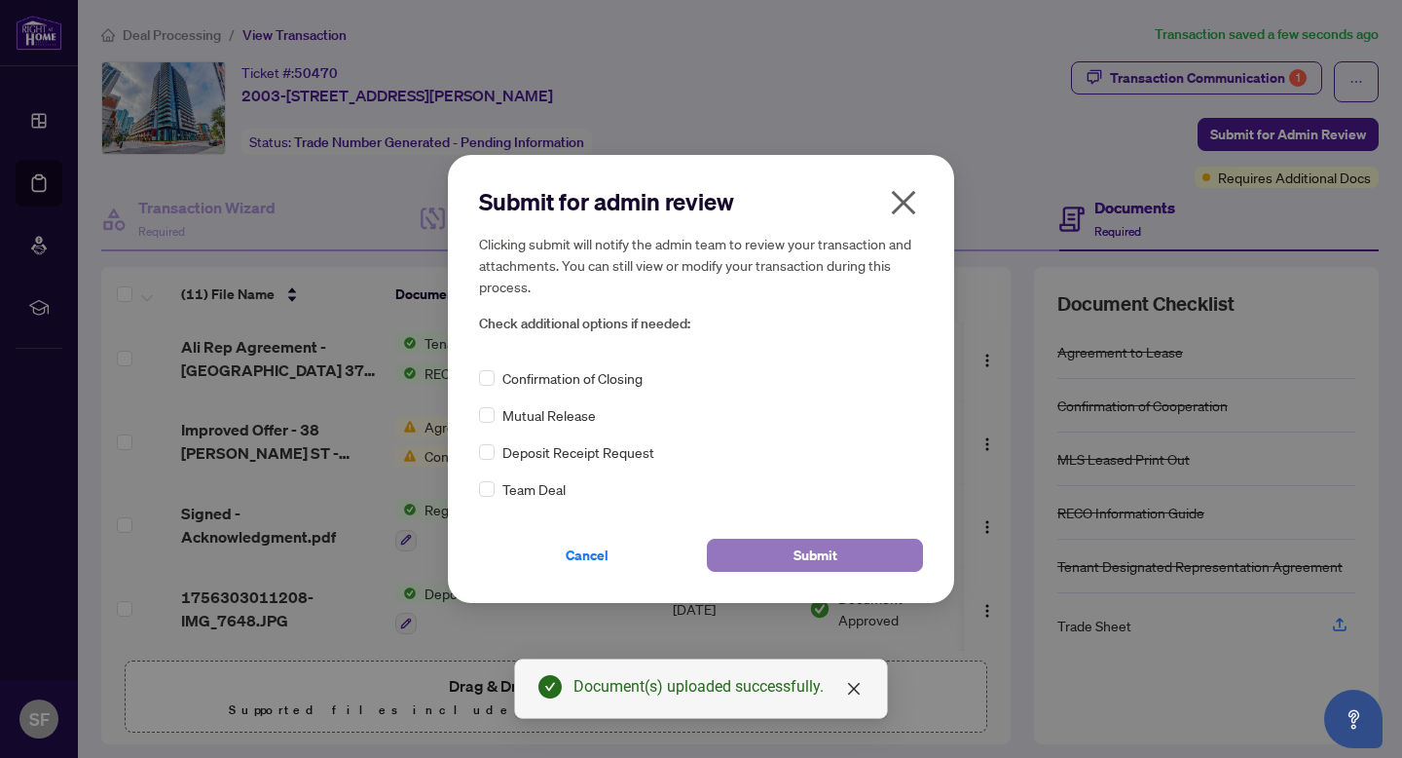
click at [779, 553] on button "Submit" at bounding box center [815, 555] width 216 height 33
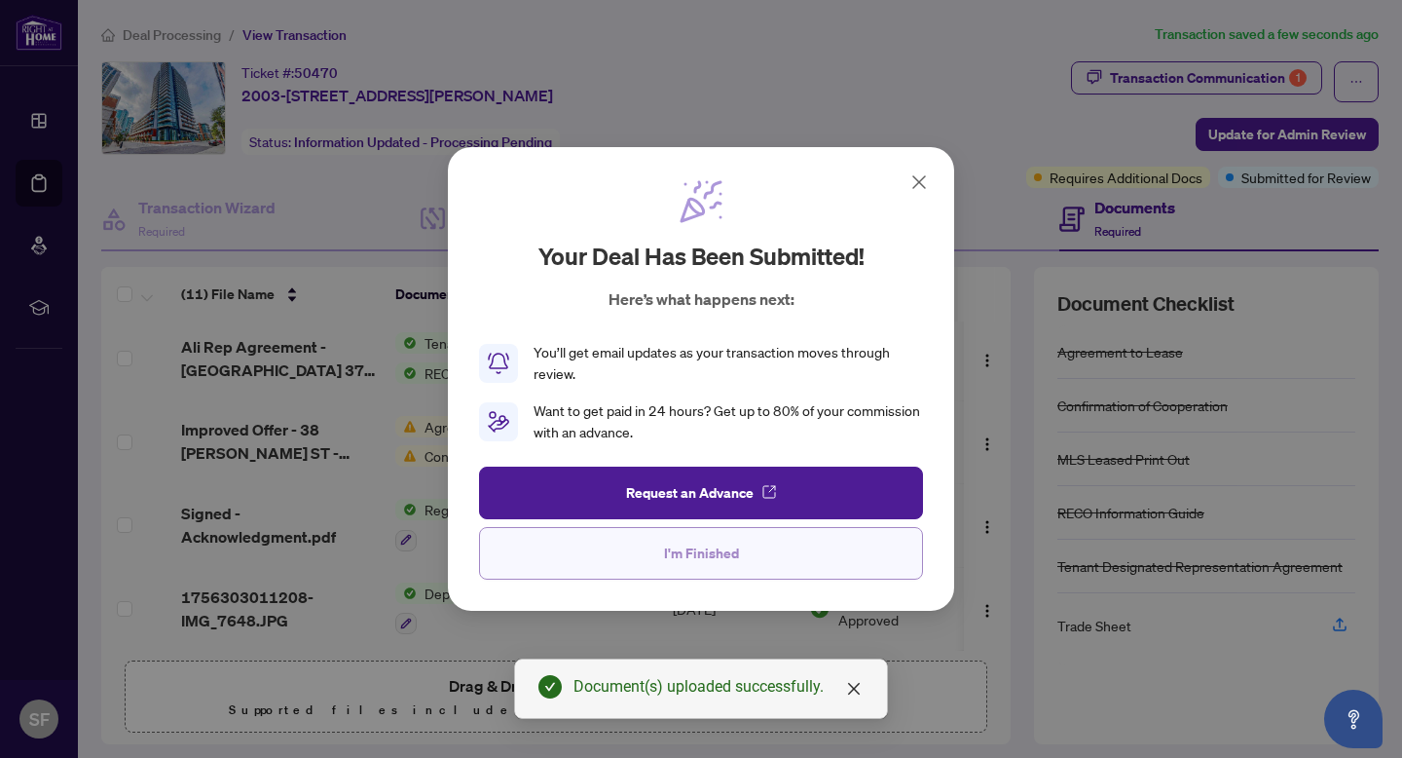
click at [650, 562] on button "I'm Finished" at bounding box center [701, 553] width 444 height 53
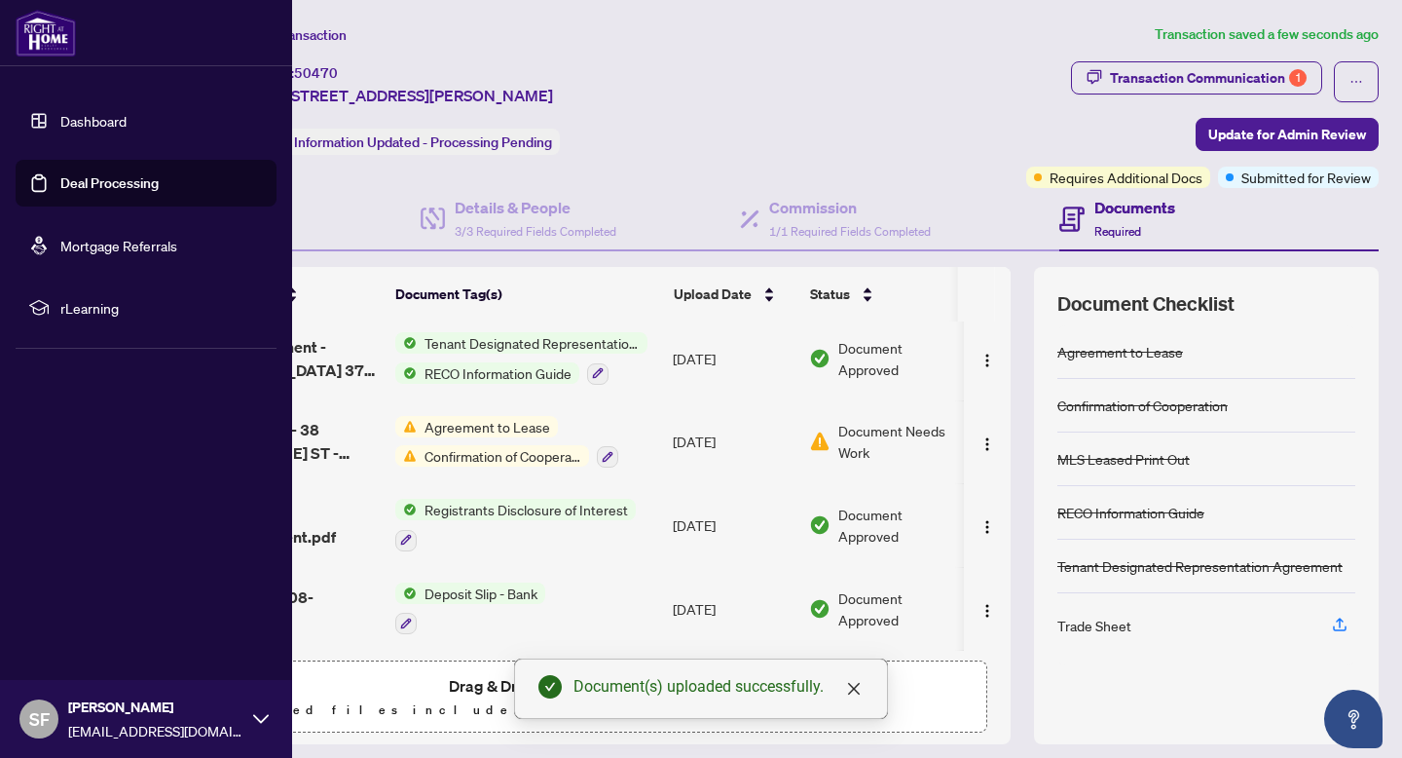
click at [60, 180] on link "Deal Processing" at bounding box center [109, 183] width 98 height 18
